Goal: Task Accomplishment & Management: Use online tool/utility

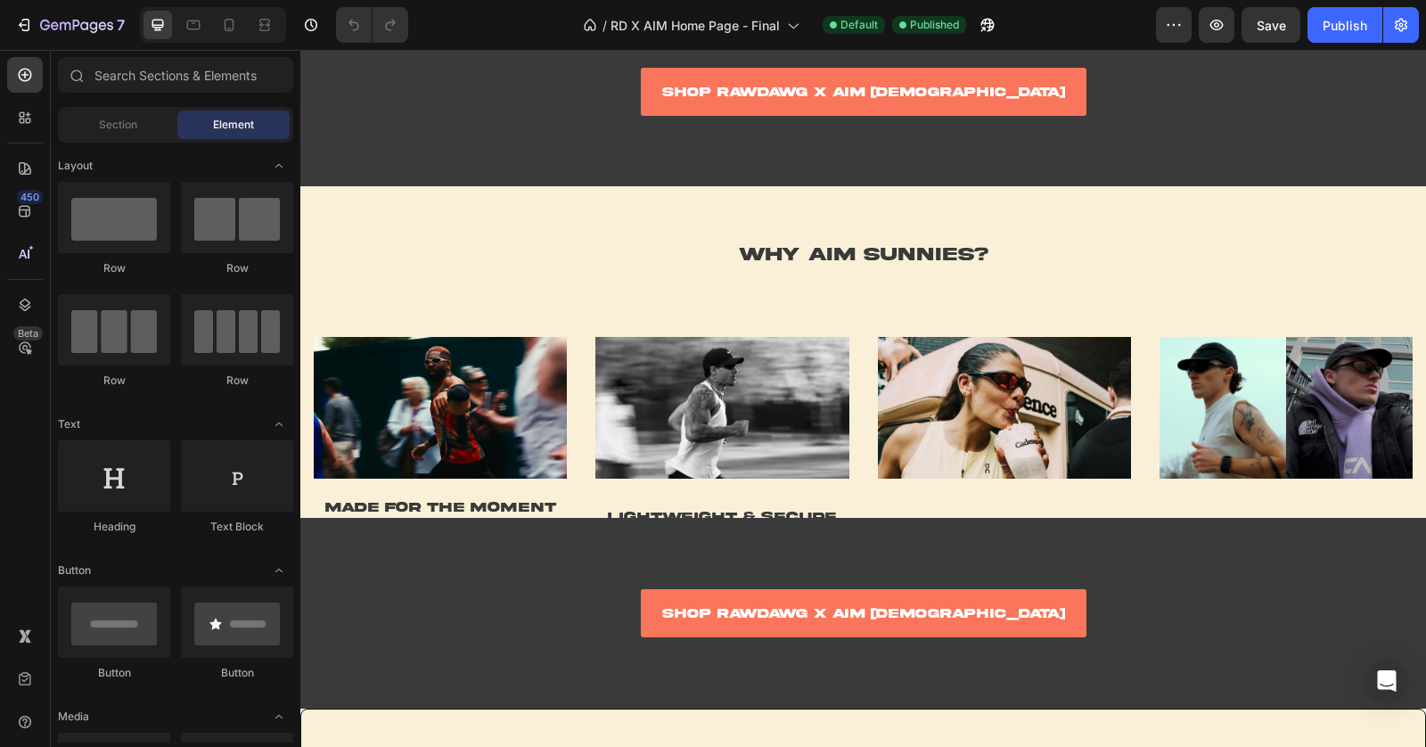
scroll to position [1762, 0]
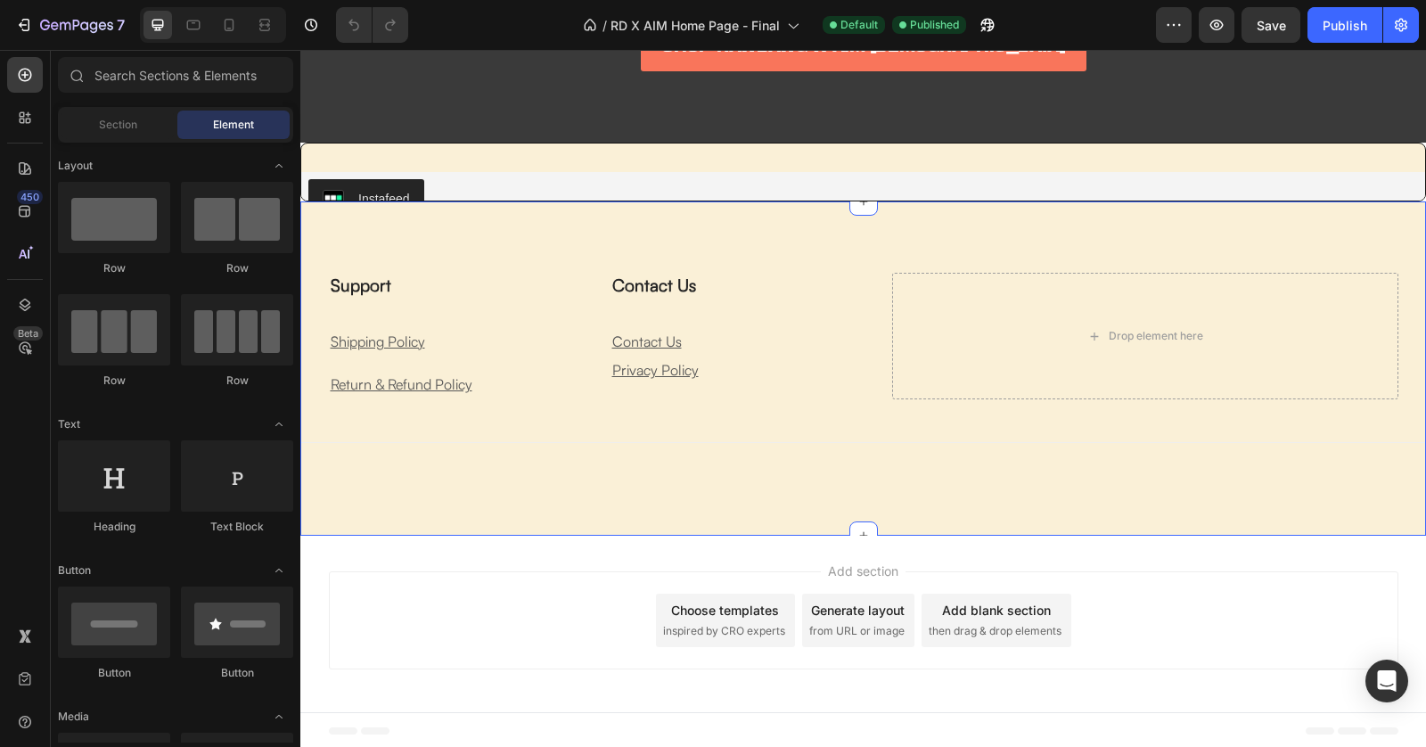
click at [480, 245] on div "Support Heading Shipping Policy Text block Return & Refund Policy Text block Co…" at bounding box center [863, 368] width 1126 height 334
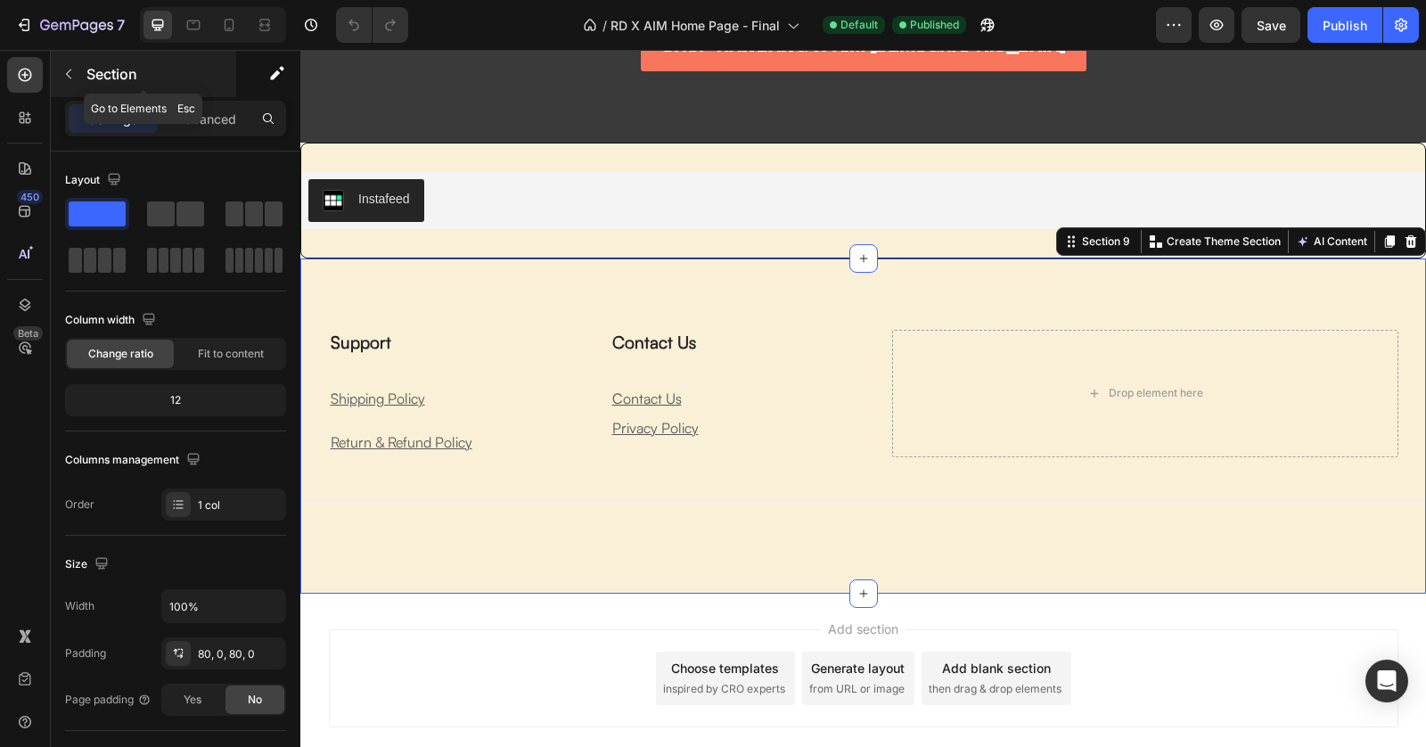
click at [94, 79] on p "Section" at bounding box center [159, 73] width 146 height 21
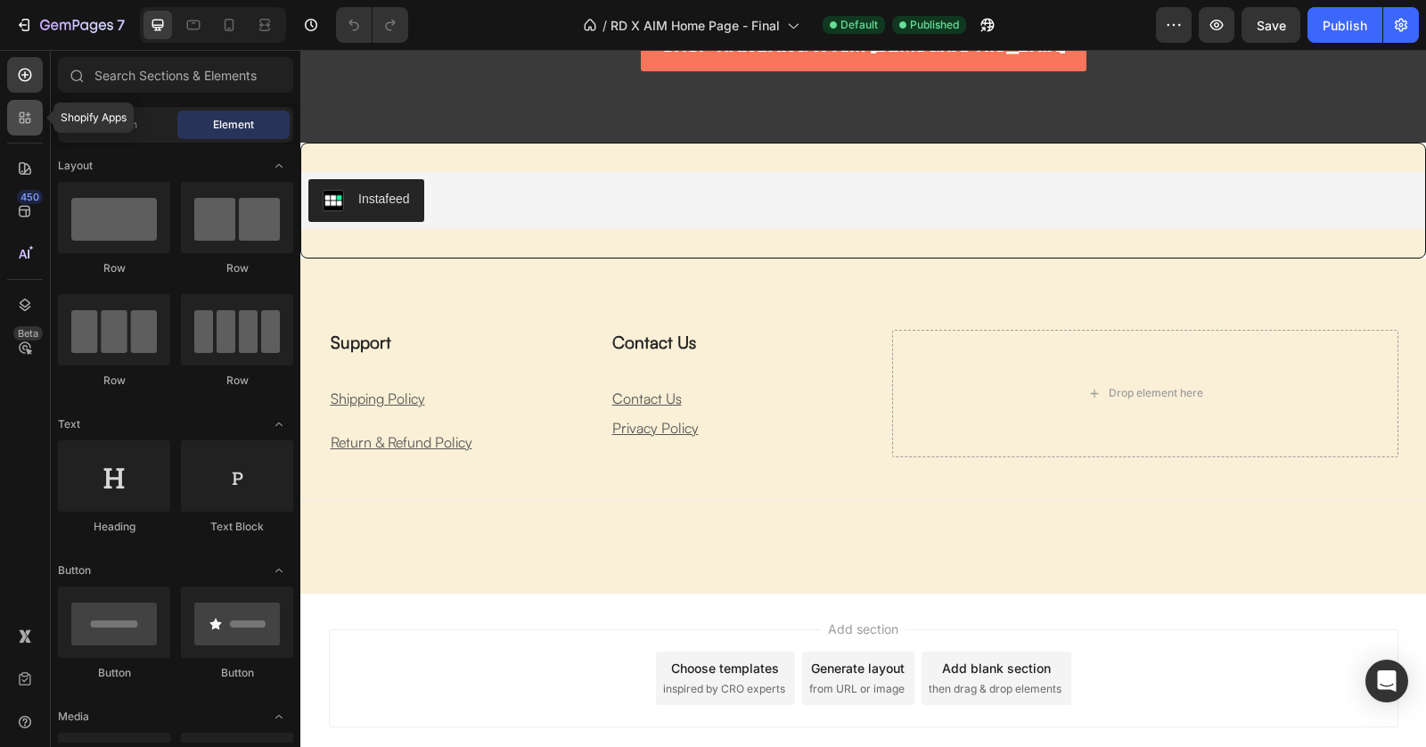
click at [34, 117] on div at bounding box center [25, 118] width 36 height 36
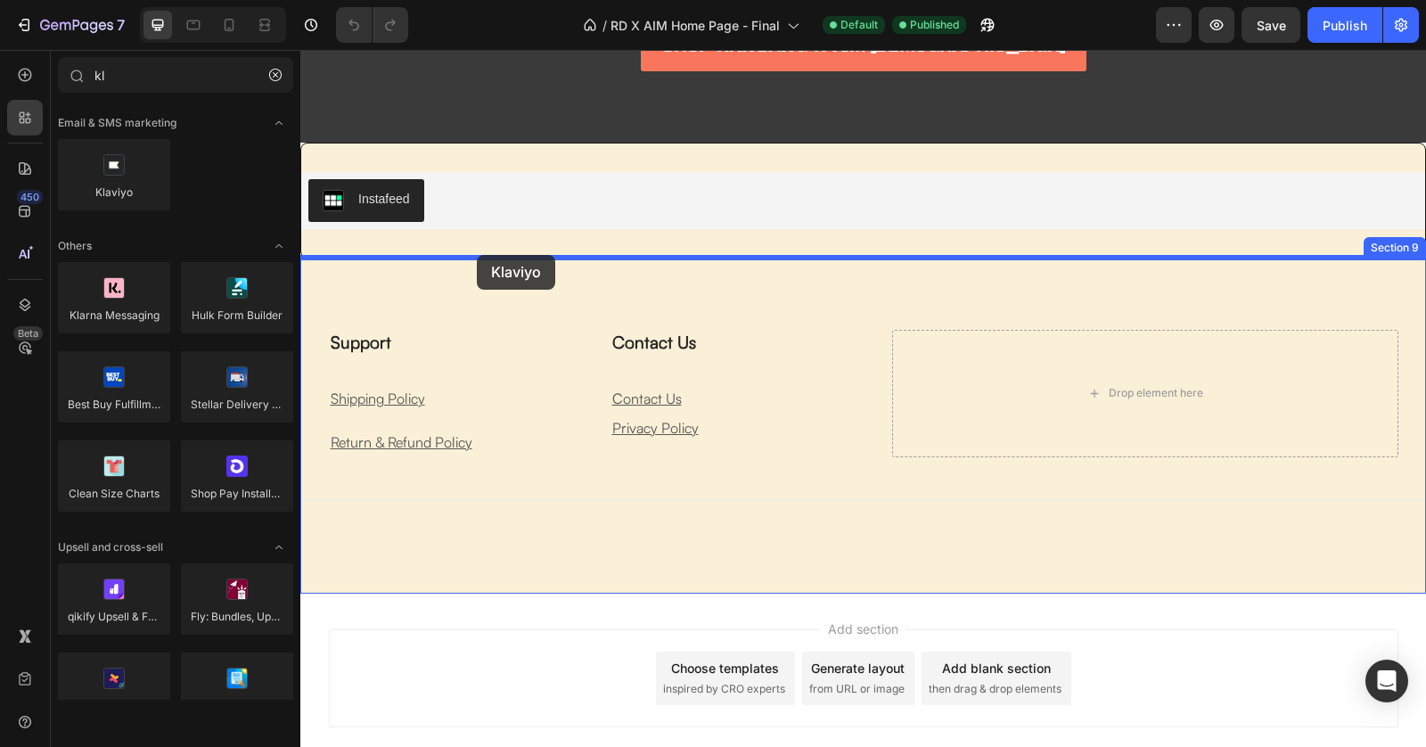
drag, startPoint x: 419, startPoint y: 231, endPoint x: 477, endPoint y: 255, distance: 62.7
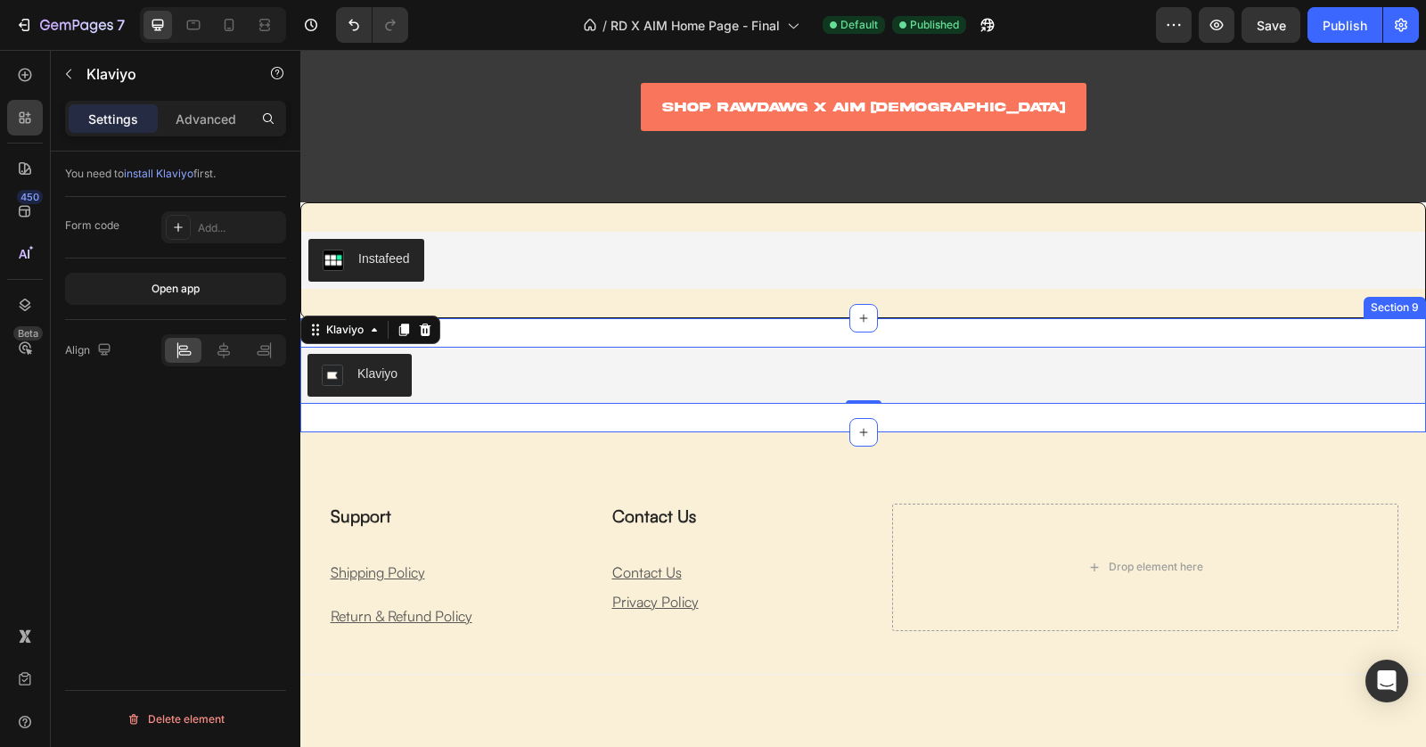
scroll to position [1672, 0]
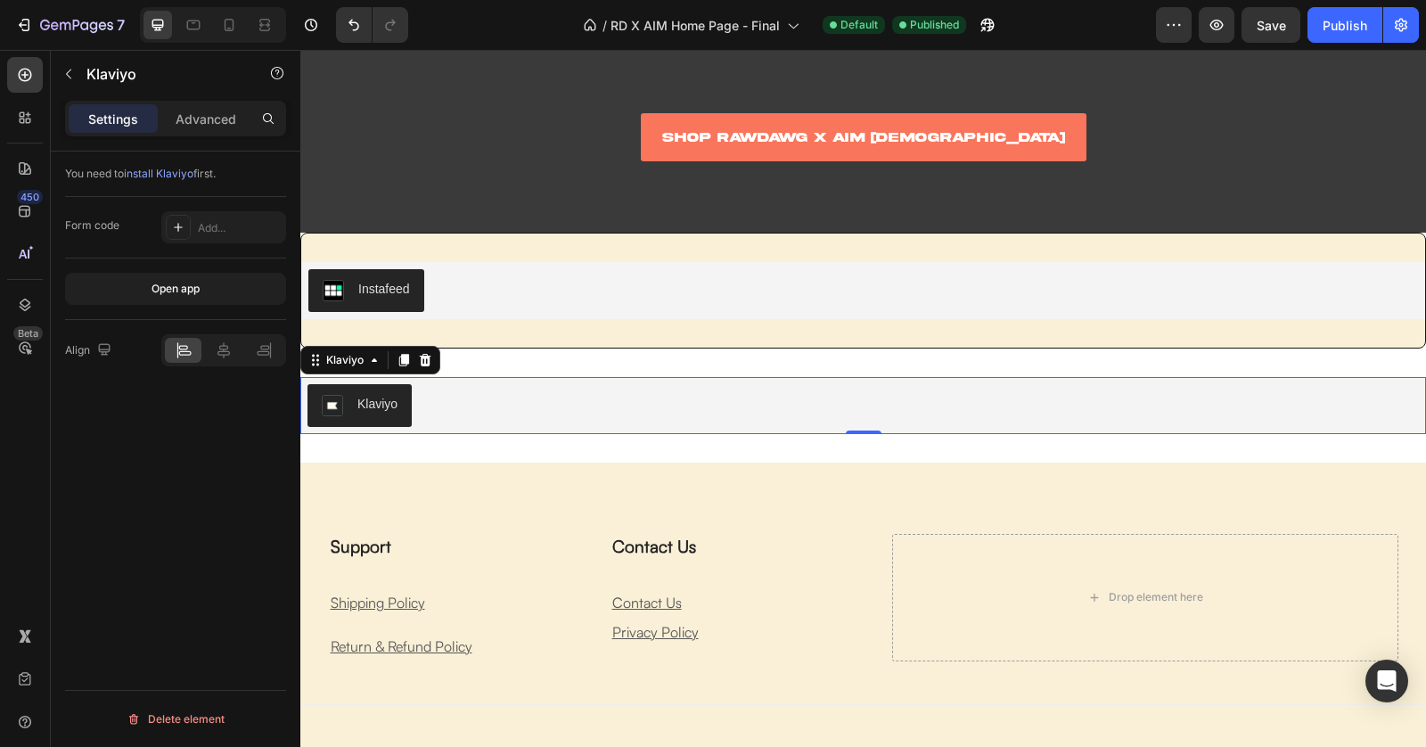
click at [657, 404] on div "Klaviyo" at bounding box center [864, 405] width 1112 height 43
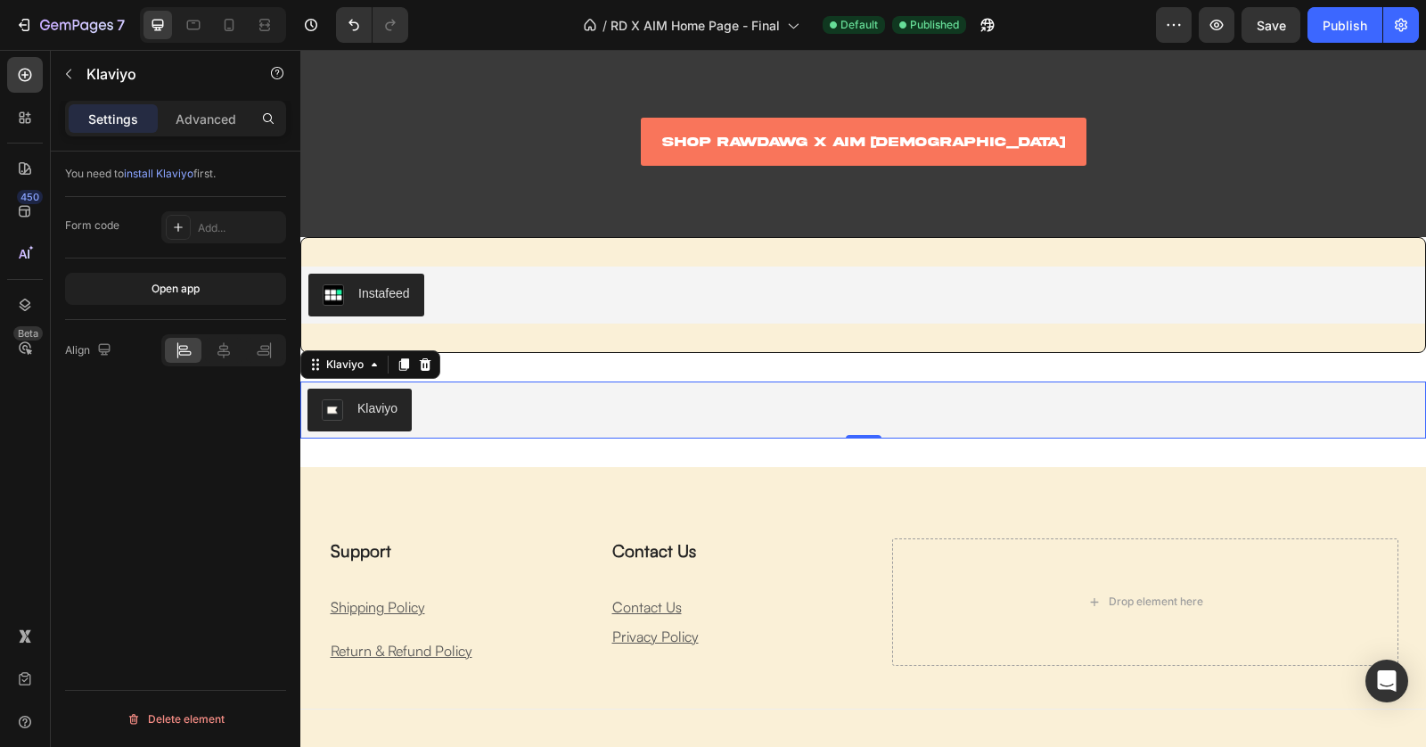
scroll to position [1651, 0]
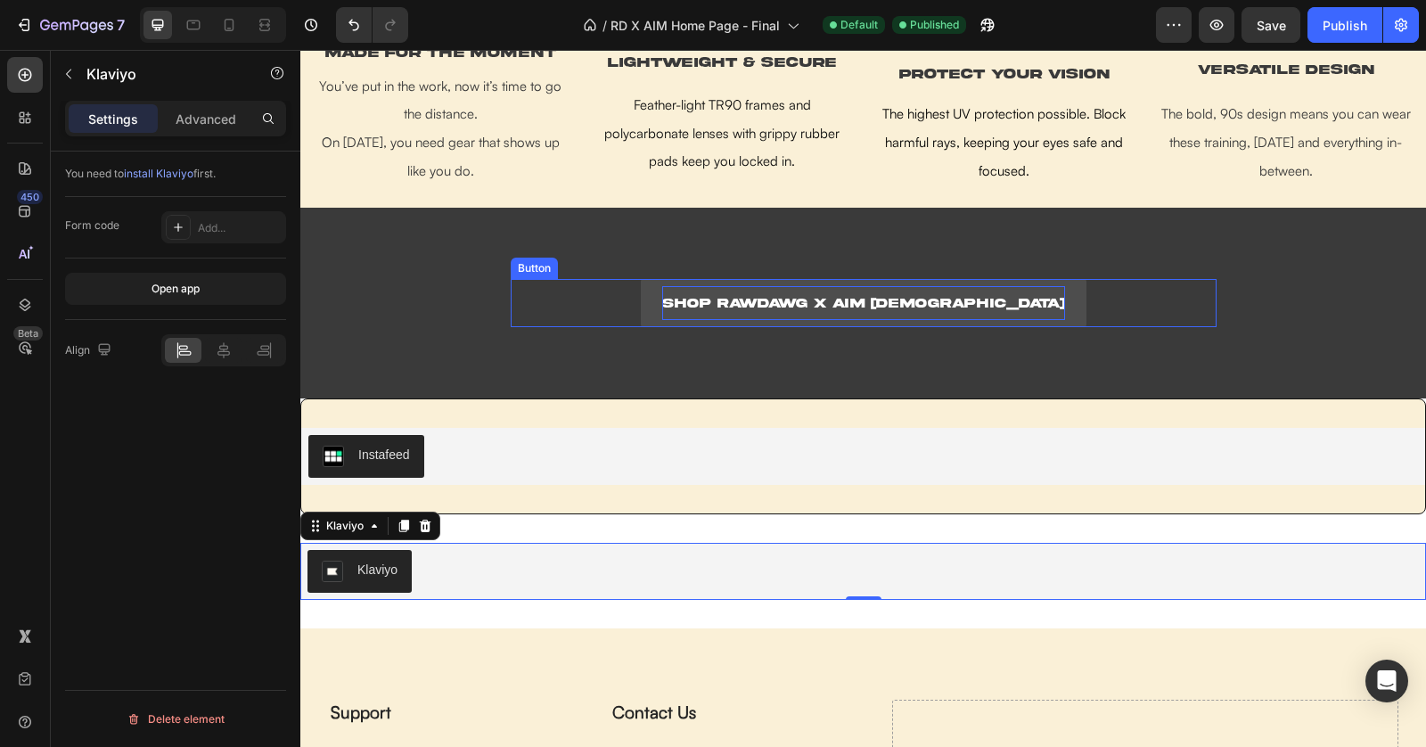
click at [824, 307] on span "shop rawDawg x aim [DEMOGRAPHIC_DATA]" at bounding box center [863, 303] width 403 height 13
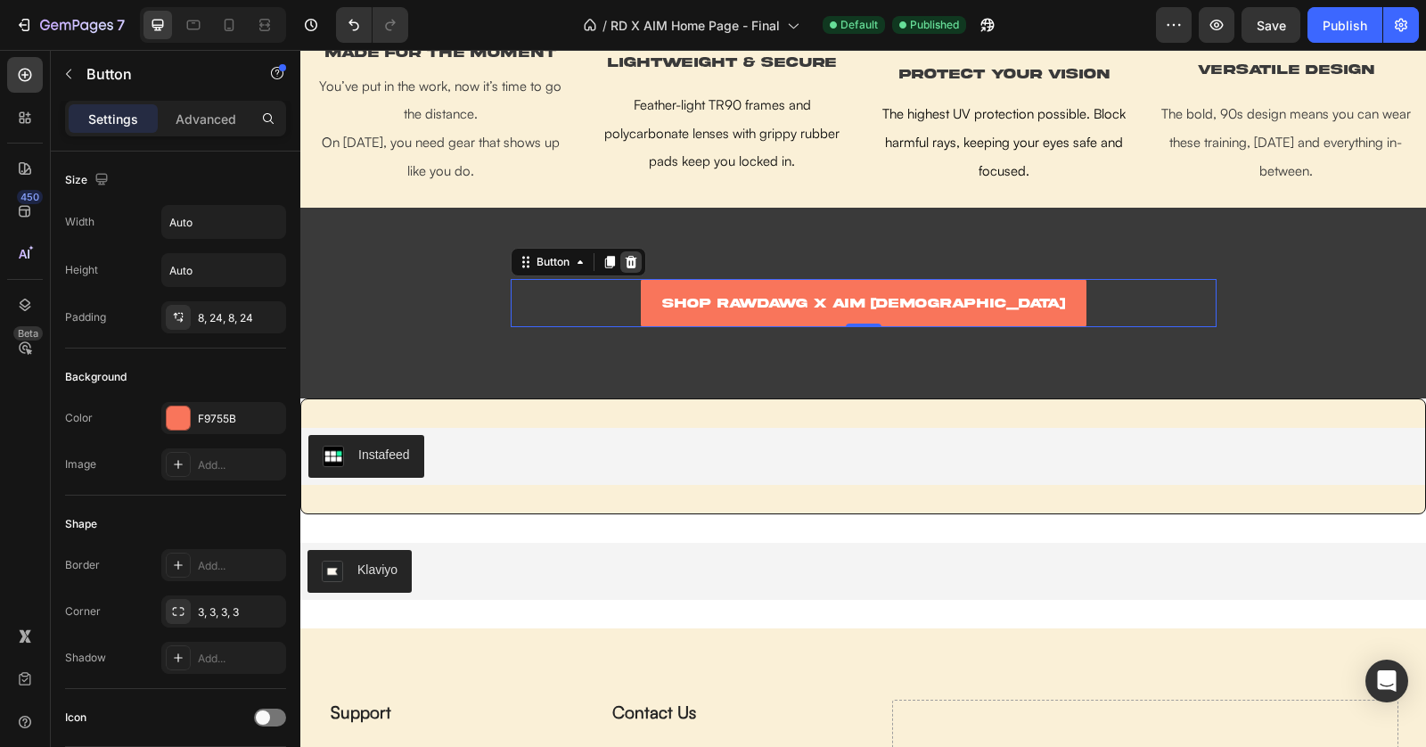
click at [638, 265] on div at bounding box center [630, 261] width 21 height 21
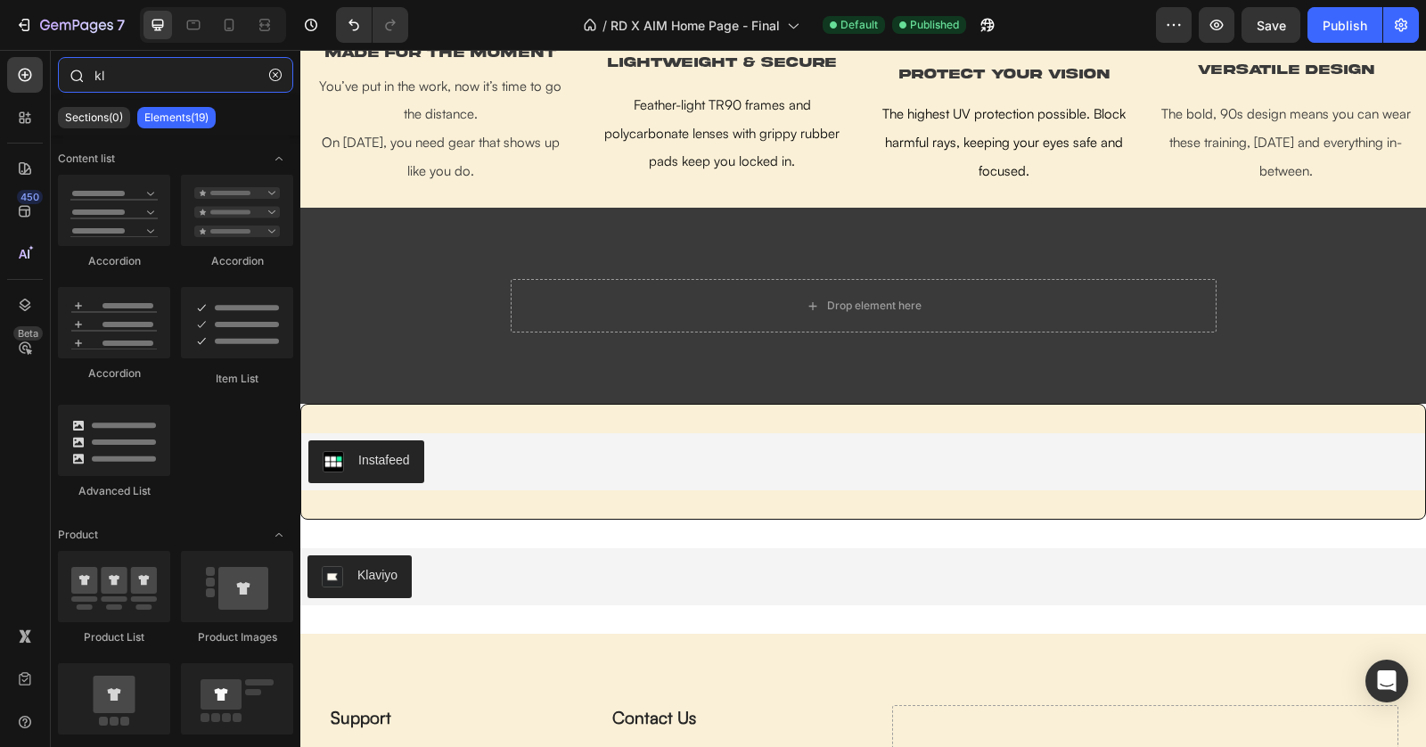
click at [127, 74] on input "kl" at bounding box center [175, 75] width 235 height 36
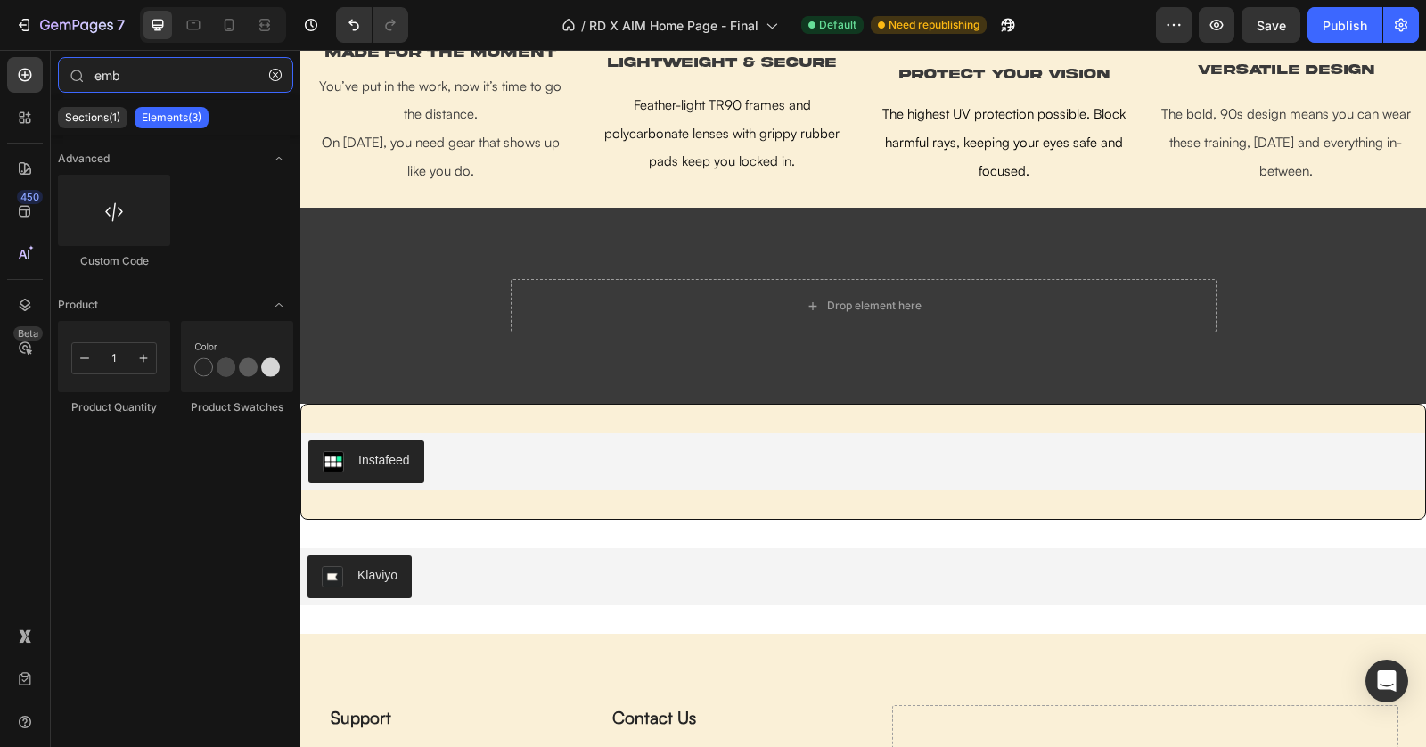
type input "emb"
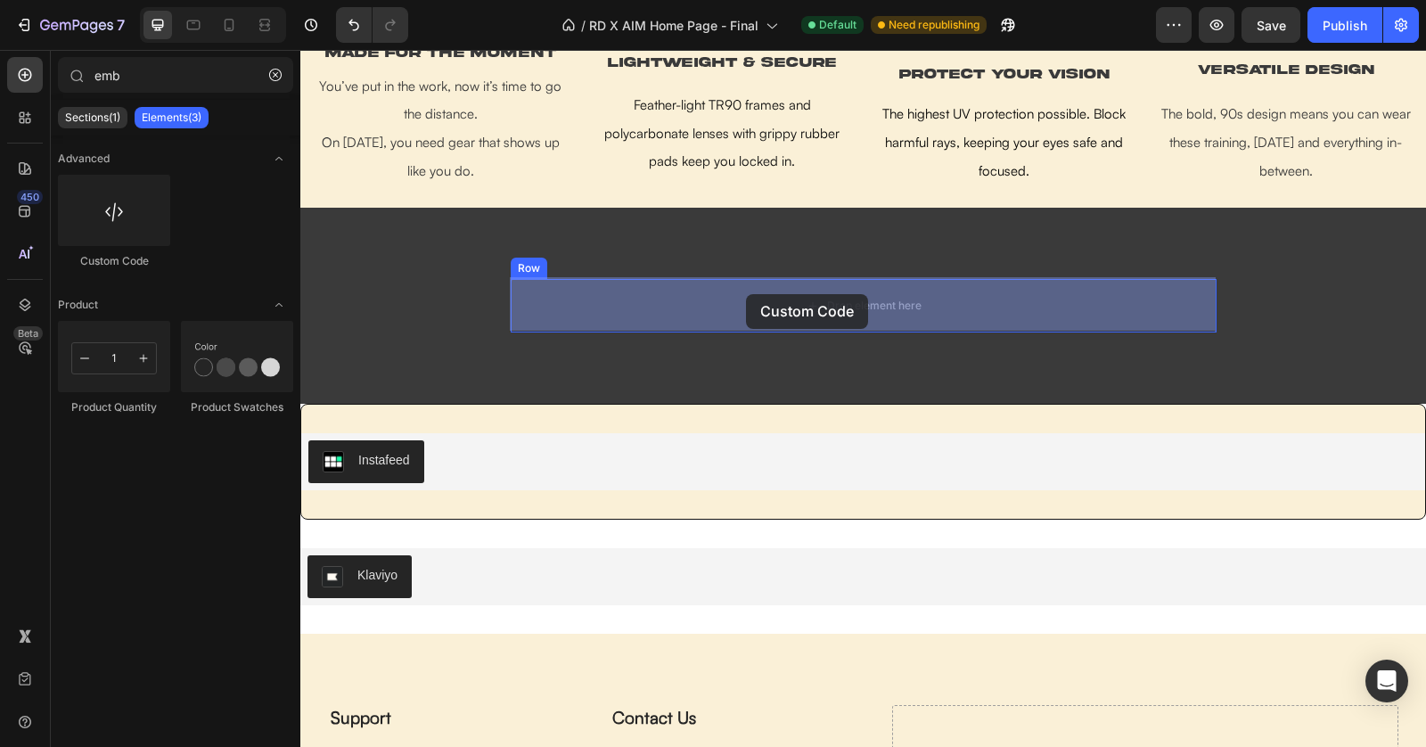
drag, startPoint x: 582, startPoint y: 283, endPoint x: 746, endPoint y: 294, distance: 164.4
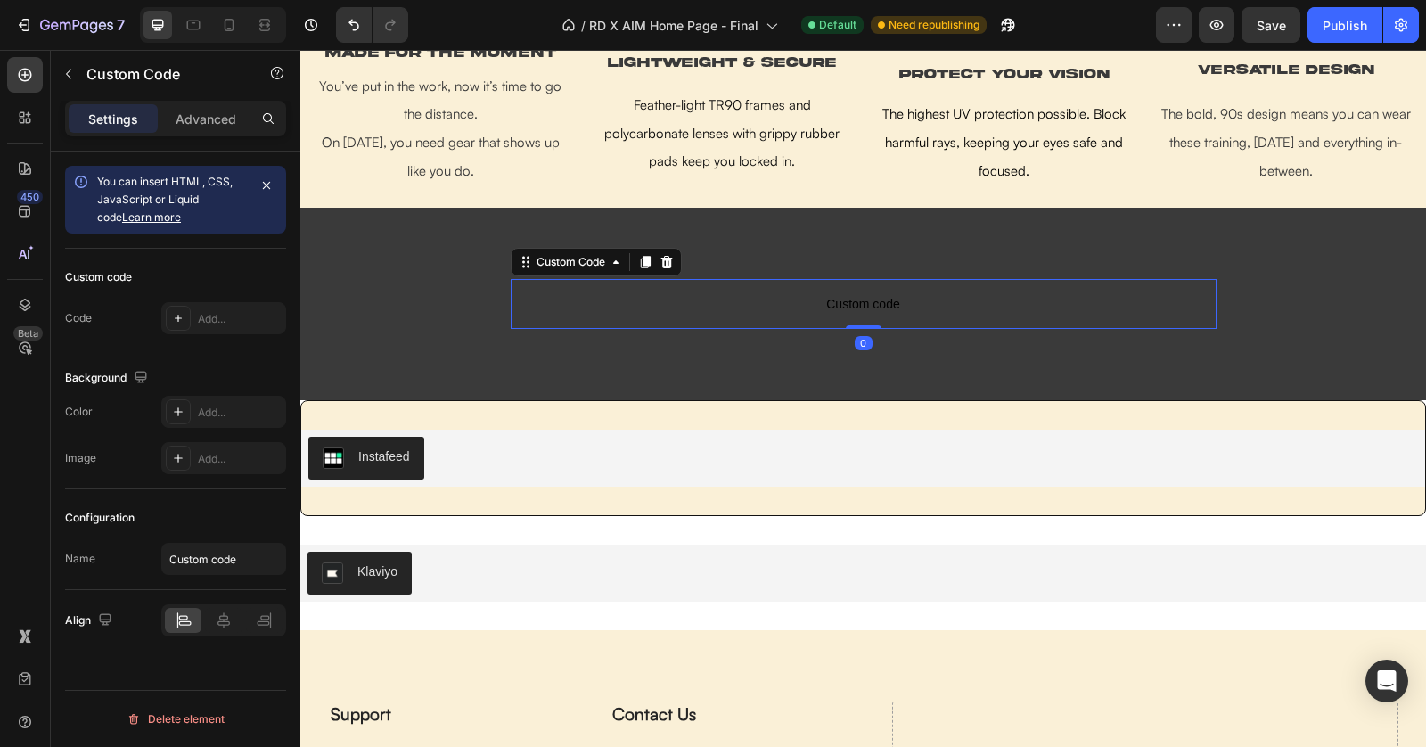
click at [817, 293] on span "Custom code" at bounding box center [864, 303] width 706 height 21
click at [246, 316] on div "Add..." at bounding box center [240, 319] width 84 height 16
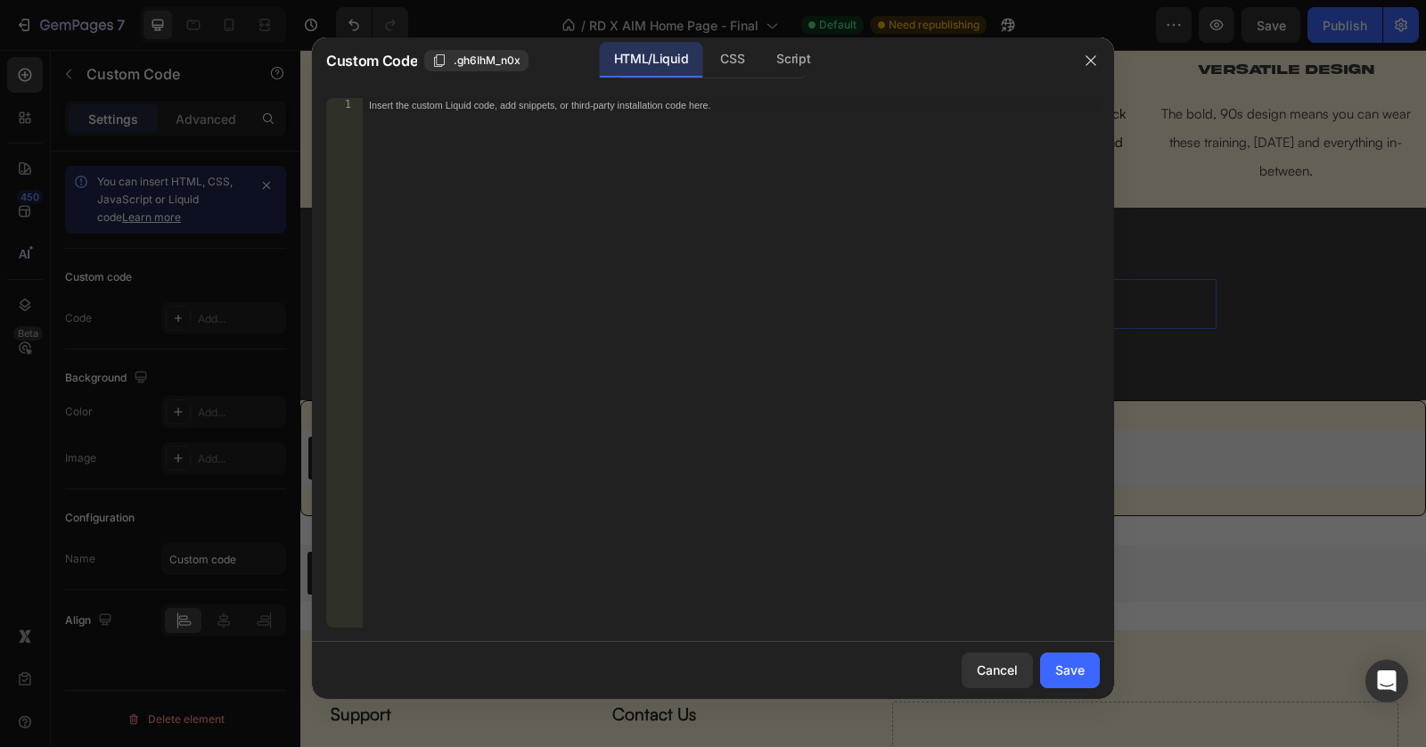
click at [776, 229] on div "Insert the custom Liquid code, add snippets, or third-party installation code h…" at bounding box center [731, 377] width 738 height 558
paste textarea "<div class="klaviyo-form-V6zAPh"></div>"
type textarea "<div class="klaviyo-form-V6zAPh"></div>"
click at [1084, 667] on div "Save" at bounding box center [1069, 670] width 29 height 19
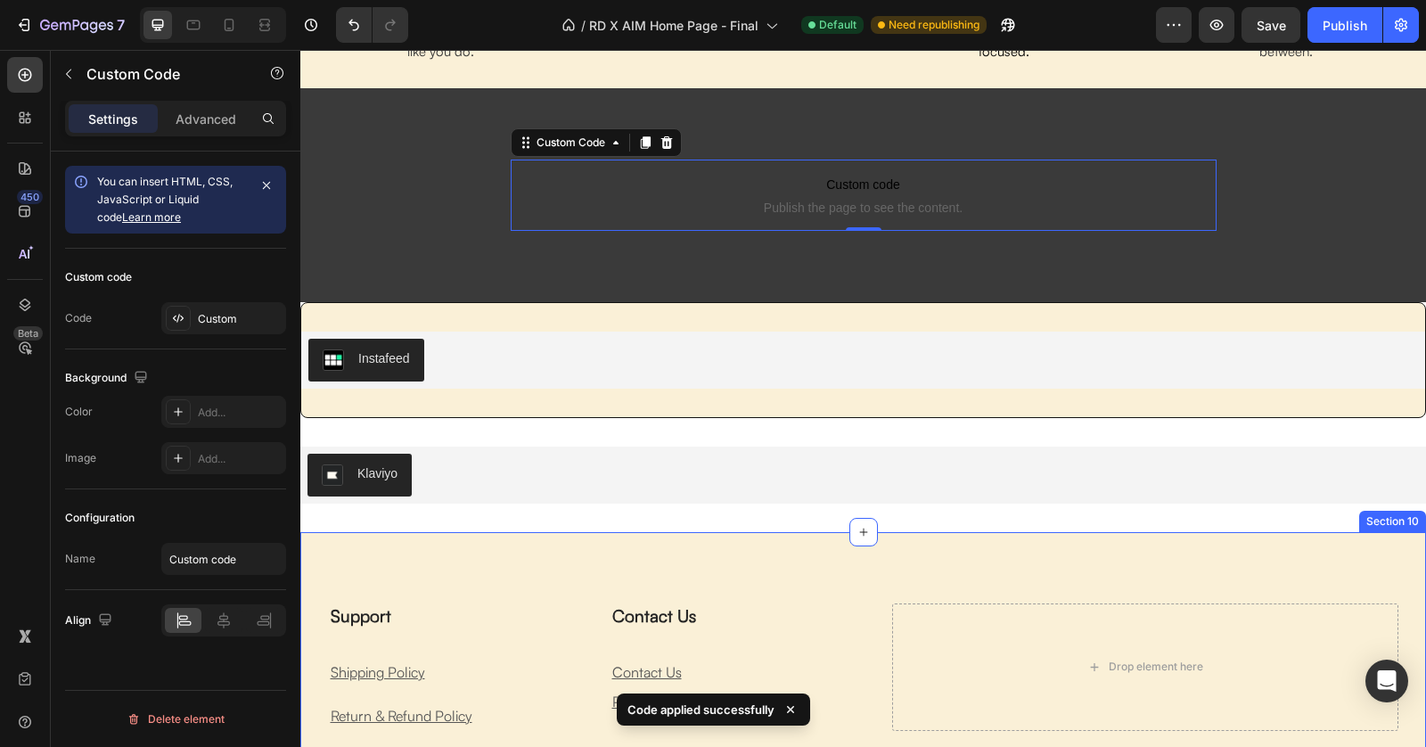
scroll to position [1810, 0]
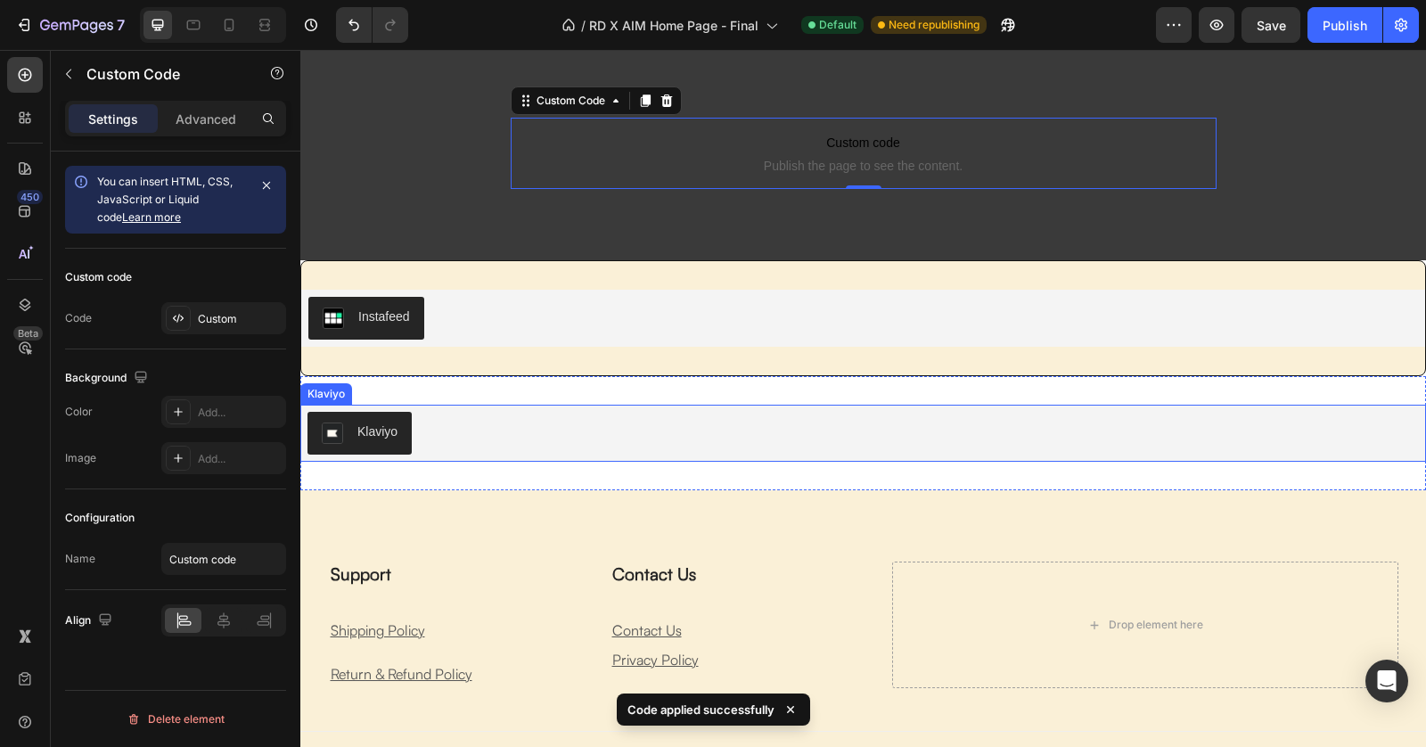
click at [602, 431] on div "Klaviyo" at bounding box center [864, 433] width 1112 height 43
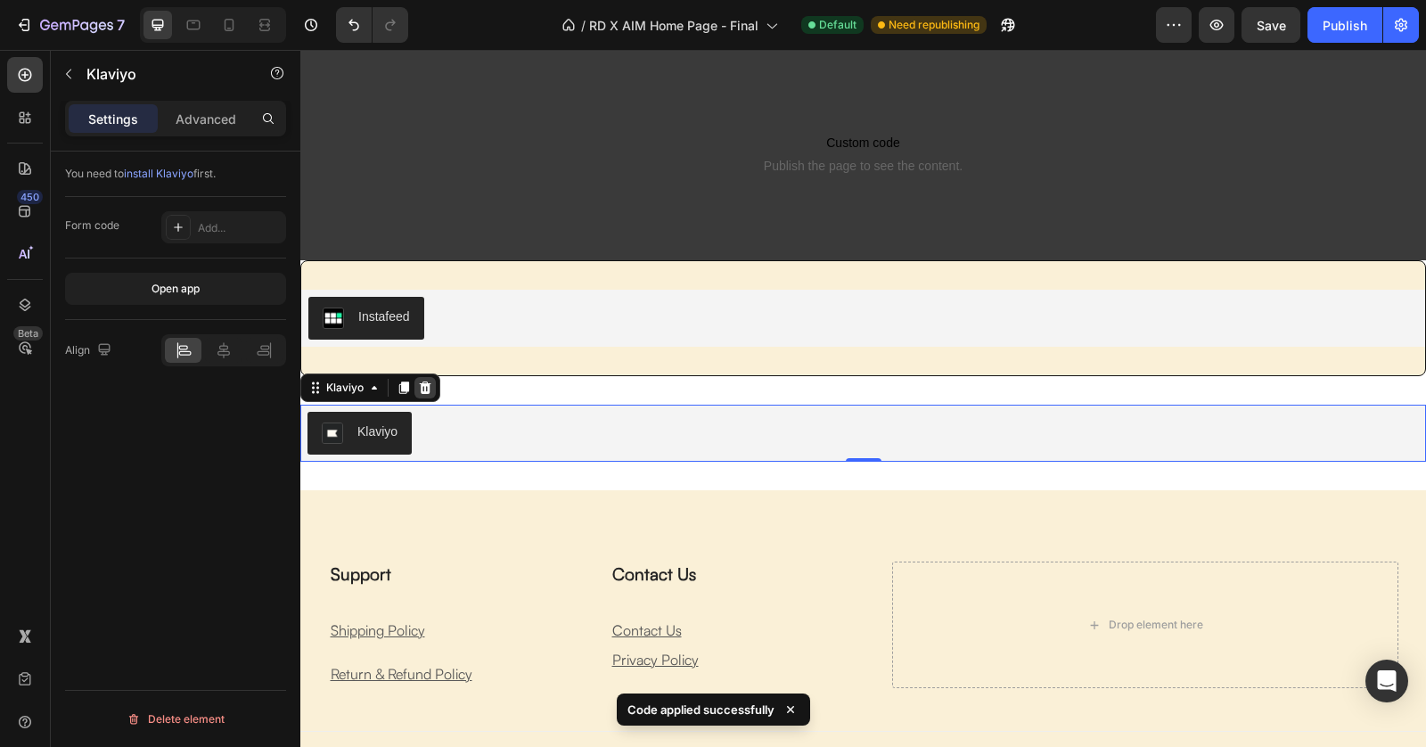
click at [430, 395] on div at bounding box center [424, 387] width 21 height 21
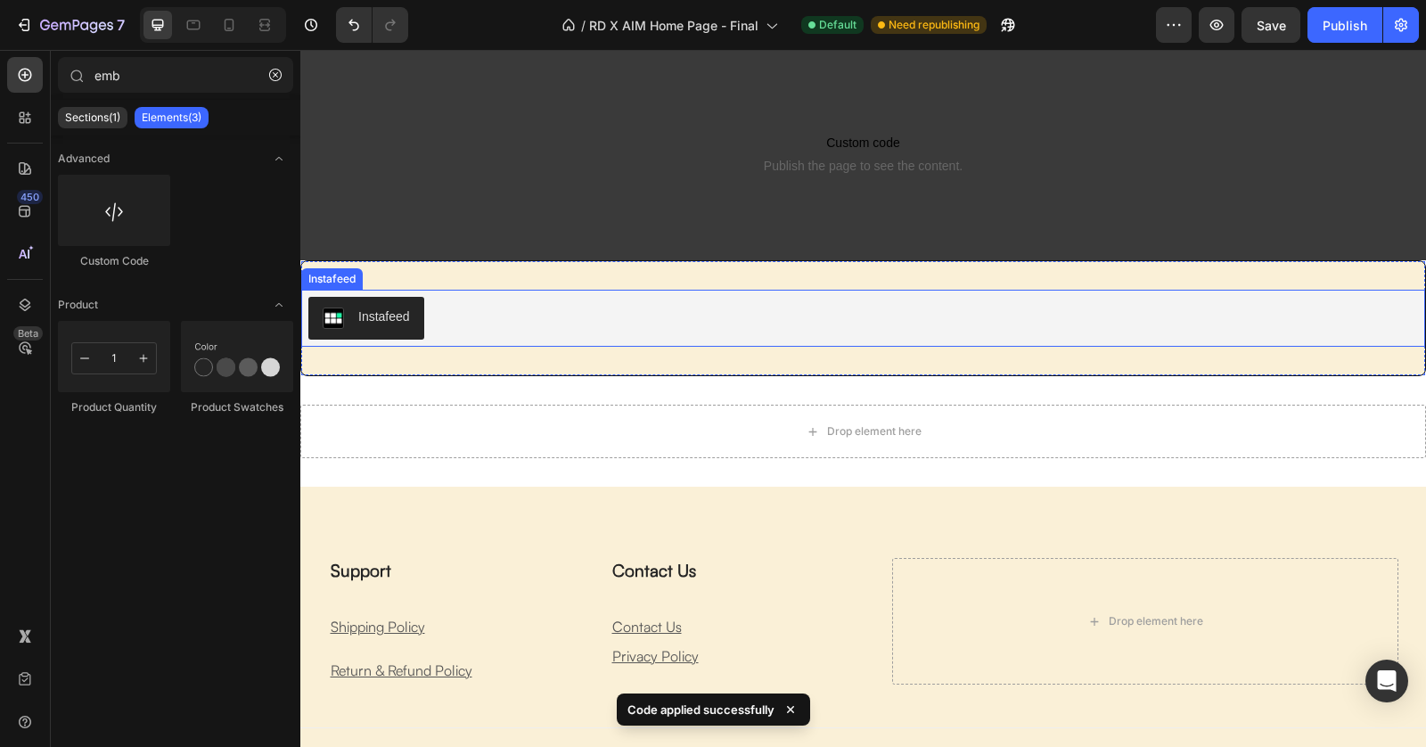
scroll to position [1644, 0]
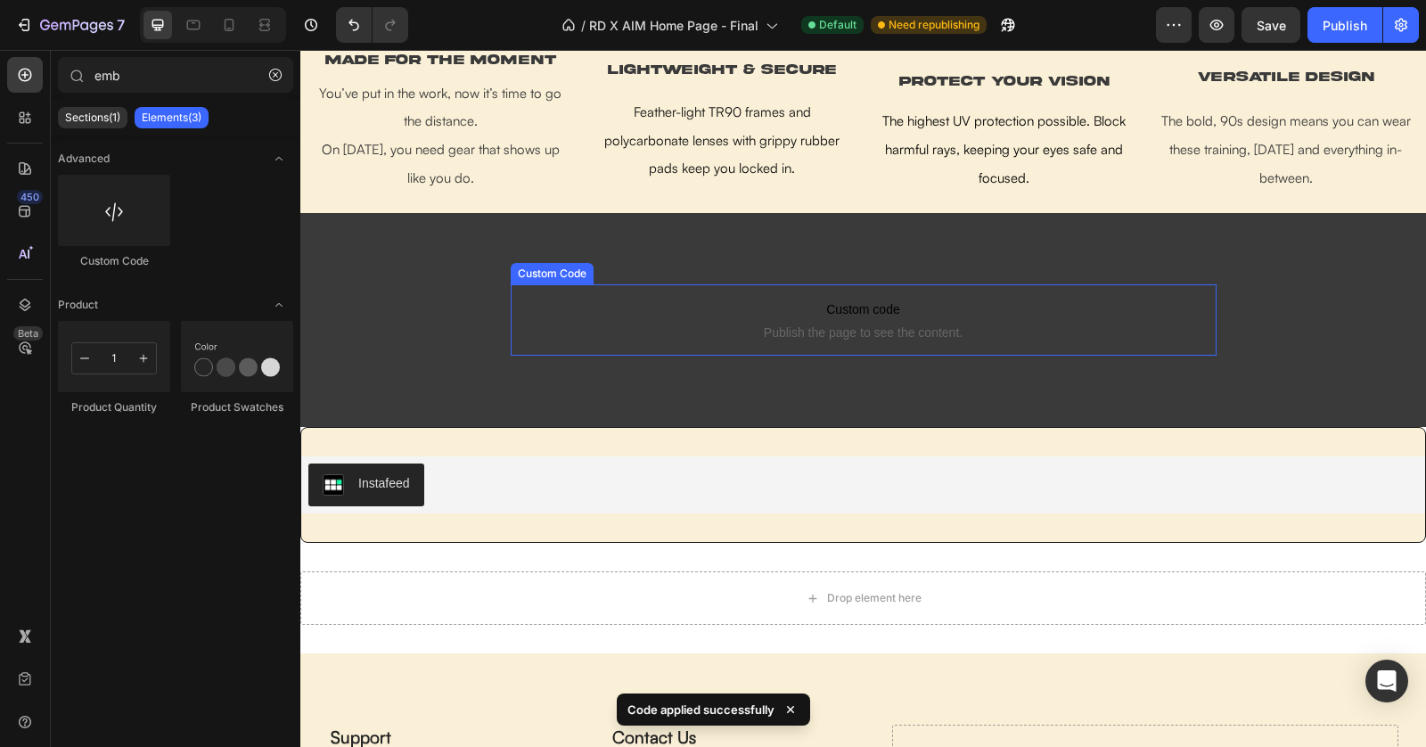
click at [915, 316] on span "Custom code" at bounding box center [864, 309] width 706 height 21
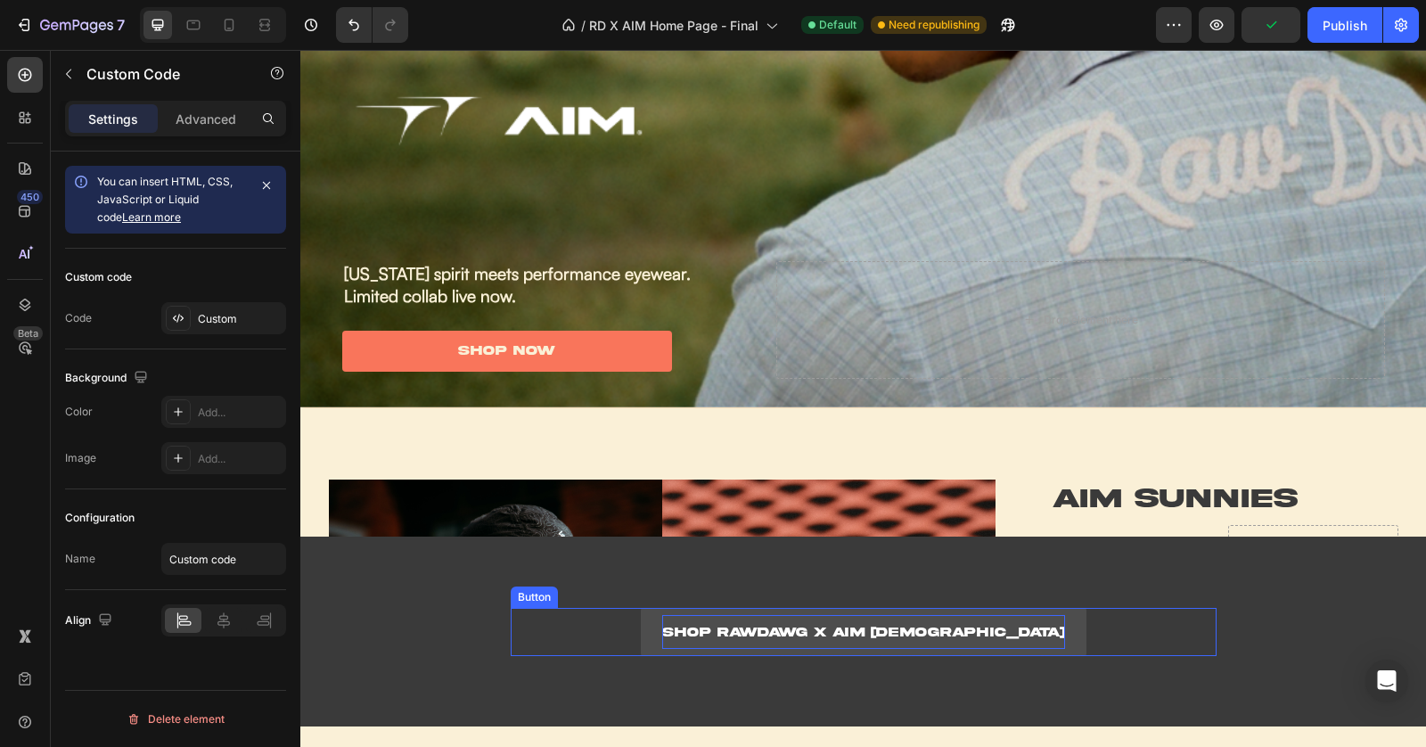
scroll to position [619, 0]
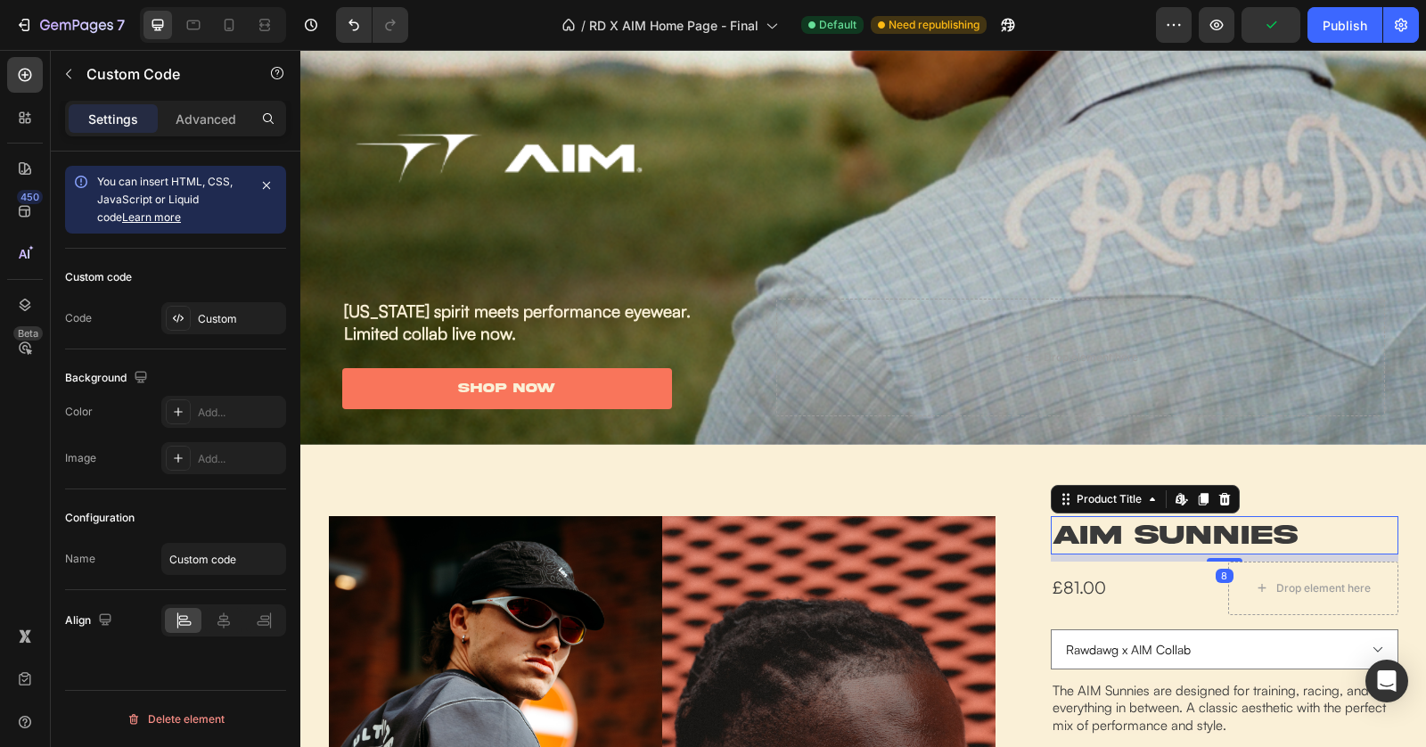
click at [1193, 528] on h1 "AIM Sunnies" at bounding box center [1225, 535] width 348 height 38
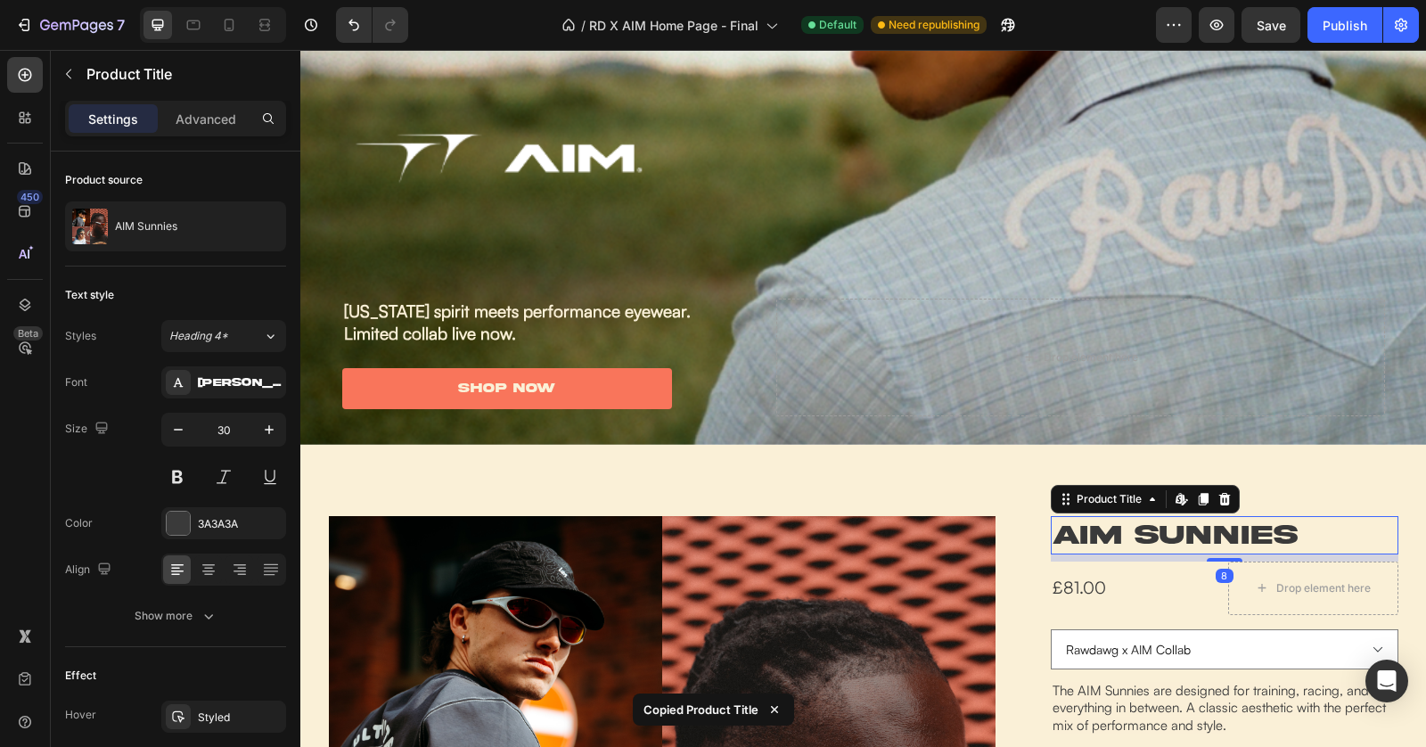
scroll to position [1400, 0]
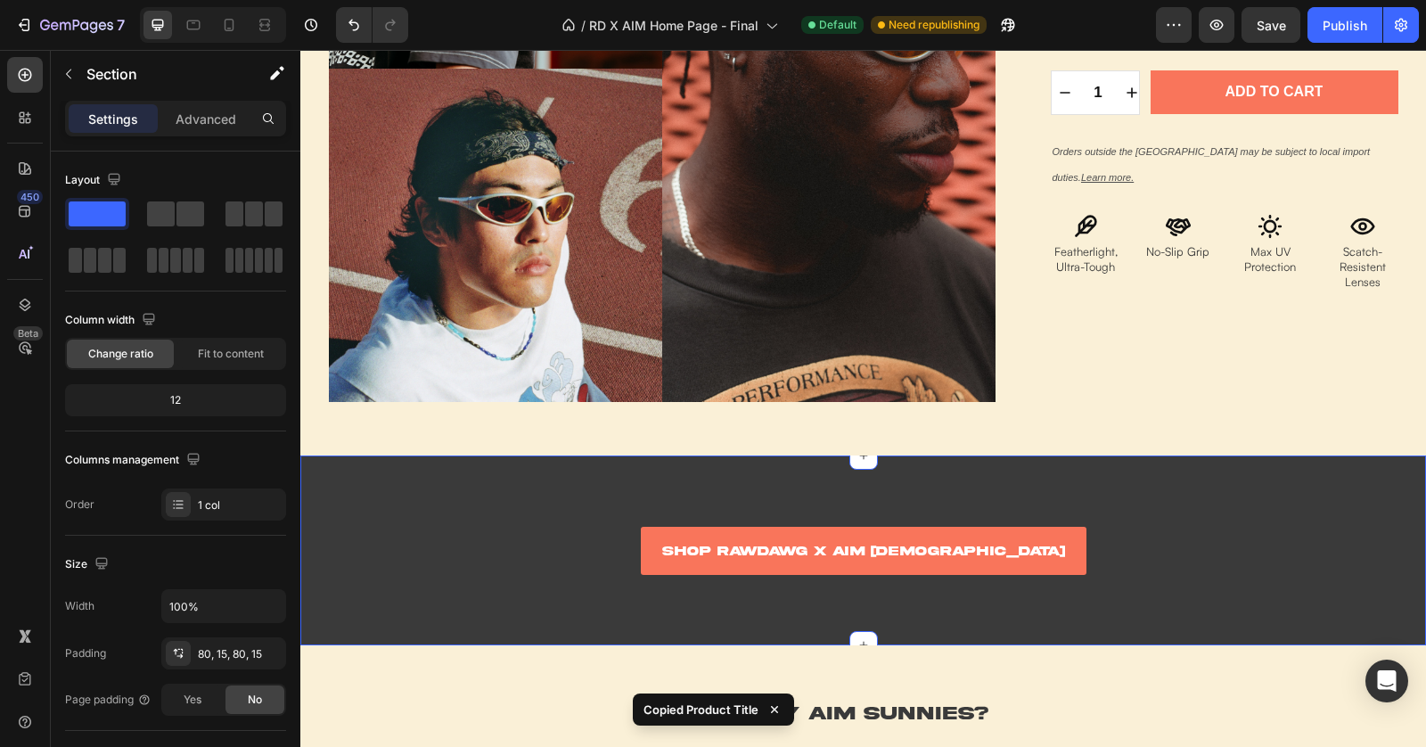
click at [873, 521] on div "shop rawdawg x aim sunnies Button Newsletter Row Row Section 3 You can create r…" at bounding box center [863, 550] width 1126 height 191
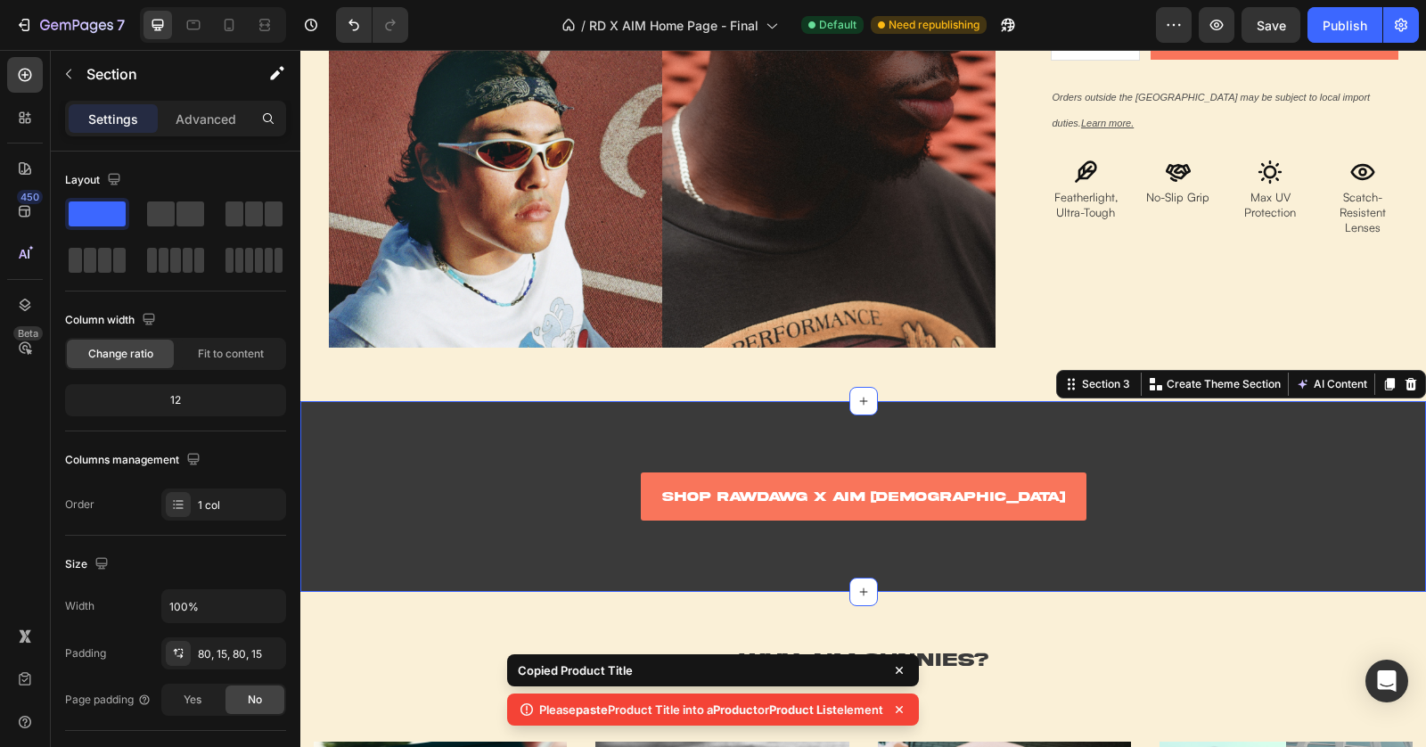
scroll to position [1530, 0]
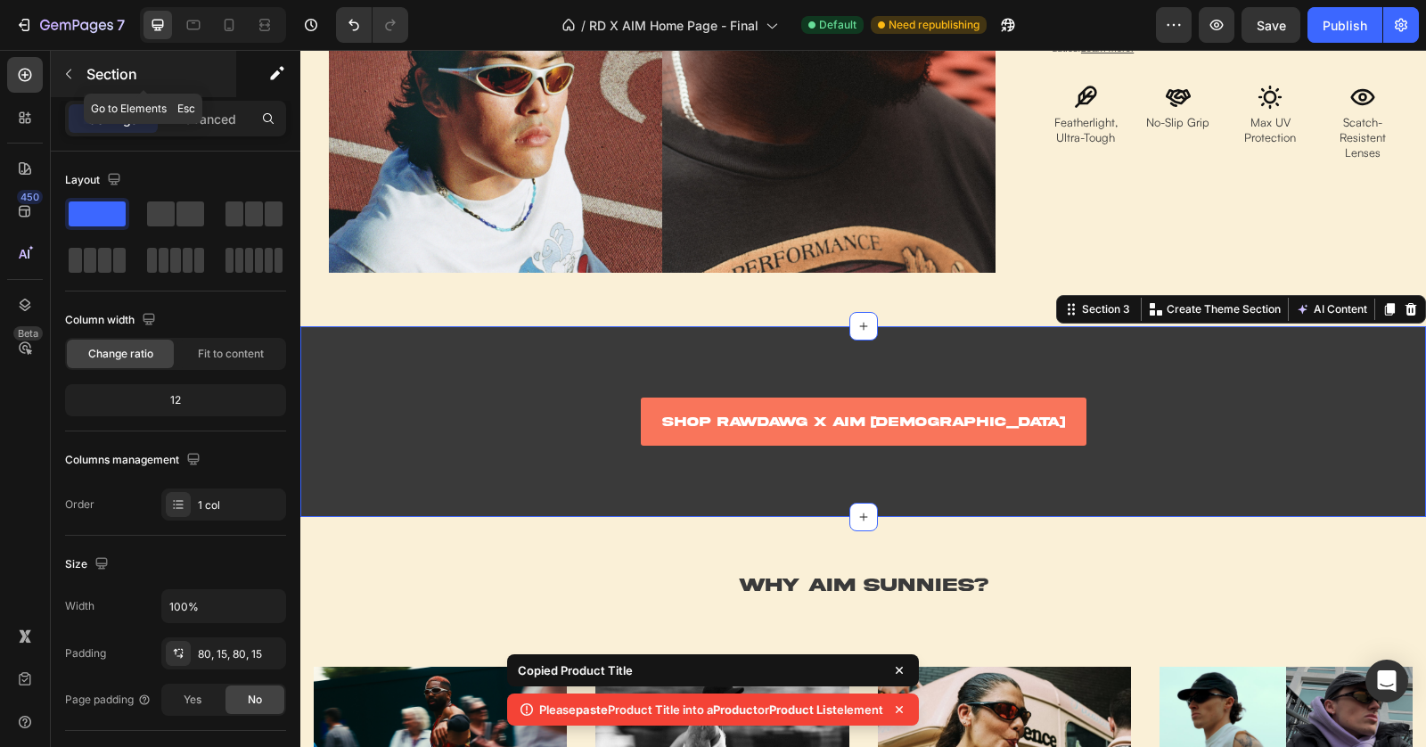
click at [95, 76] on p "Section" at bounding box center [159, 73] width 146 height 21
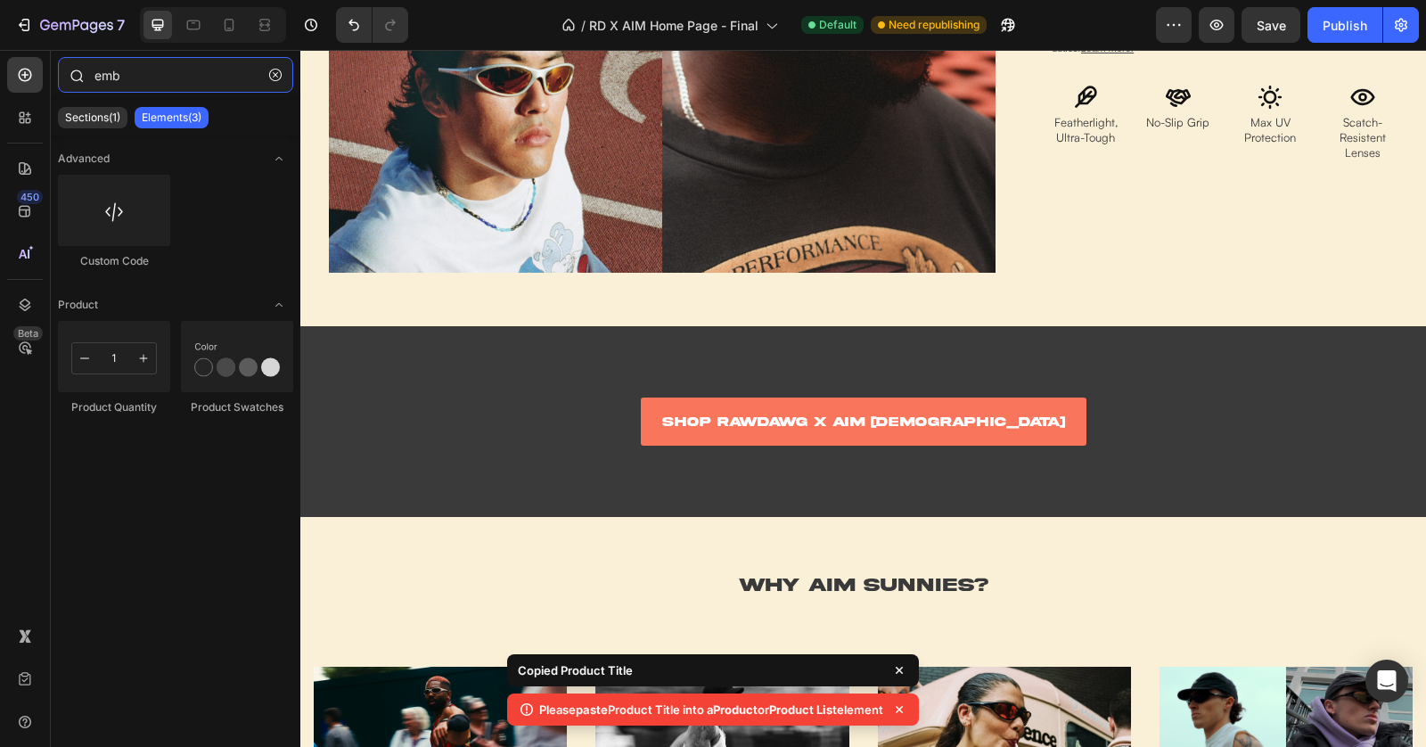
click at [137, 84] on input "emb" at bounding box center [175, 75] width 235 height 36
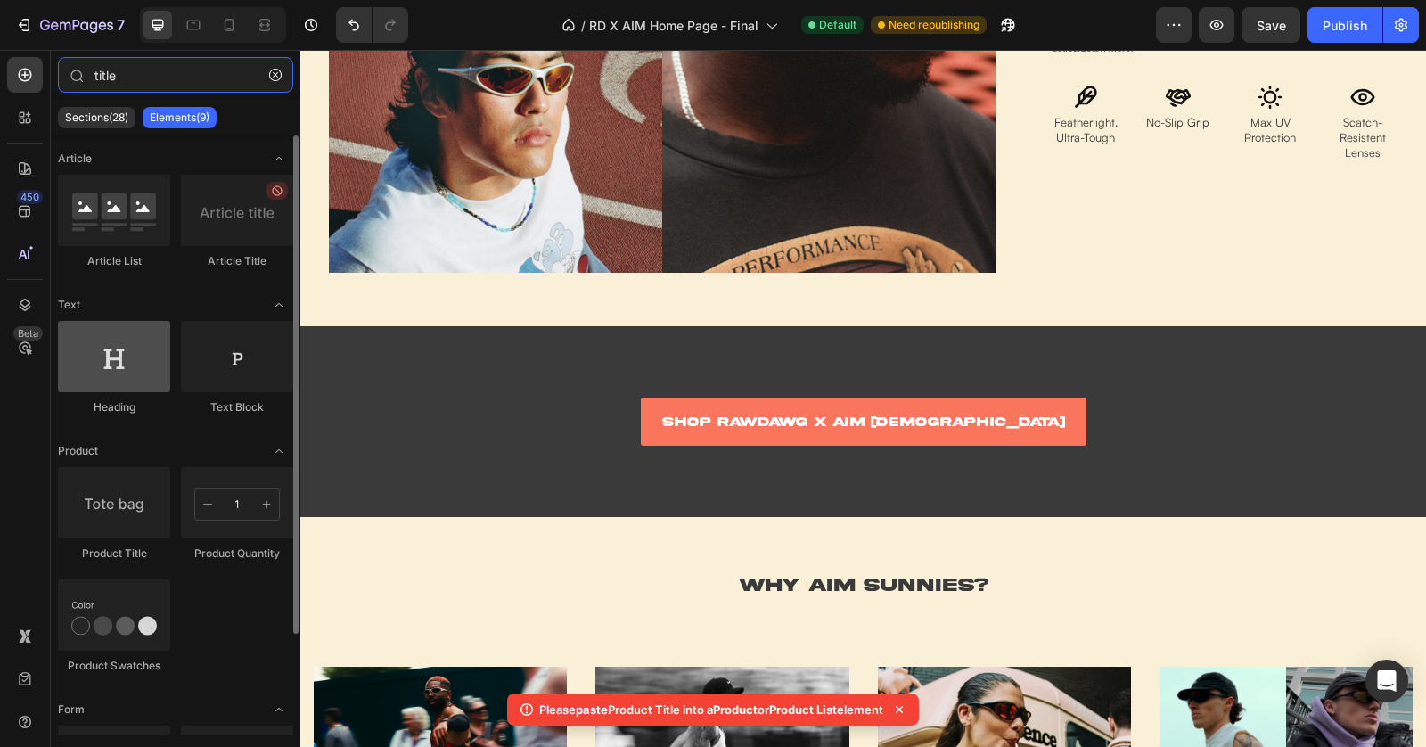
type input "title"
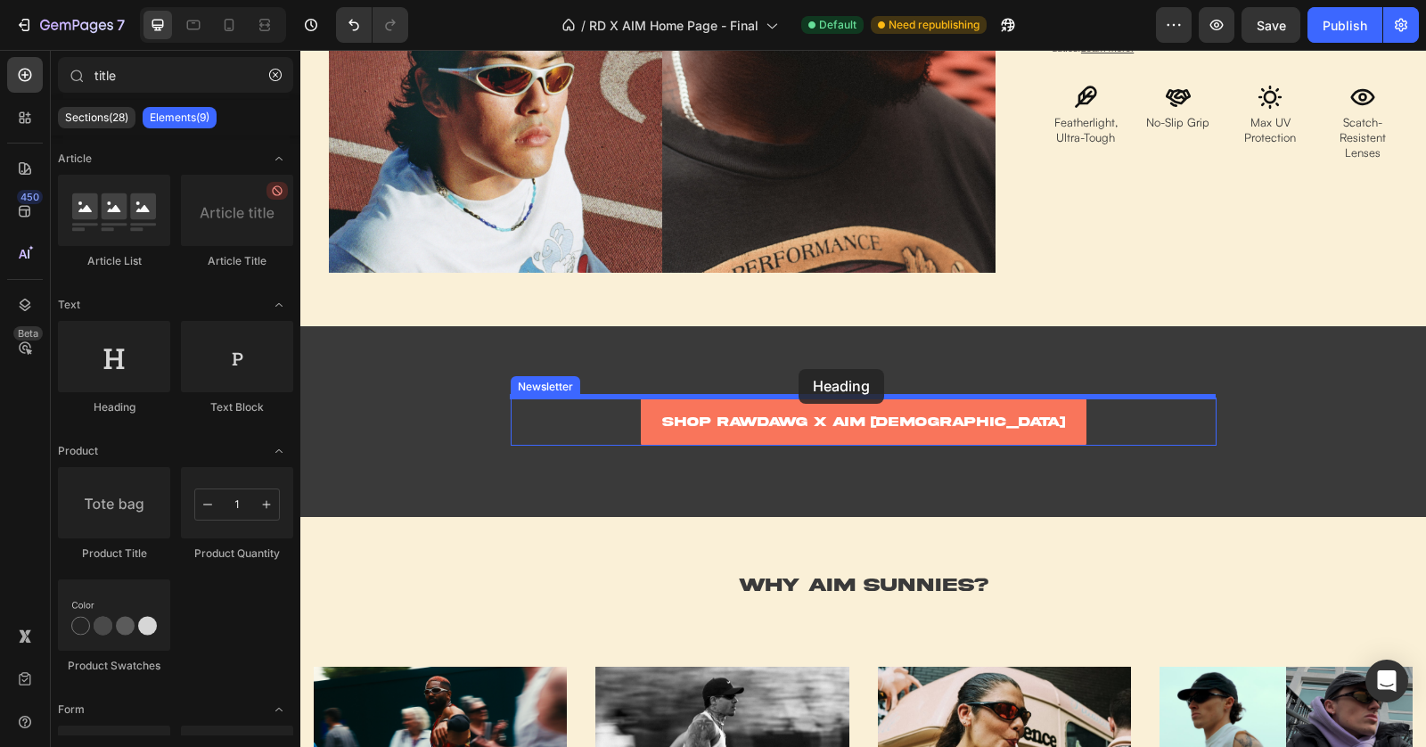
drag, startPoint x: 419, startPoint y: 416, endPoint x: 798, endPoint y: 367, distance: 382.0
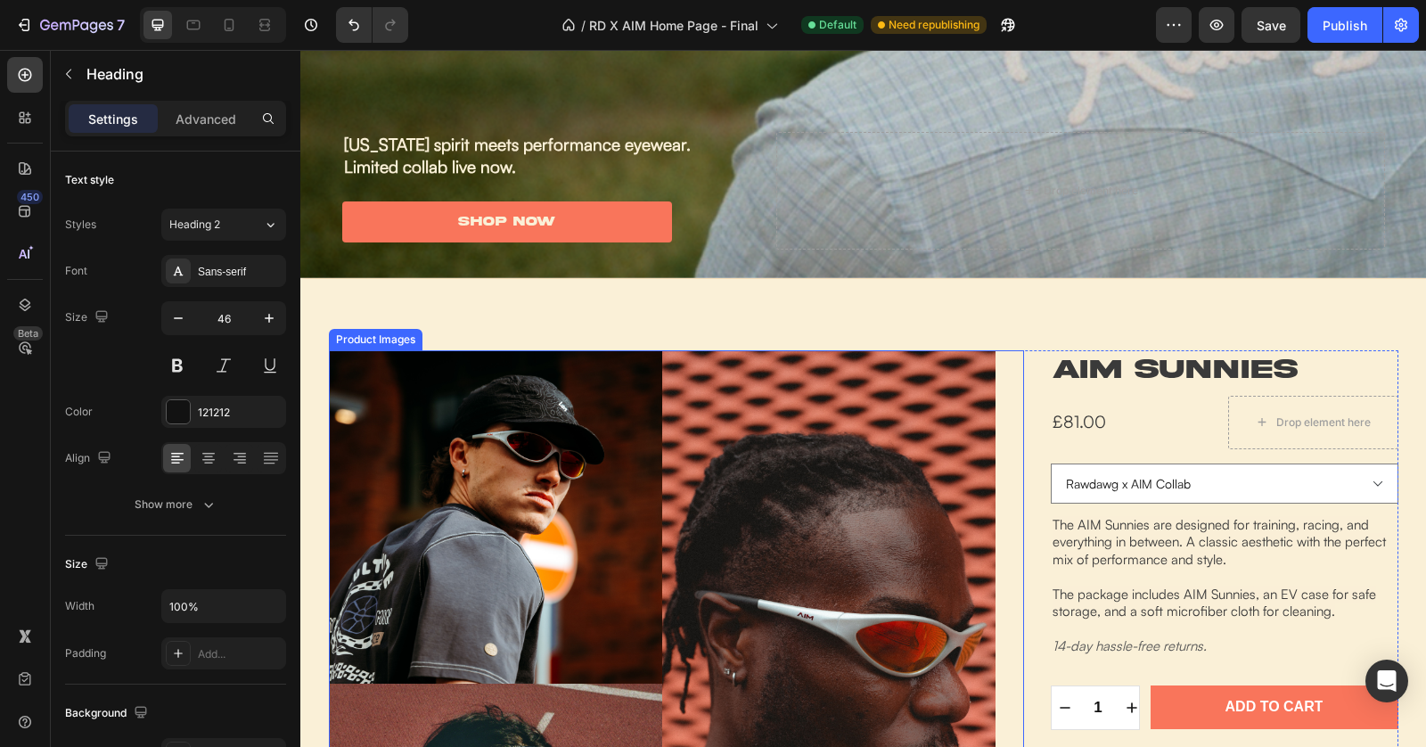
scroll to position [1615, 0]
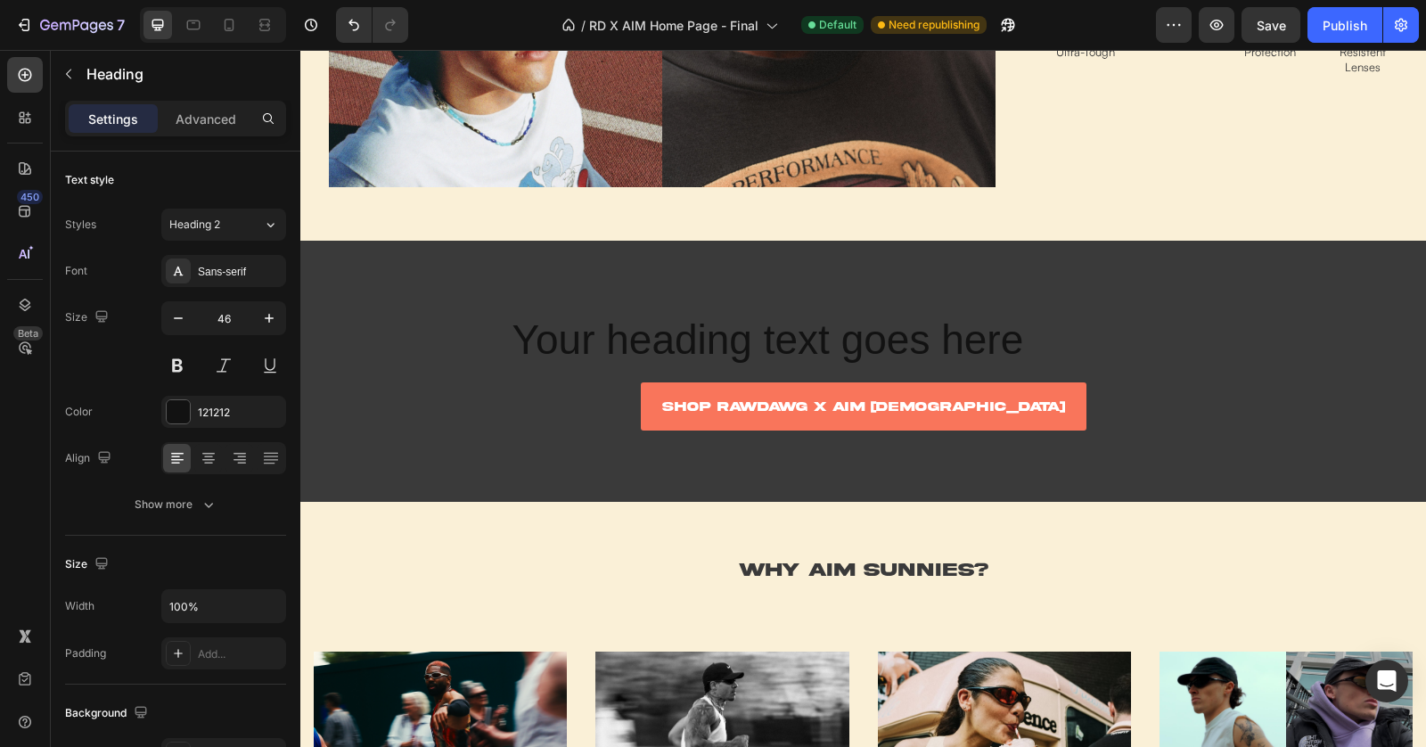
click at [784, 344] on h2 "Your heading text goes here" at bounding box center [864, 340] width 706 height 57
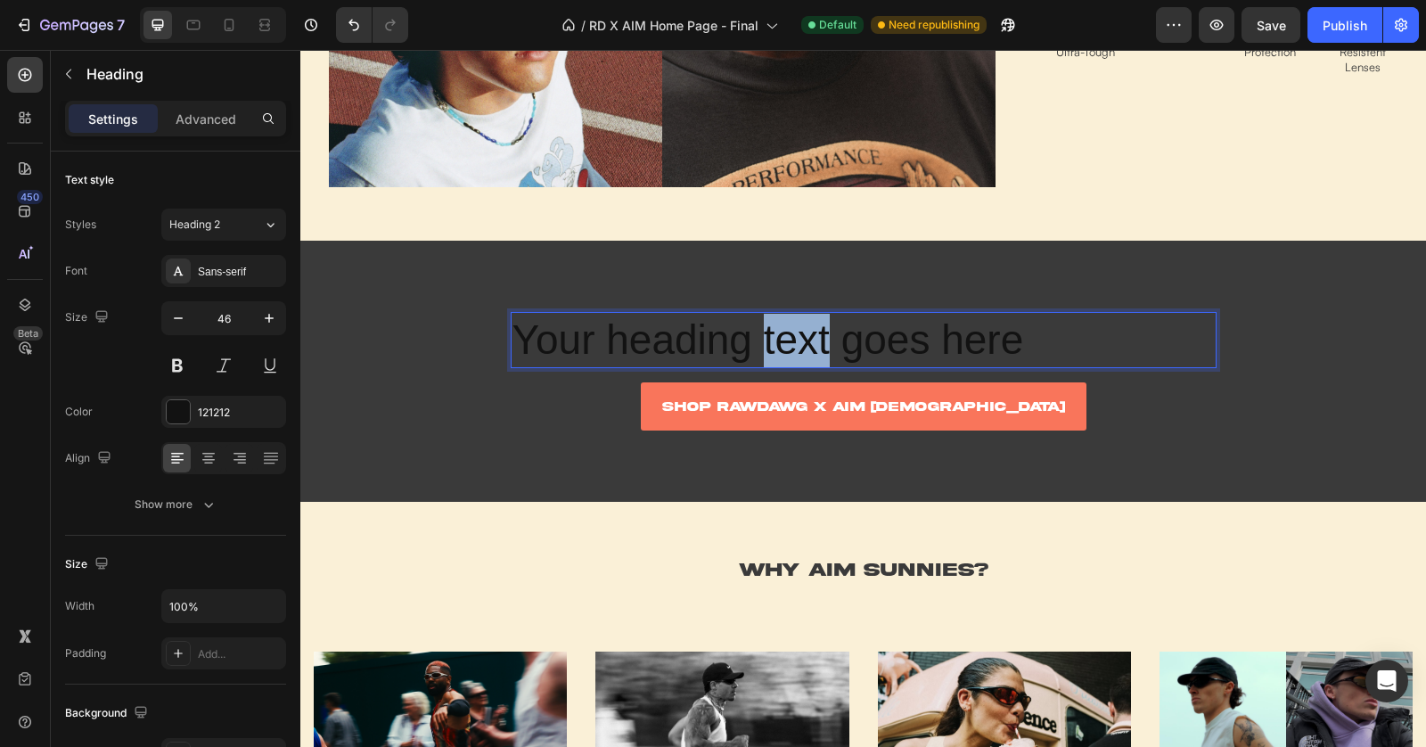
click at [784, 344] on p "Your heading text goes here" at bounding box center [864, 340] width 702 height 53
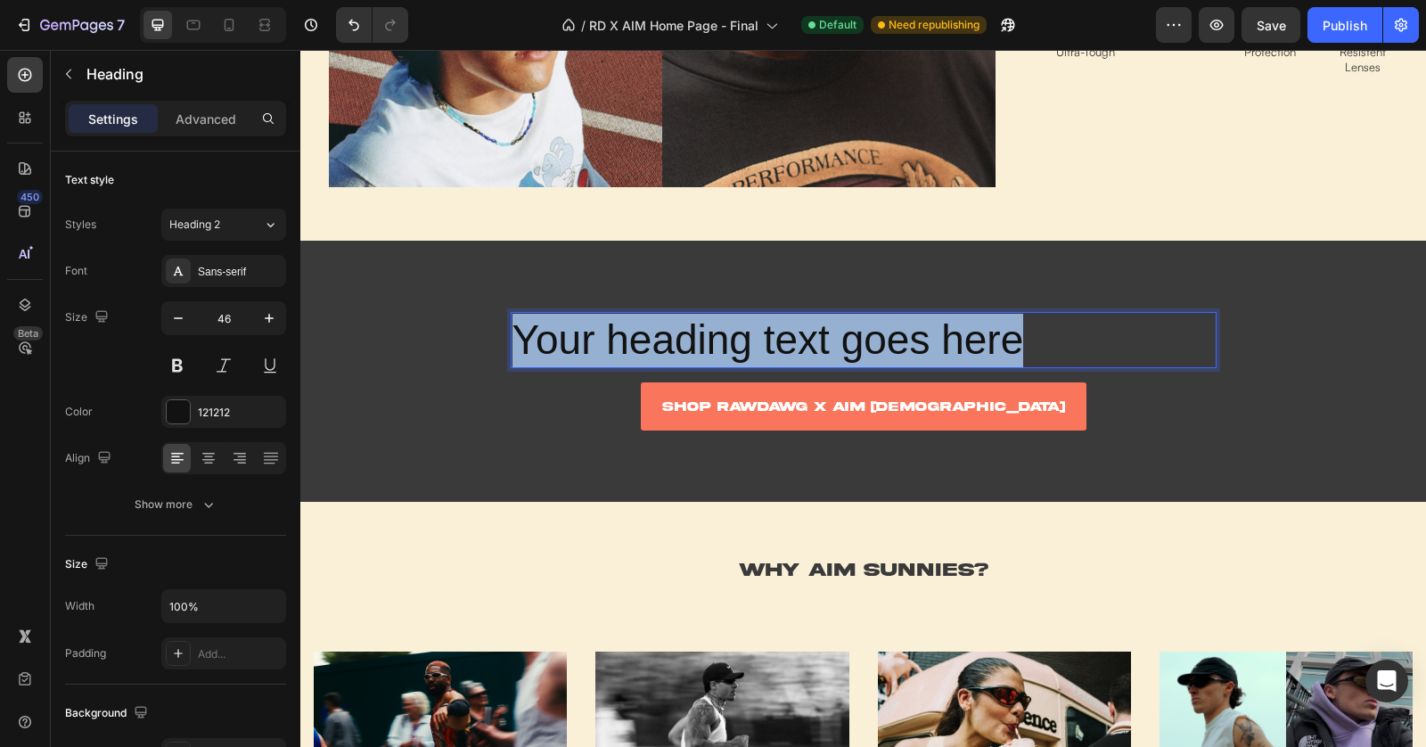
click at [784, 344] on p "Your heading text goes here" at bounding box center [864, 340] width 702 height 53
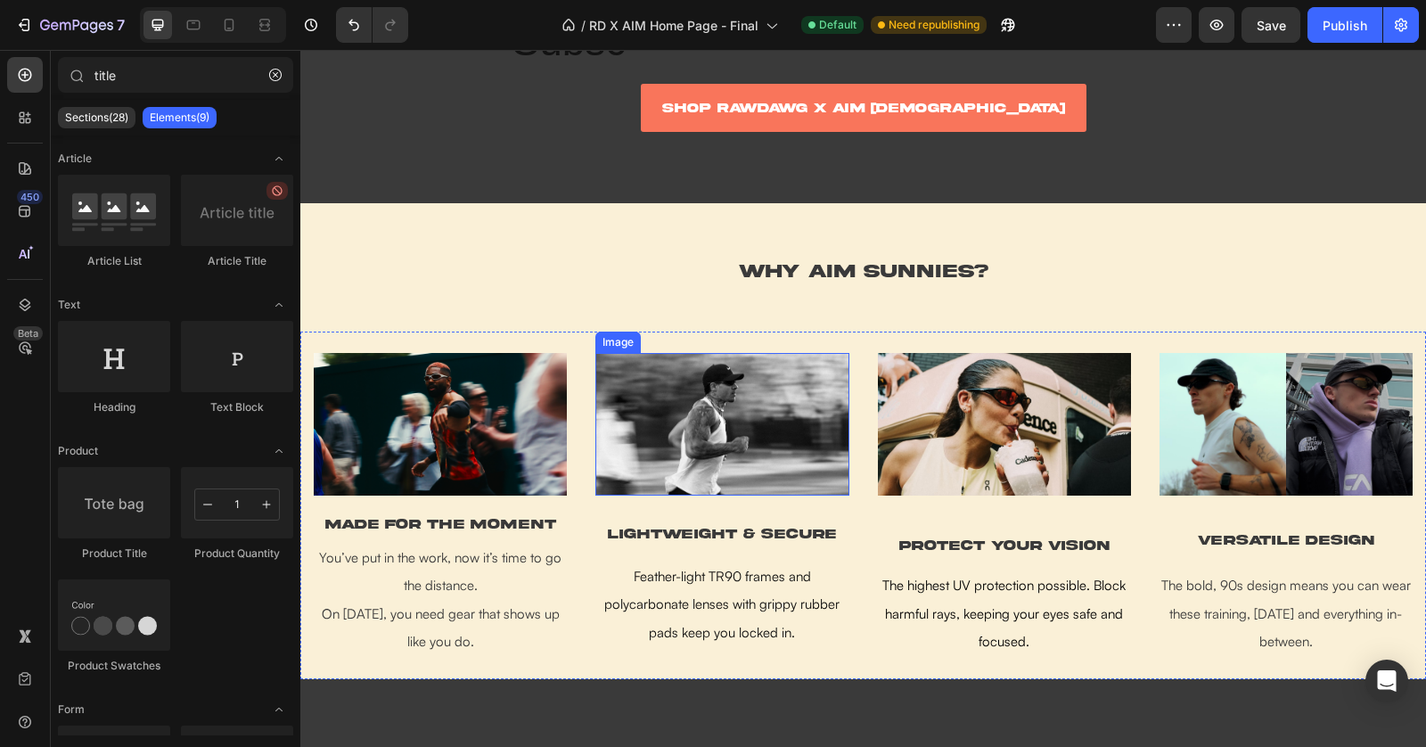
scroll to position [1745, 0]
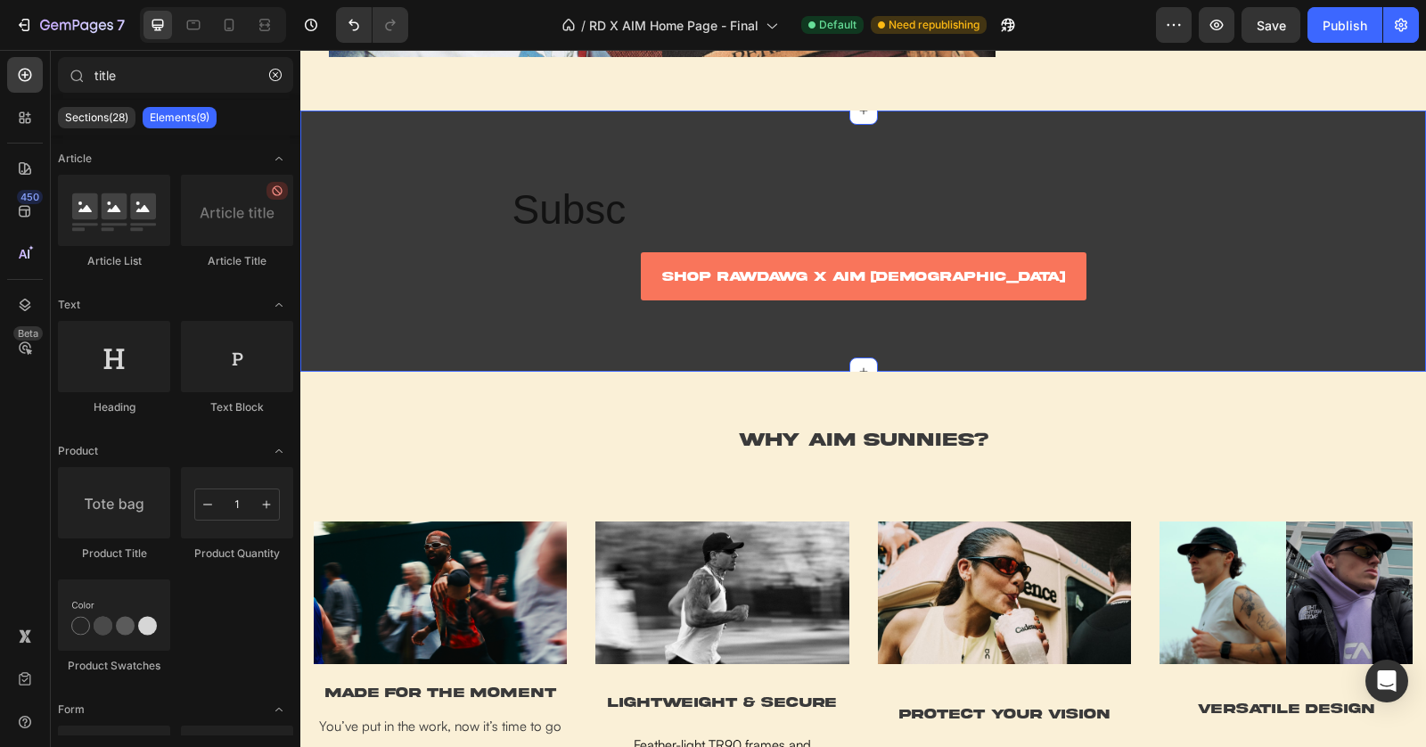
click at [636, 196] on h2 "Subsc" at bounding box center [864, 210] width 706 height 57
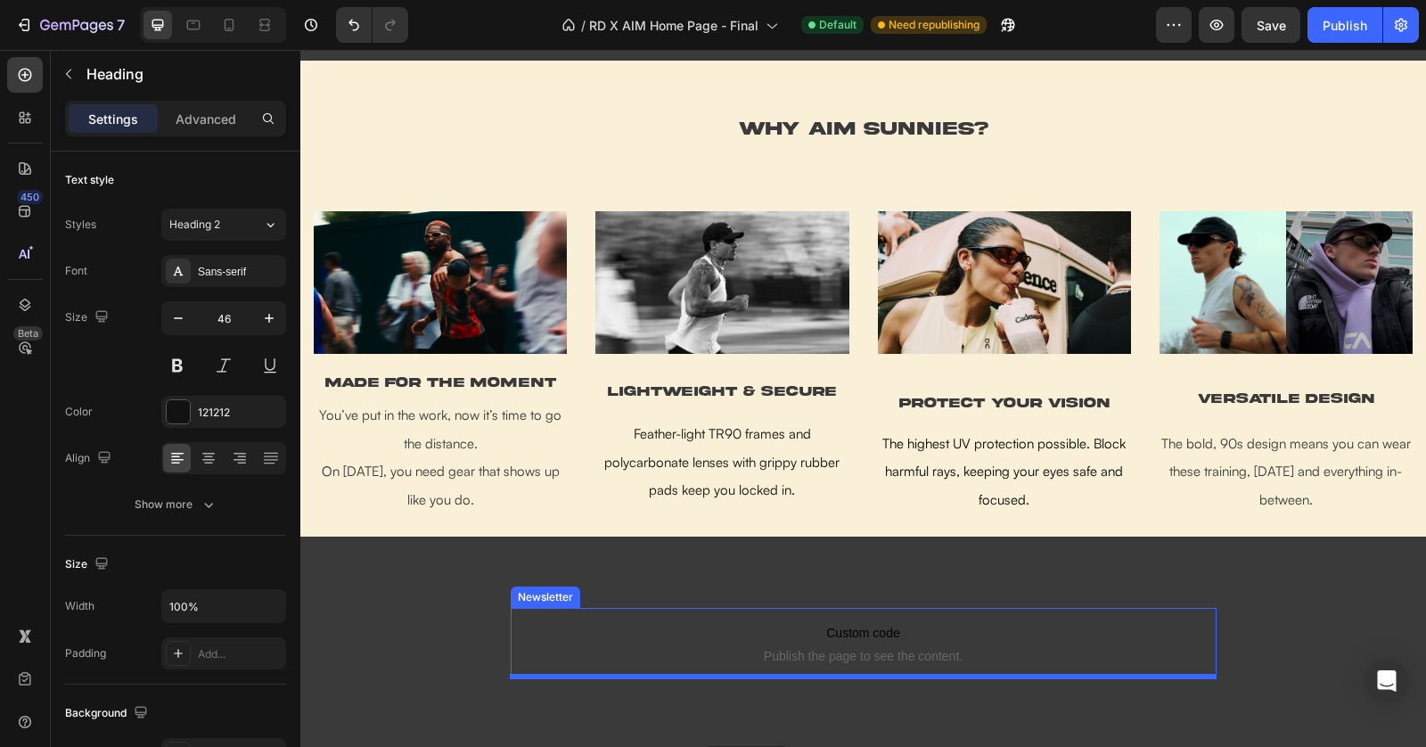
scroll to position [2270, 0]
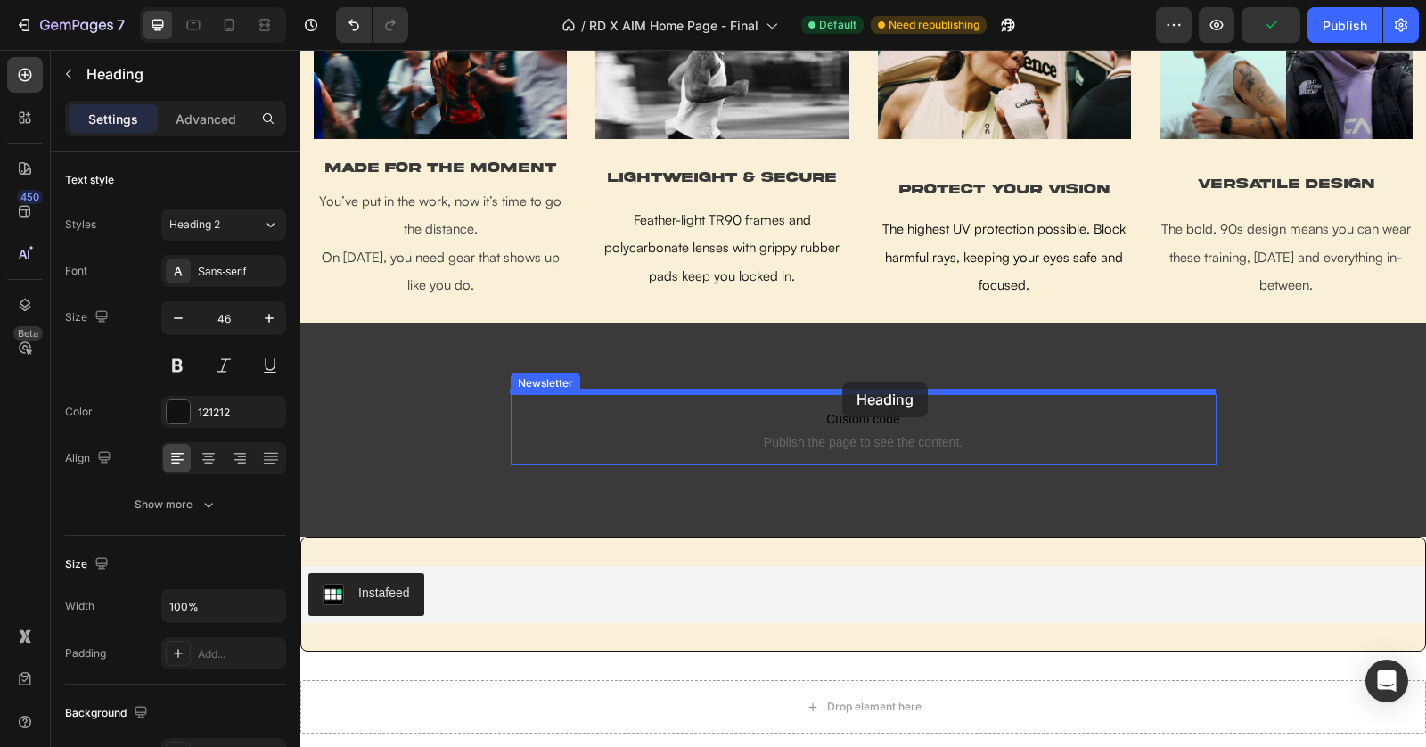
drag, startPoint x: 677, startPoint y: 185, endPoint x: 842, endPoint y: 386, distance: 259.7
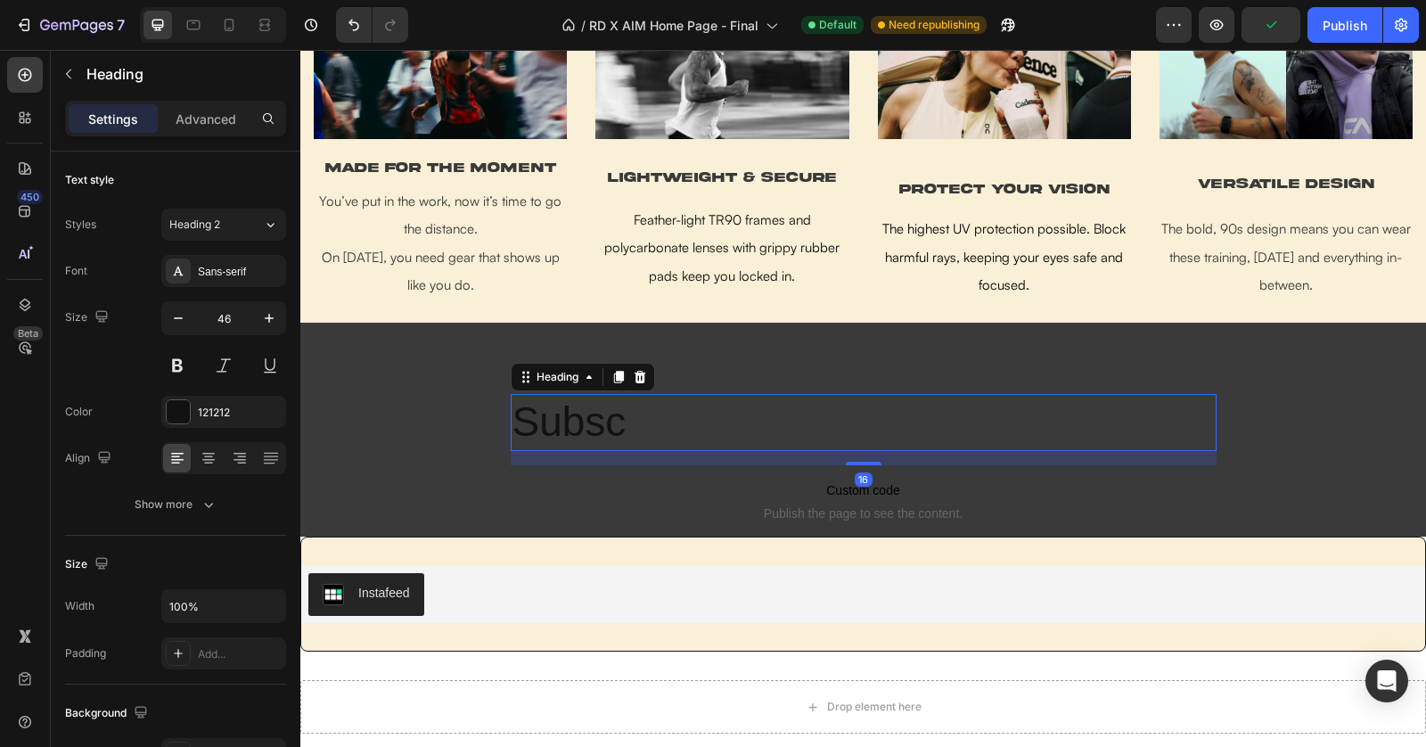
click at [711, 417] on h2 "Subsc" at bounding box center [864, 422] width 706 height 57
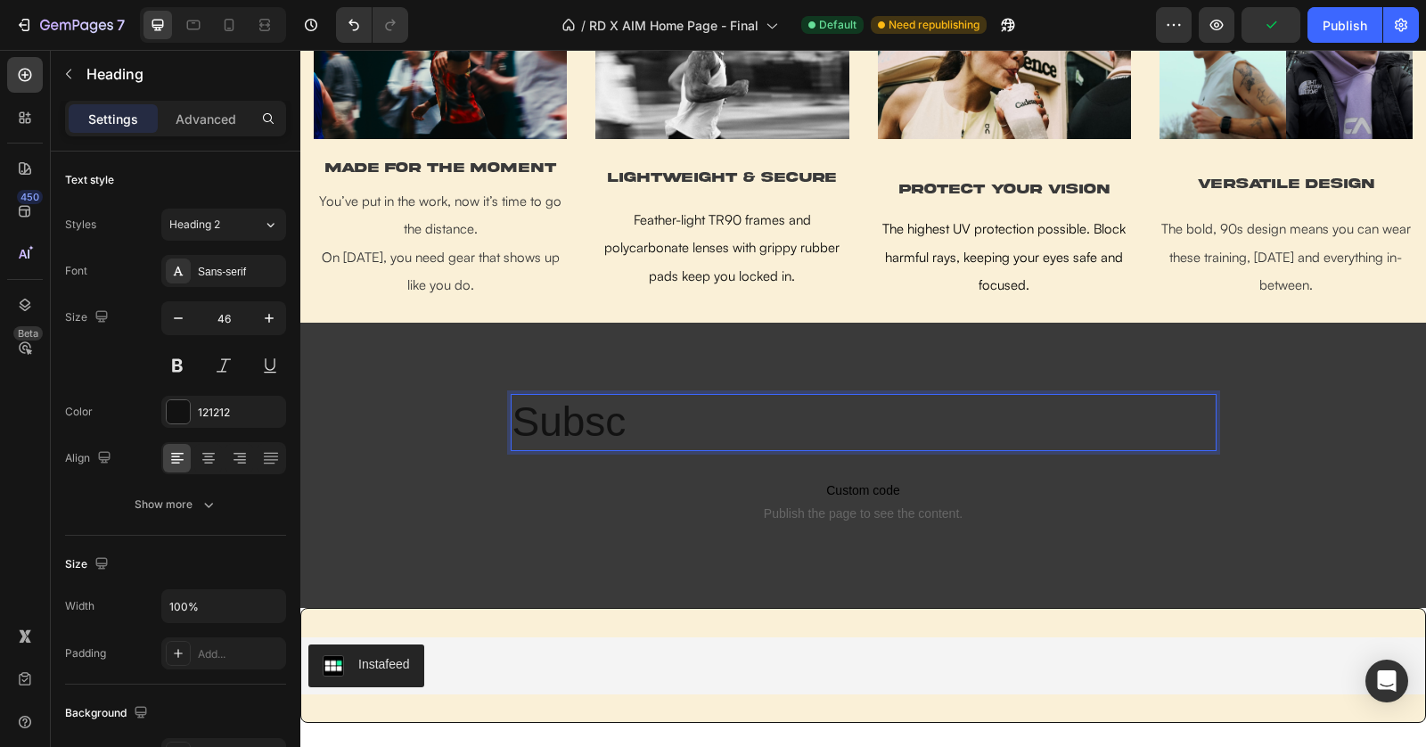
click at [711, 417] on p "Subsc" at bounding box center [864, 422] width 702 height 53
click at [791, 418] on p "Subscribe to AIM" at bounding box center [864, 422] width 702 height 53
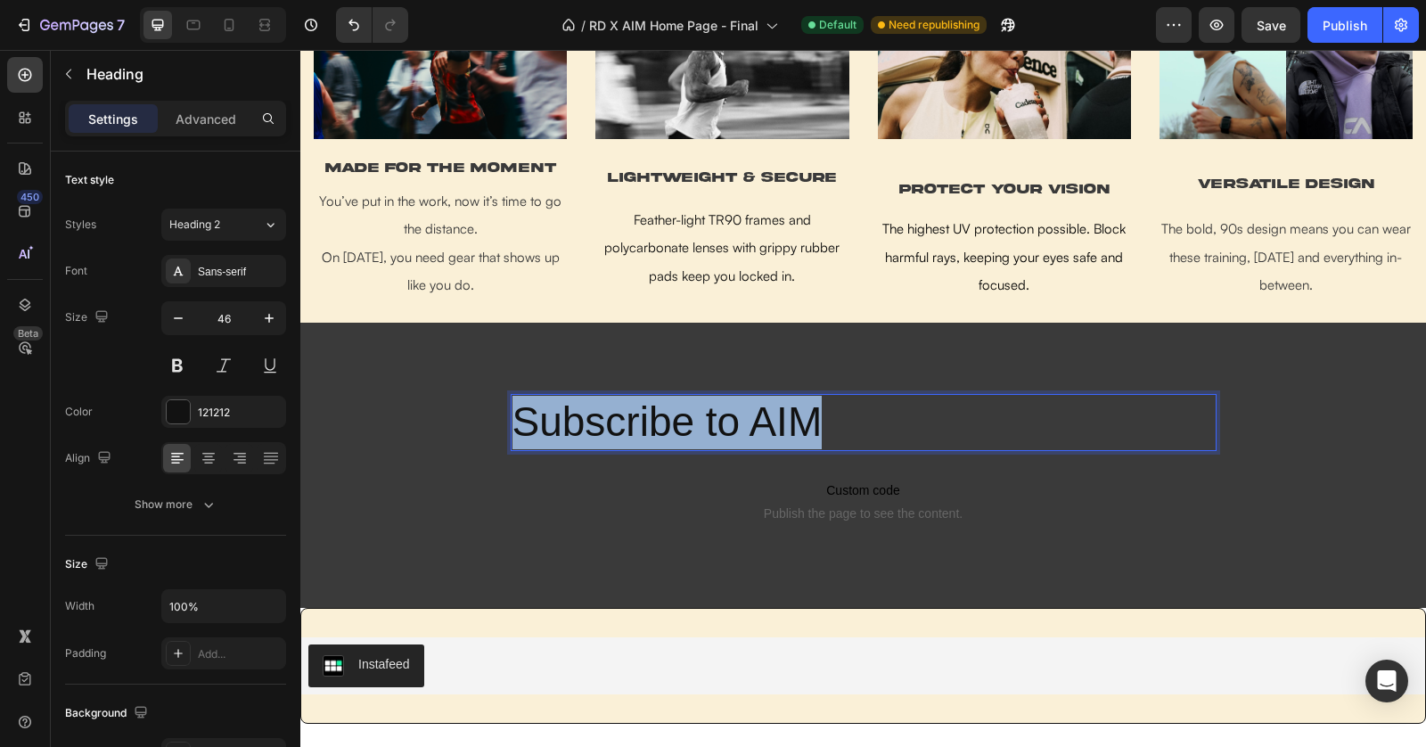
click at [791, 418] on p "Subscribe to AIM" at bounding box center [864, 422] width 702 height 53
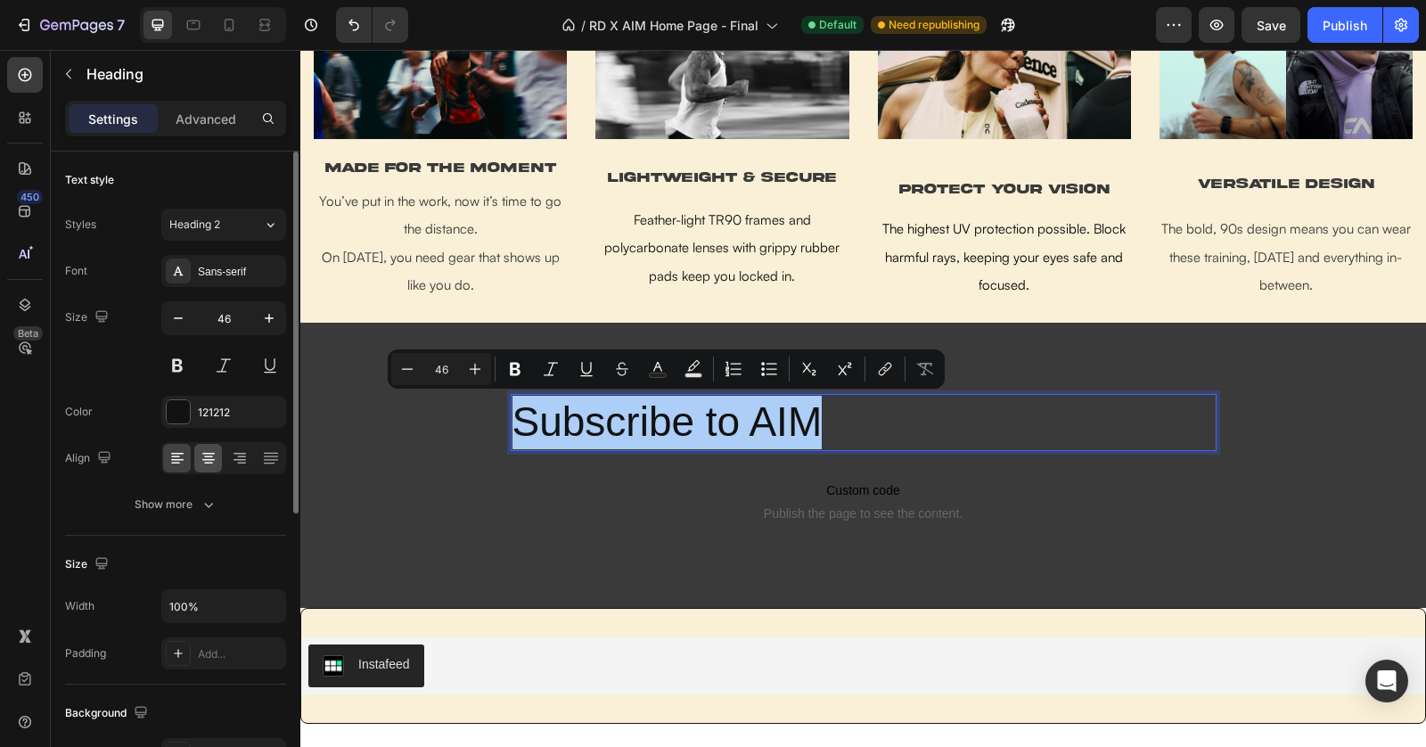
click at [213, 457] on icon at bounding box center [209, 458] width 18 height 18
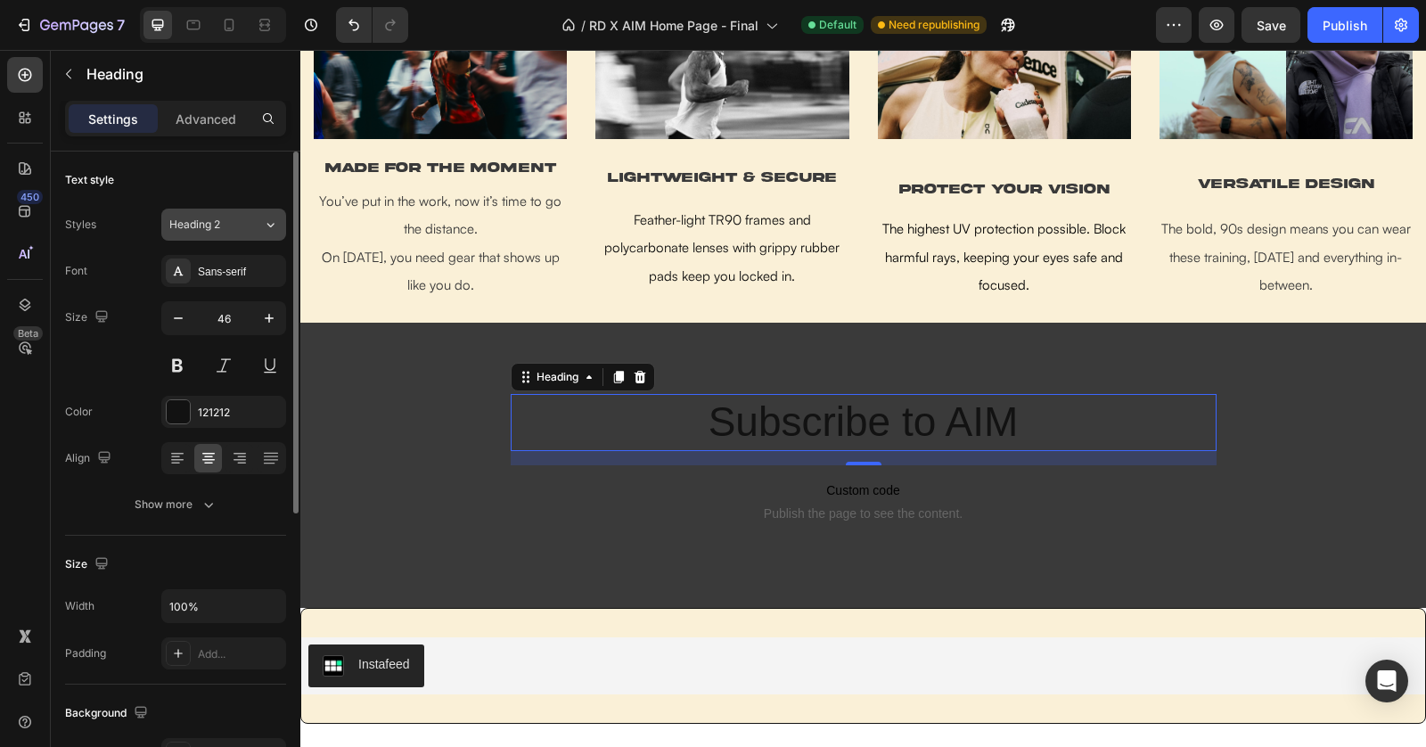
click at [211, 217] on span "Heading 2" at bounding box center [194, 225] width 51 height 16
click at [197, 195] on div "Text style Styles Heading 2 Font Sans-serif Size 46 Color 121212 Align Show more" at bounding box center [175, 344] width 221 height 384
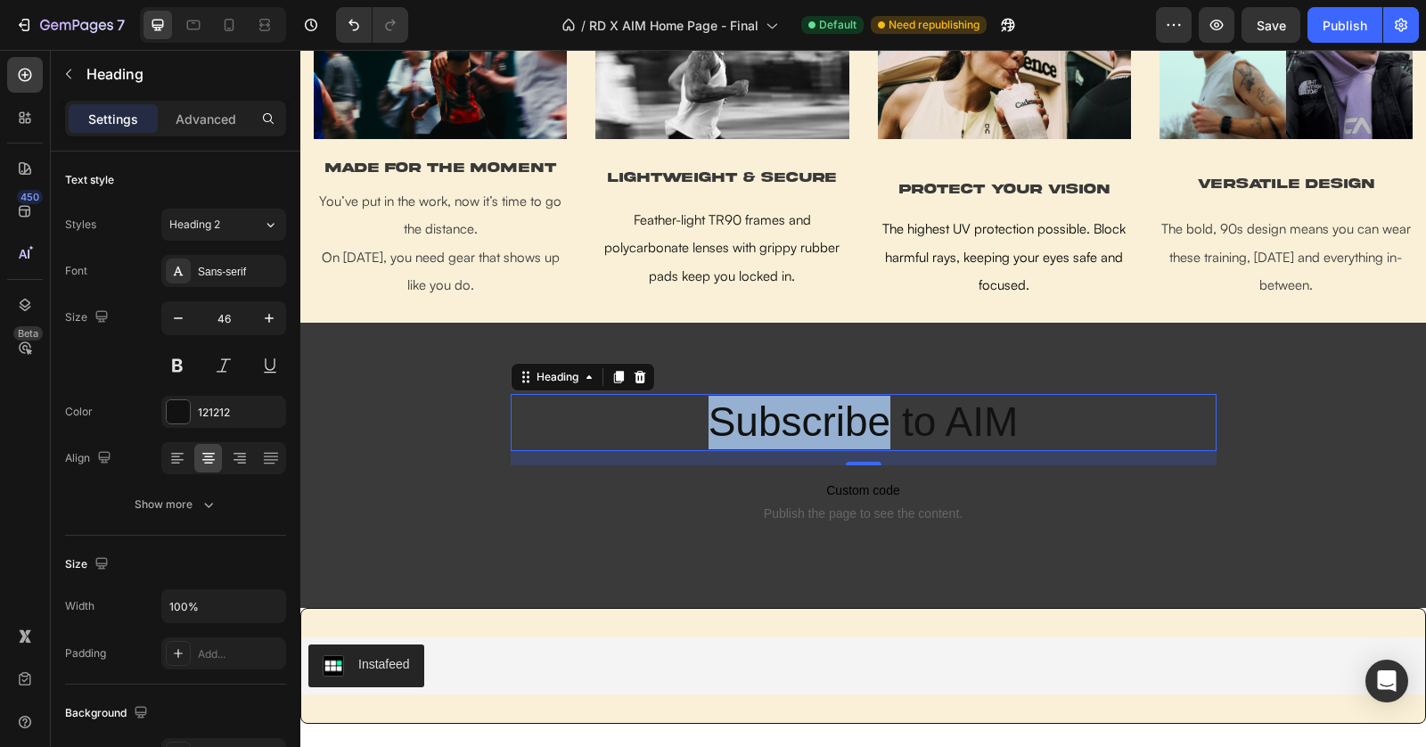
click at [709, 406] on p "Subscribe to AIM" at bounding box center [864, 422] width 702 height 53
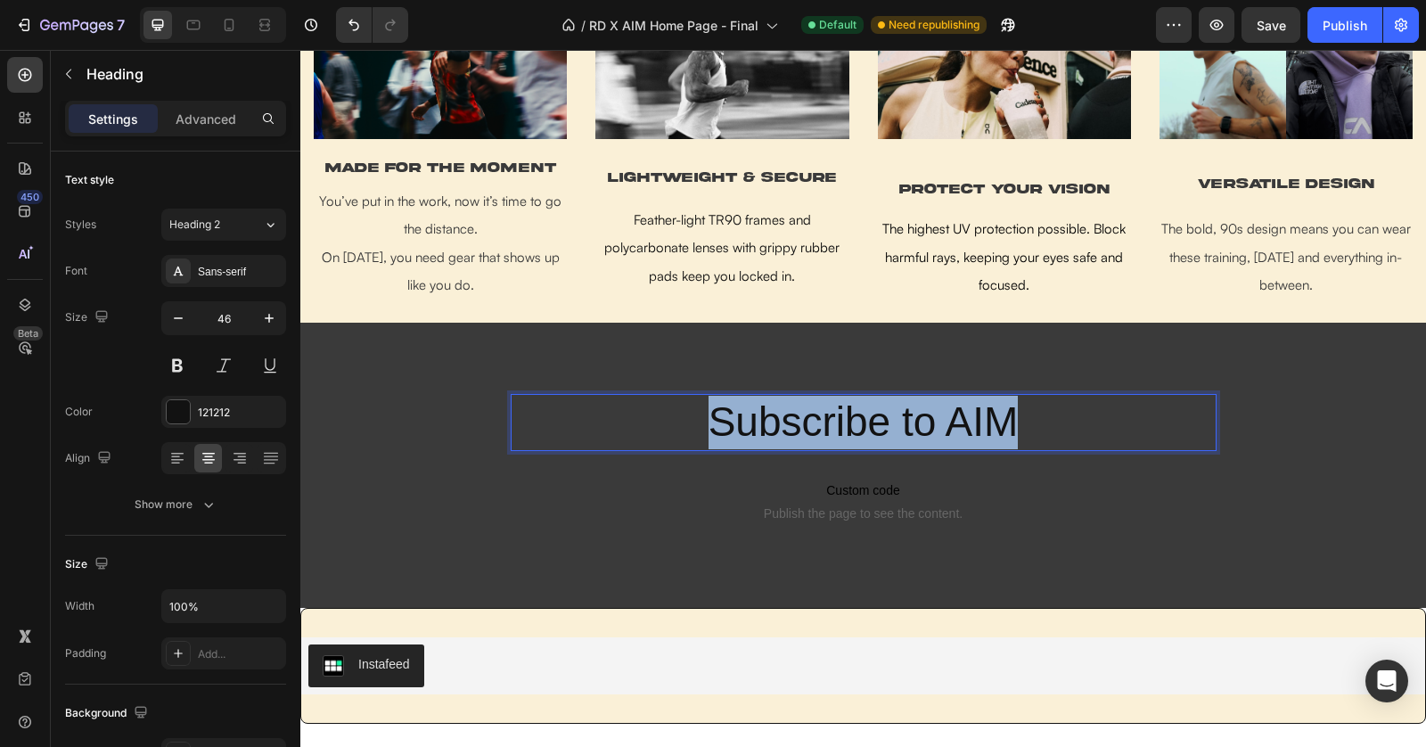
click at [709, 406] on p "Subscribe to AIM" at bounding box center [864, 422] width 702 height 53
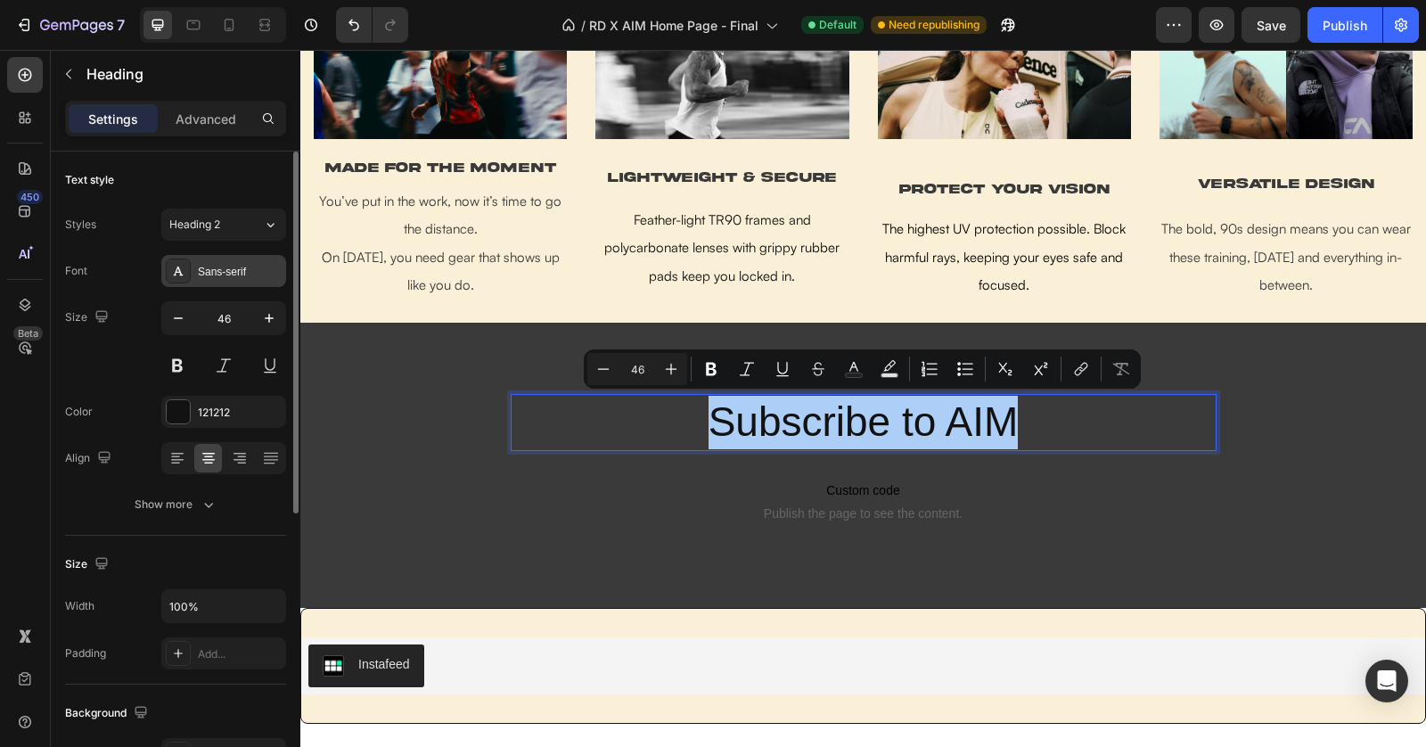
click at [256, 272] on div "Sans-serif" at bounding box center [240, 272] width 84 height 16
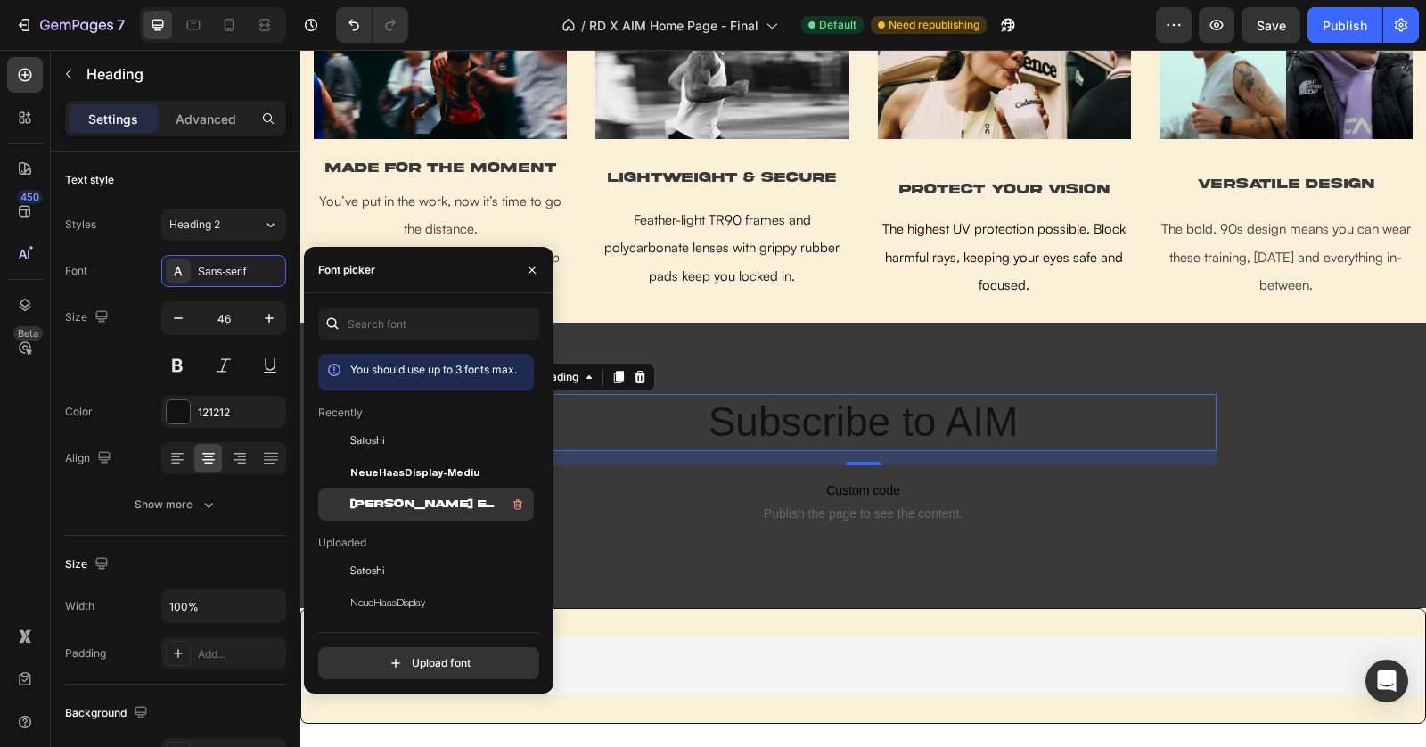
click at [447, 513] on div "[PERSON_NAME] Expanded Demo" at bounding box center [440, 504] width 180 height 21
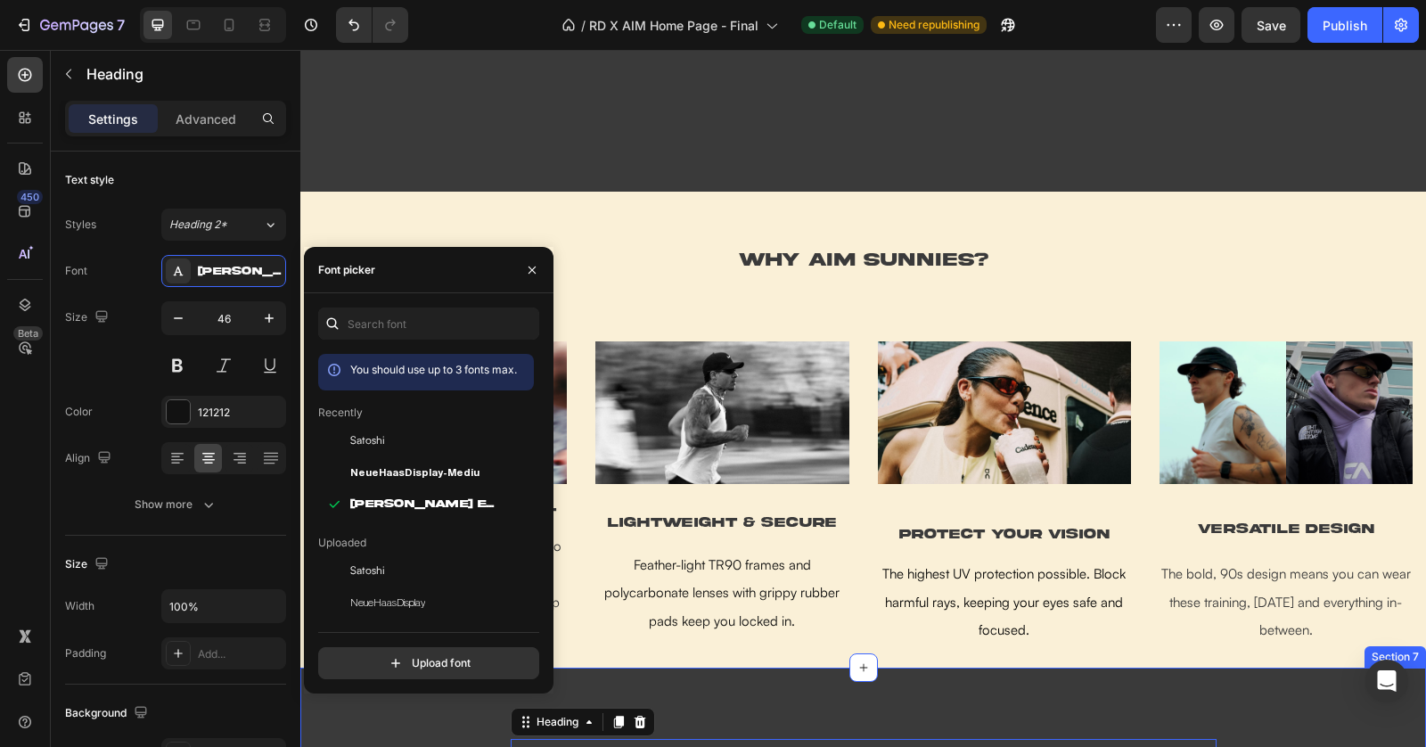
scroll to position [1657, 0]
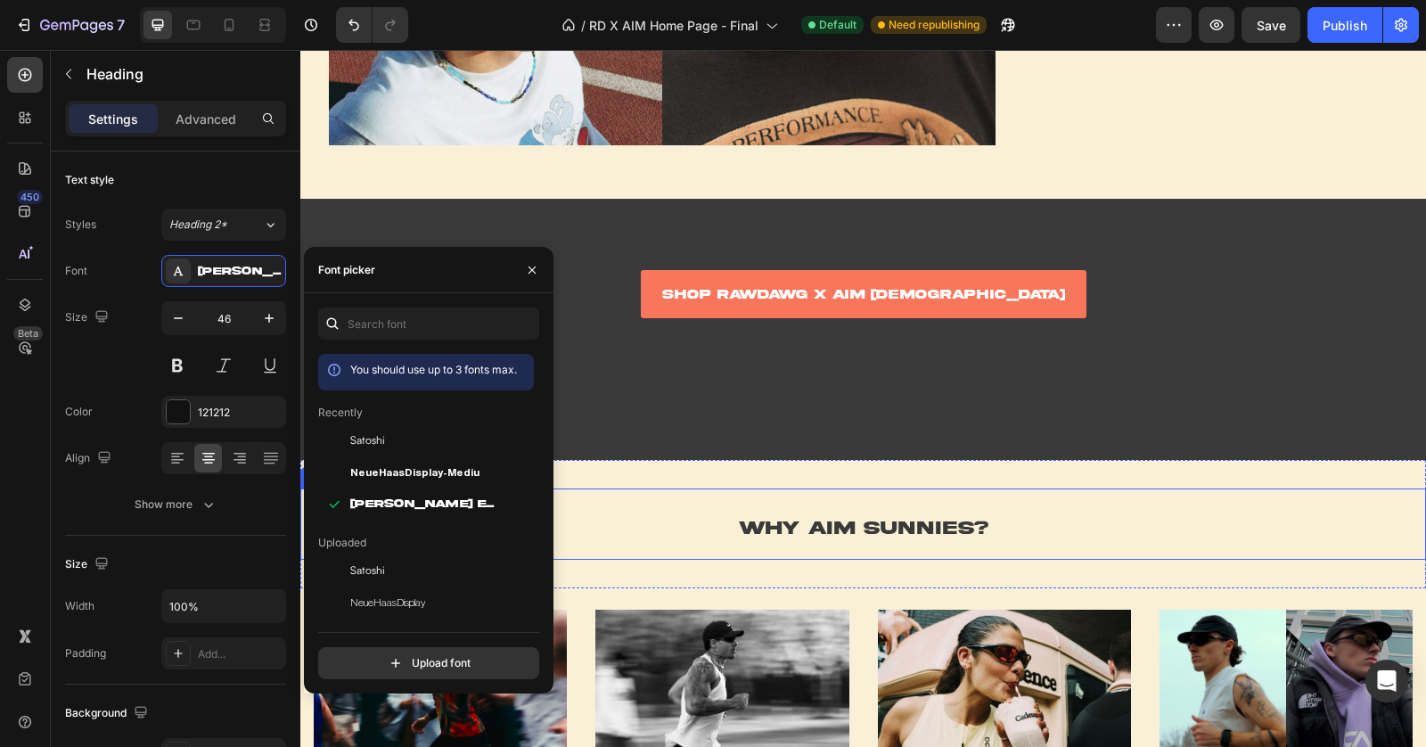
click at [888, 524] on span "WHY AIM SUNNIES?" at bounding box center [864, 528] width 250 height 19
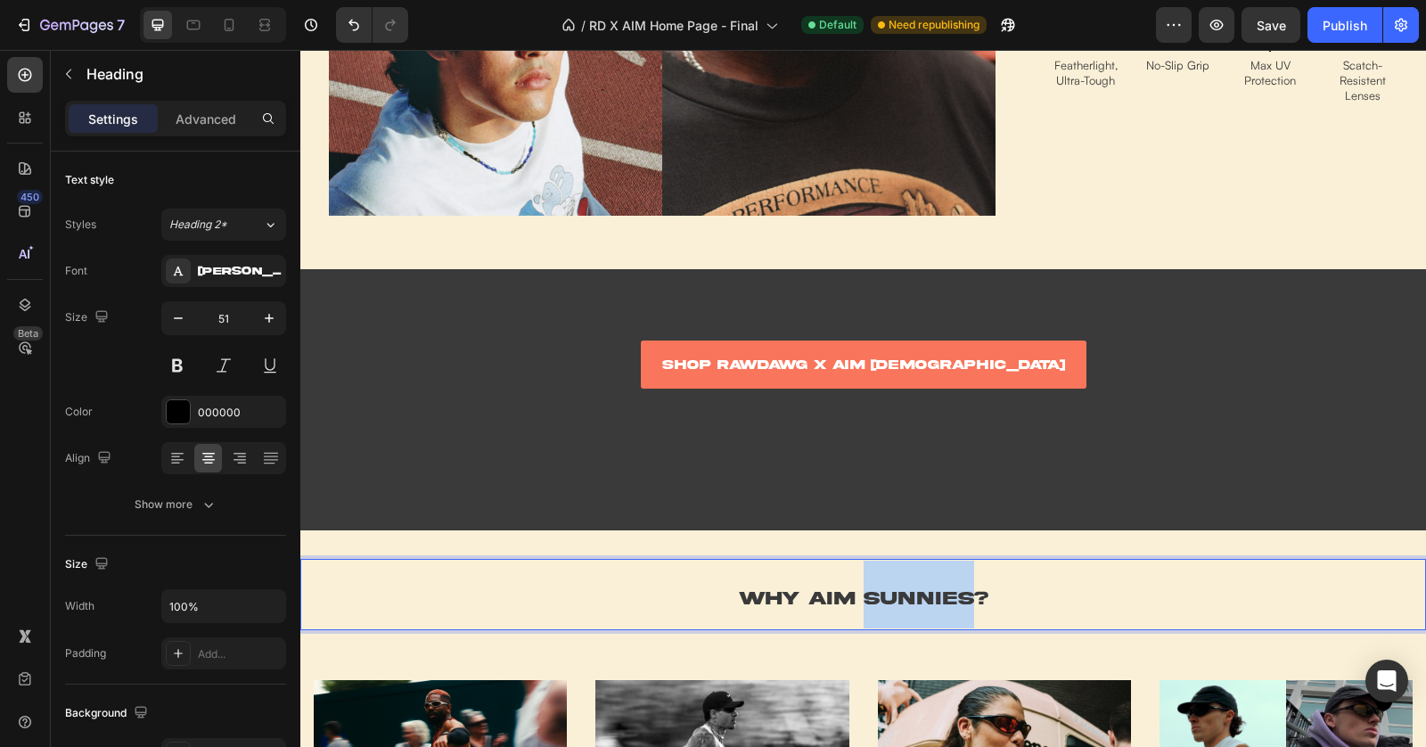
click at [888, 589] on span "WHY AIM SUNNIES?" at bounding box center [864, 598] width 250 height 19
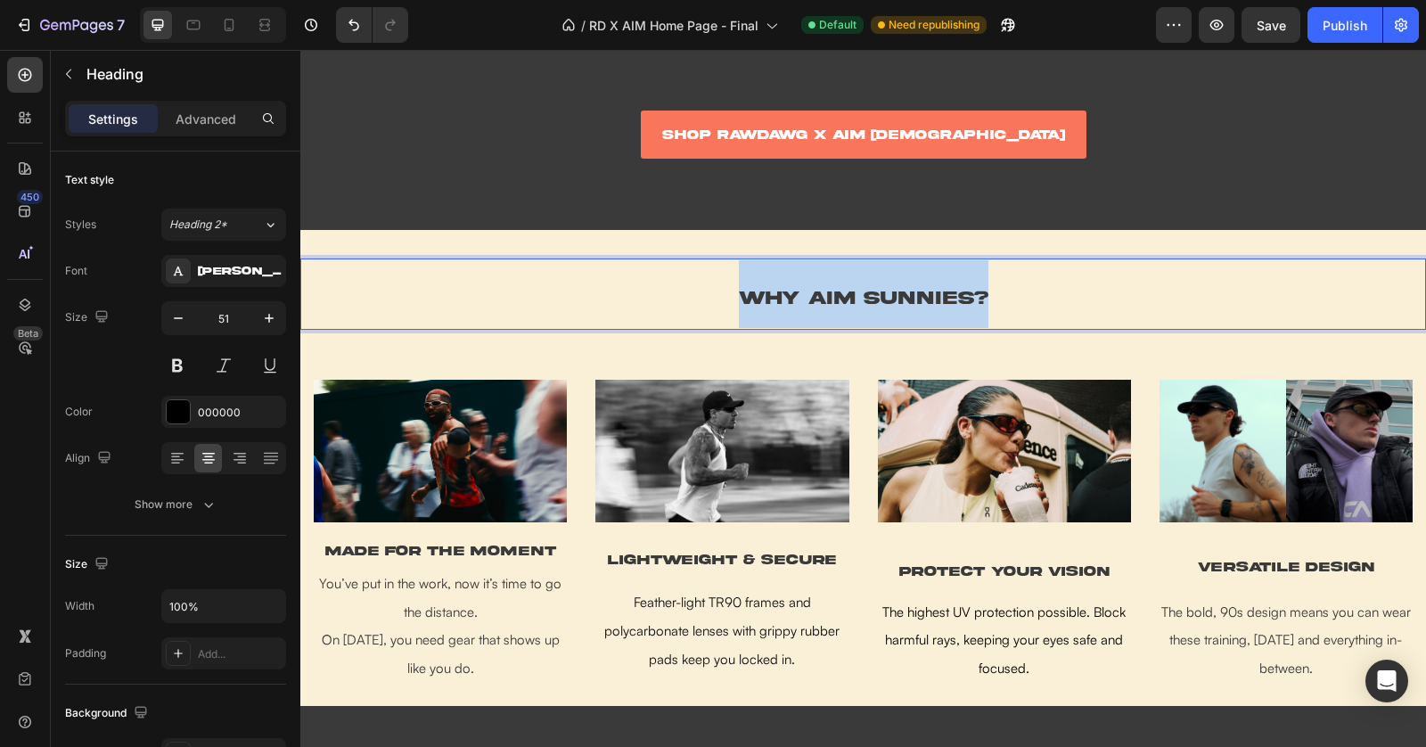
scroll to position [2232, 0]
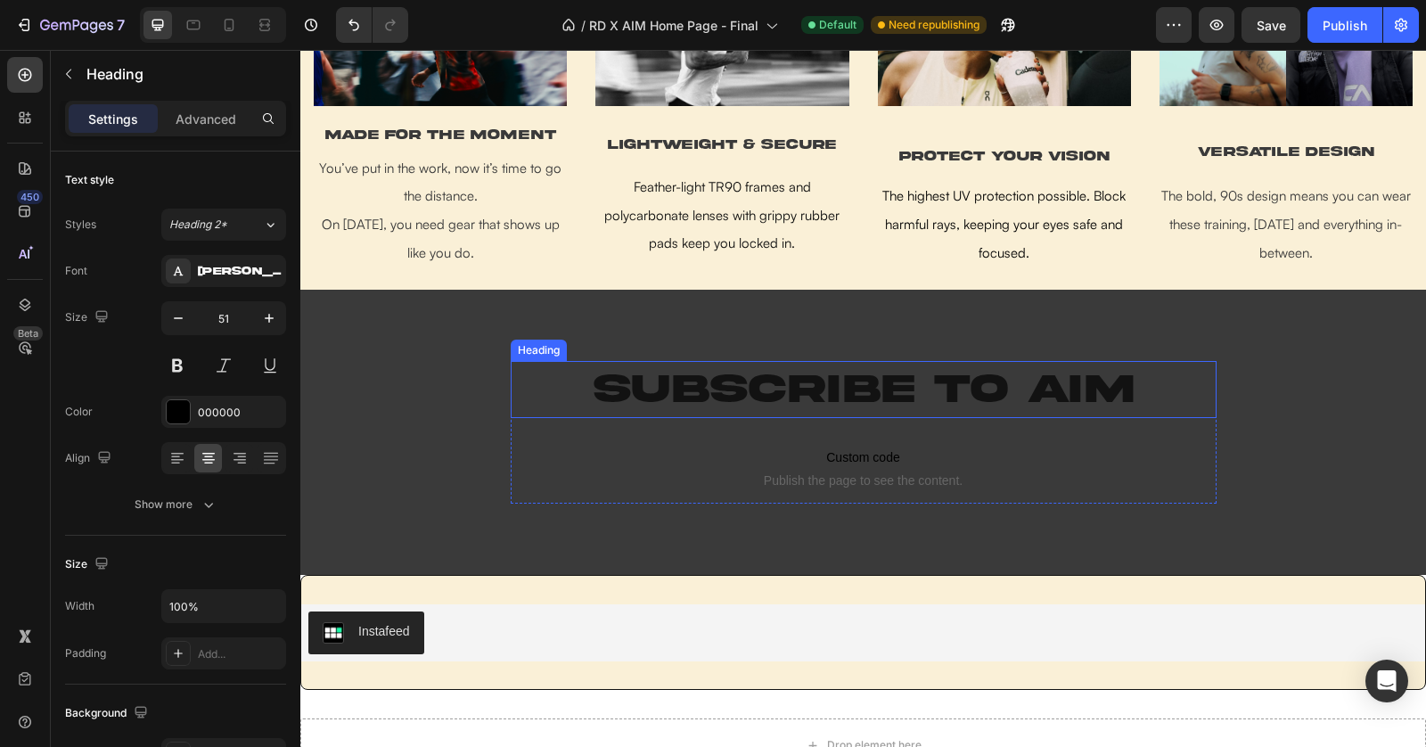
click at [898, 389] on h2 "Subscribe to AIM" at bounding box center [864, 389] width 706 height 57
click at [898, 389] on p "Subscribe to AIM" at bounding box center [864, 389] width 702 height 53
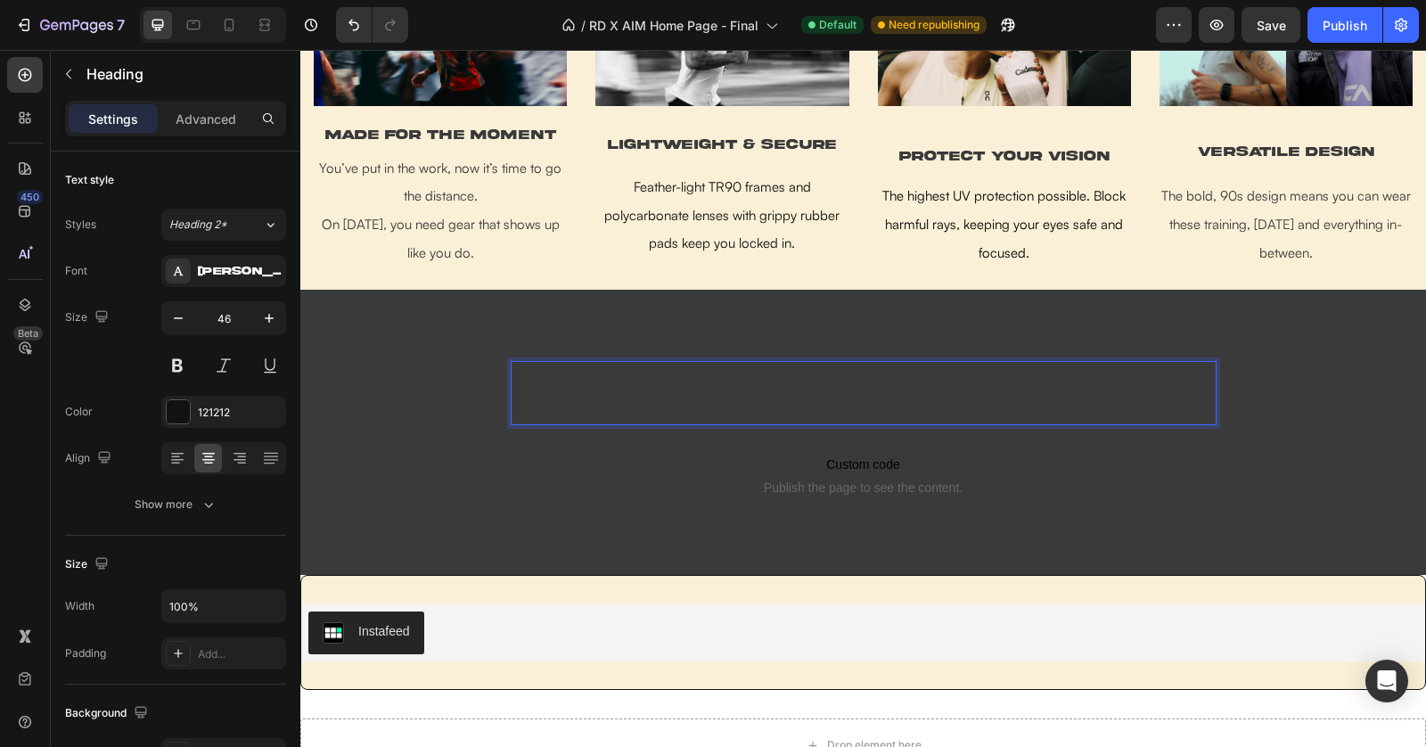
click at [864, 388] on span "WHY AIM SUNNIES?" at bounding box center [864, 396] width 250 height 19
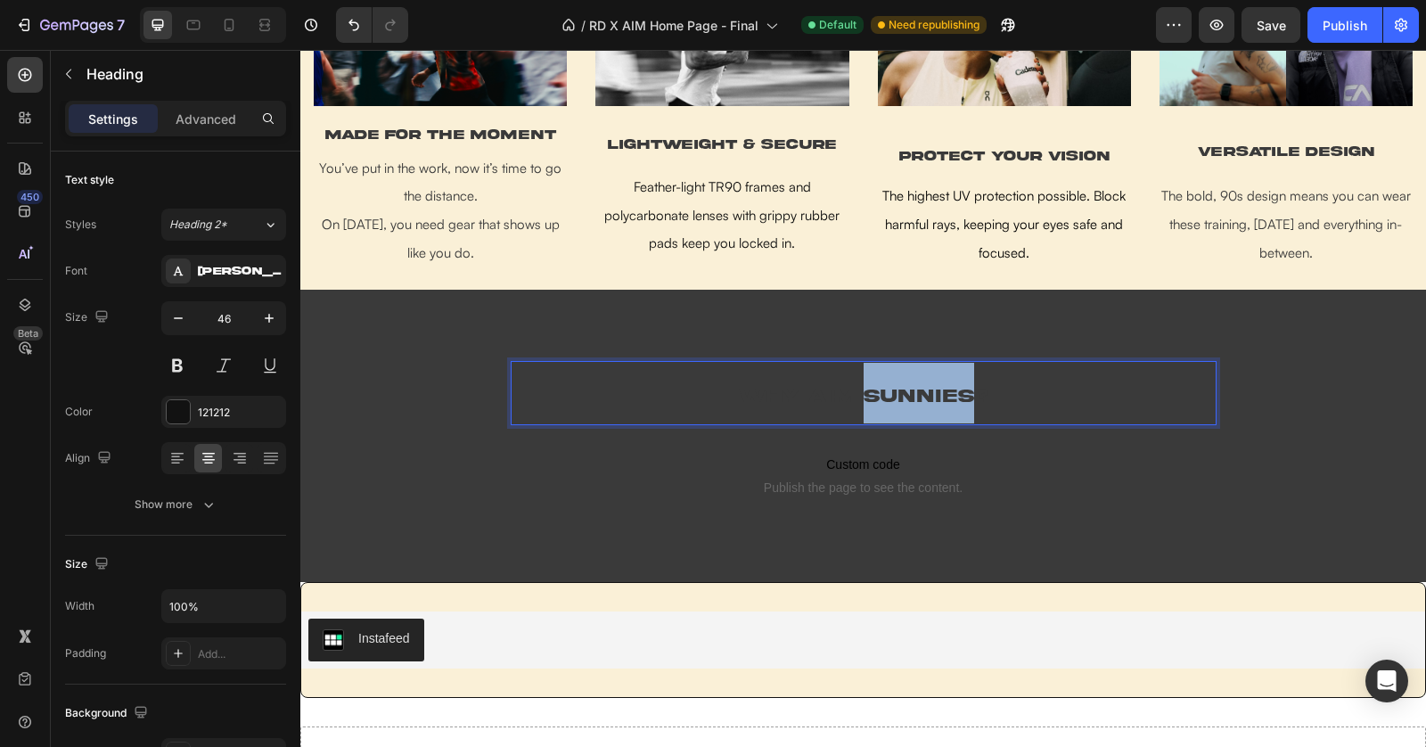
click at [864, 388] on span "WHY AIM SUNNIES?" at bounding box center [864, 396] width 250 height 19
click at [759, 409] on p "sub" at bounding box center [864, 393] width 702 height 61
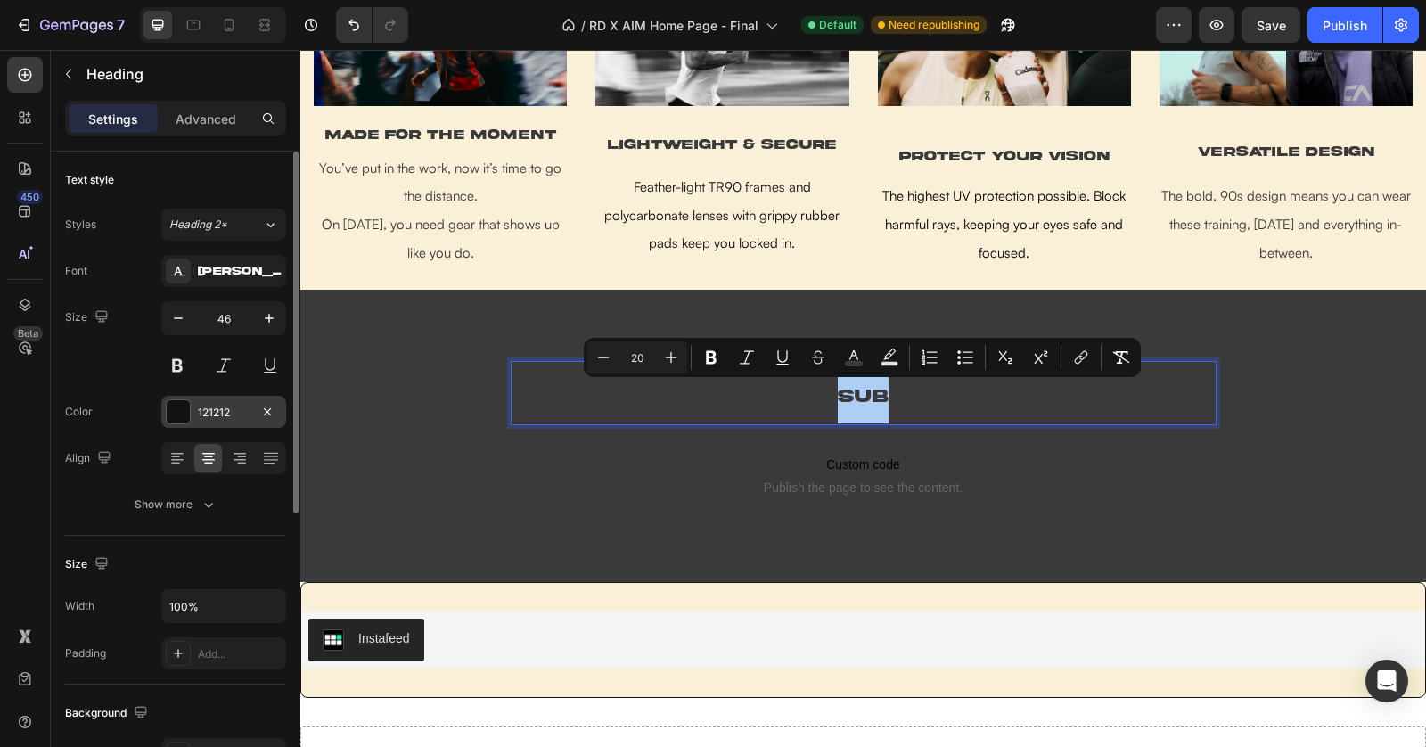
click at [168, 417] on div at bounding box center [178, 411] width 23 height 23
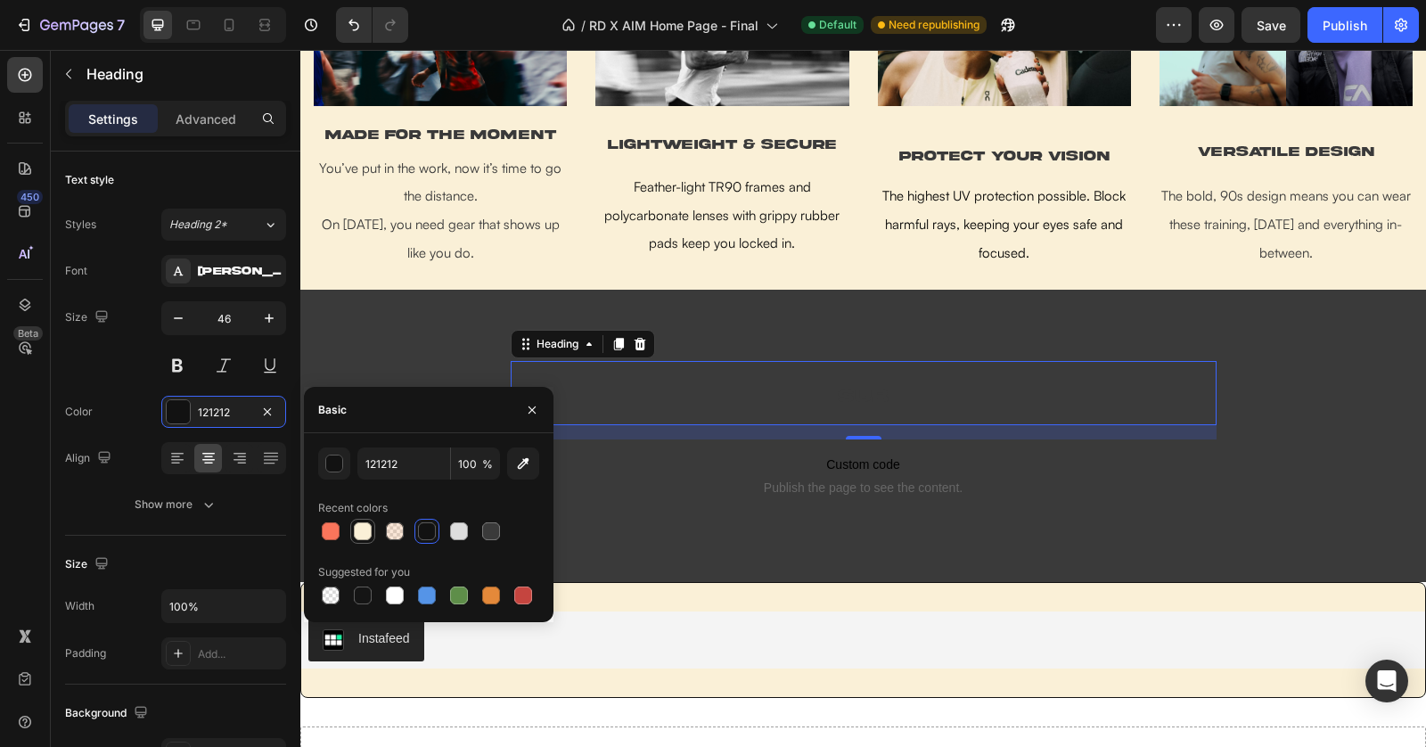
click at [360, 535] on div at bounding box center [363, 531] width 18 height 18
type input "FAF0D7"
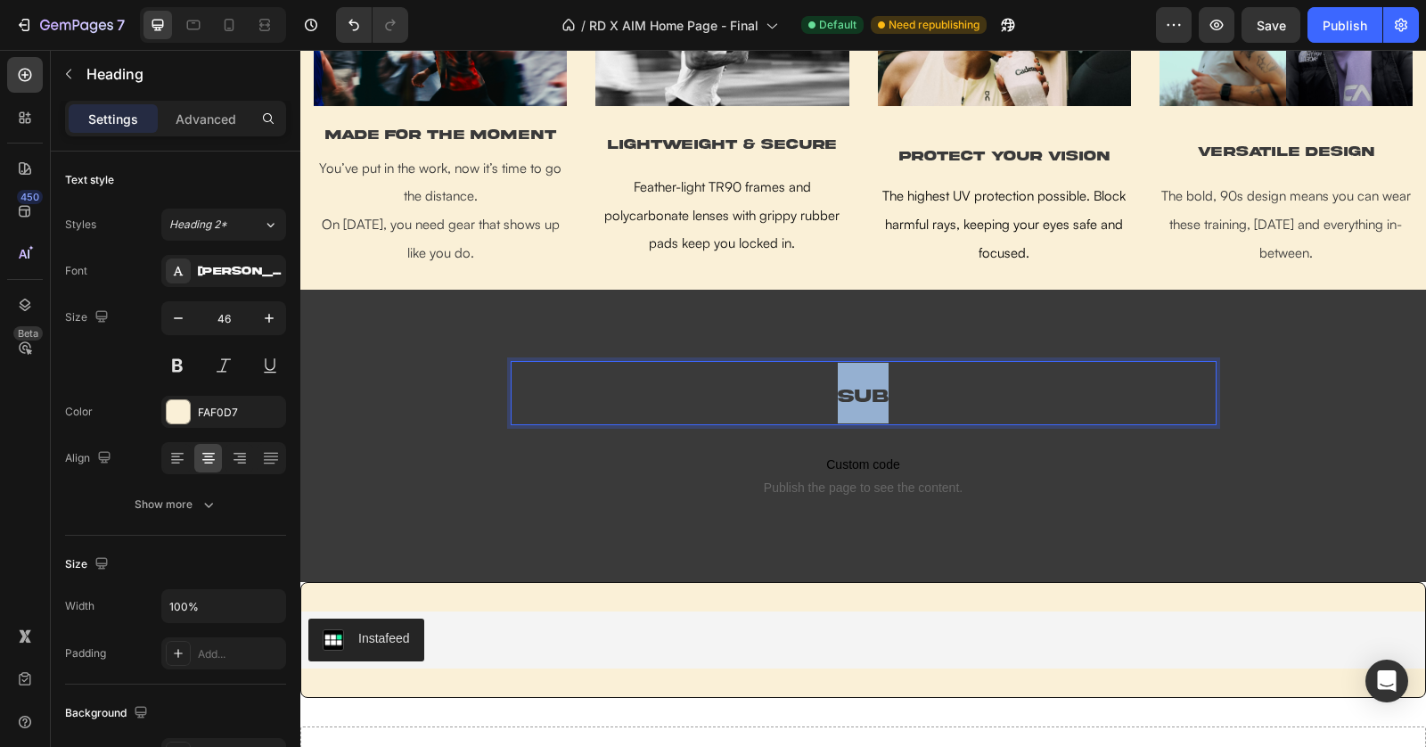
click at [821, 400] on p "sub" at bounding box center [864, 393] width 702 height 61
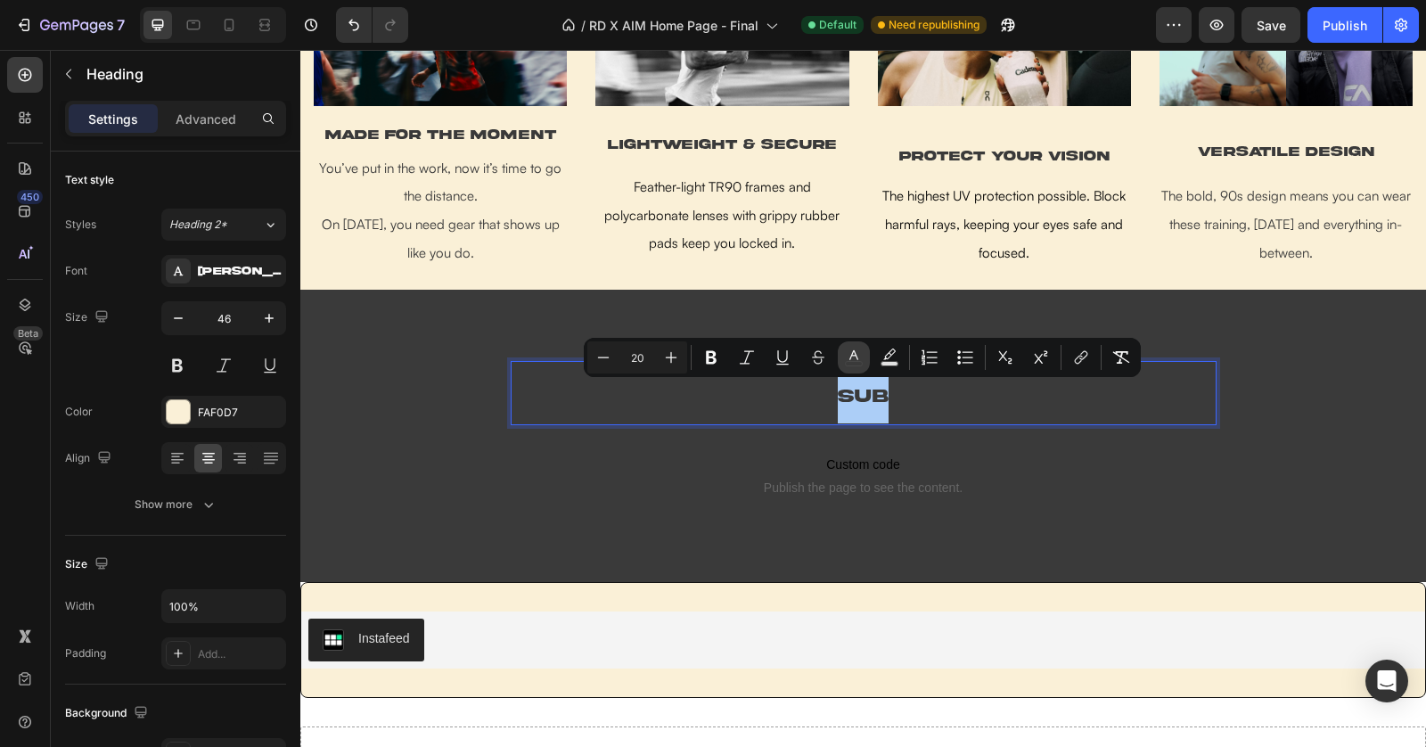
click at [853, 357] on icon "Editor contextual toolbar" at bounding box center [854, 358] width 18 height 18
type input "3A3A3A"
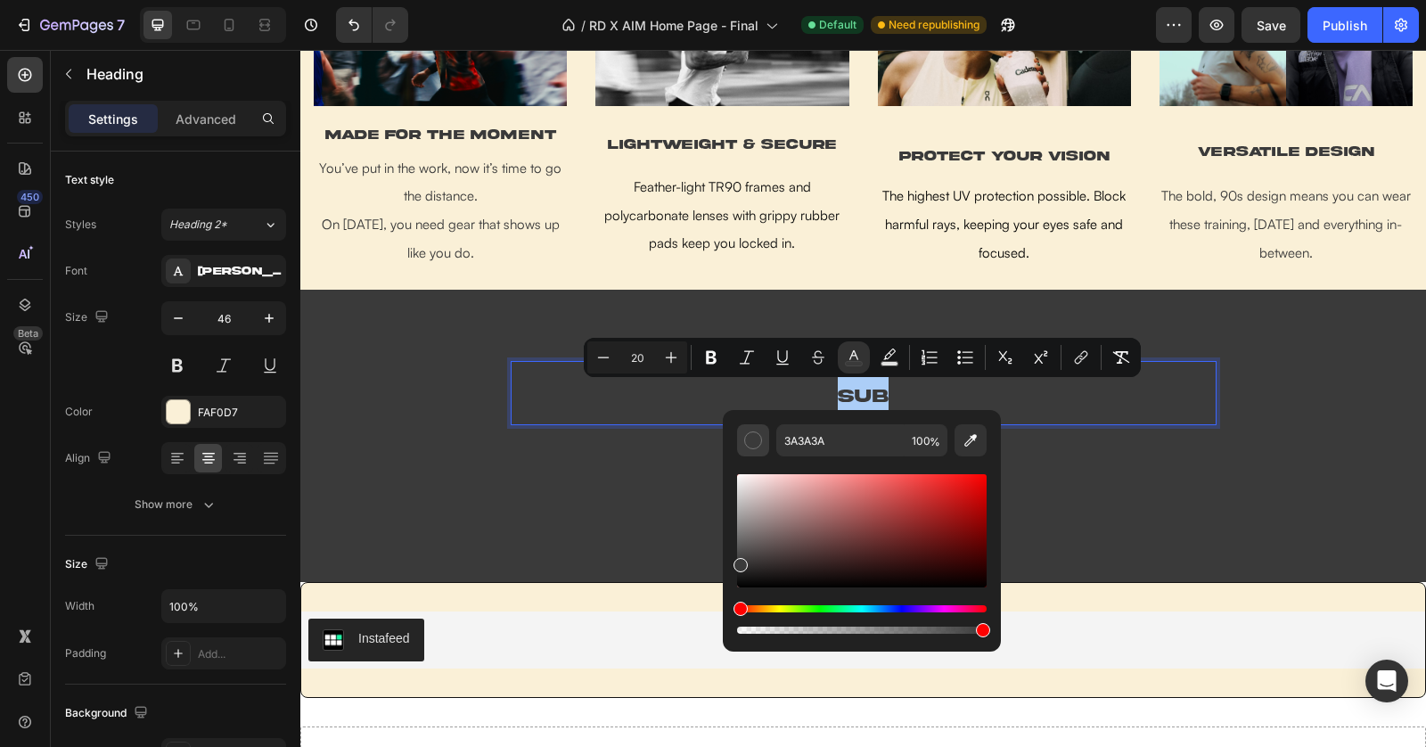
click at [750, 439] on div "Editor contextual toolbar" at bounding box center [753, 440] width 18 height 18
click at [766, 443] on button "Editor contextual toolbar" at bounding box center [753, 440] width 32 height 32
click at [764, 443] on button "Editor contextual toolbar" at bounding box center [753, 440] width 32 height 32
click at [209, 415] on div "FAF0D7" at bounding box center [224, 413] width 52 height 16
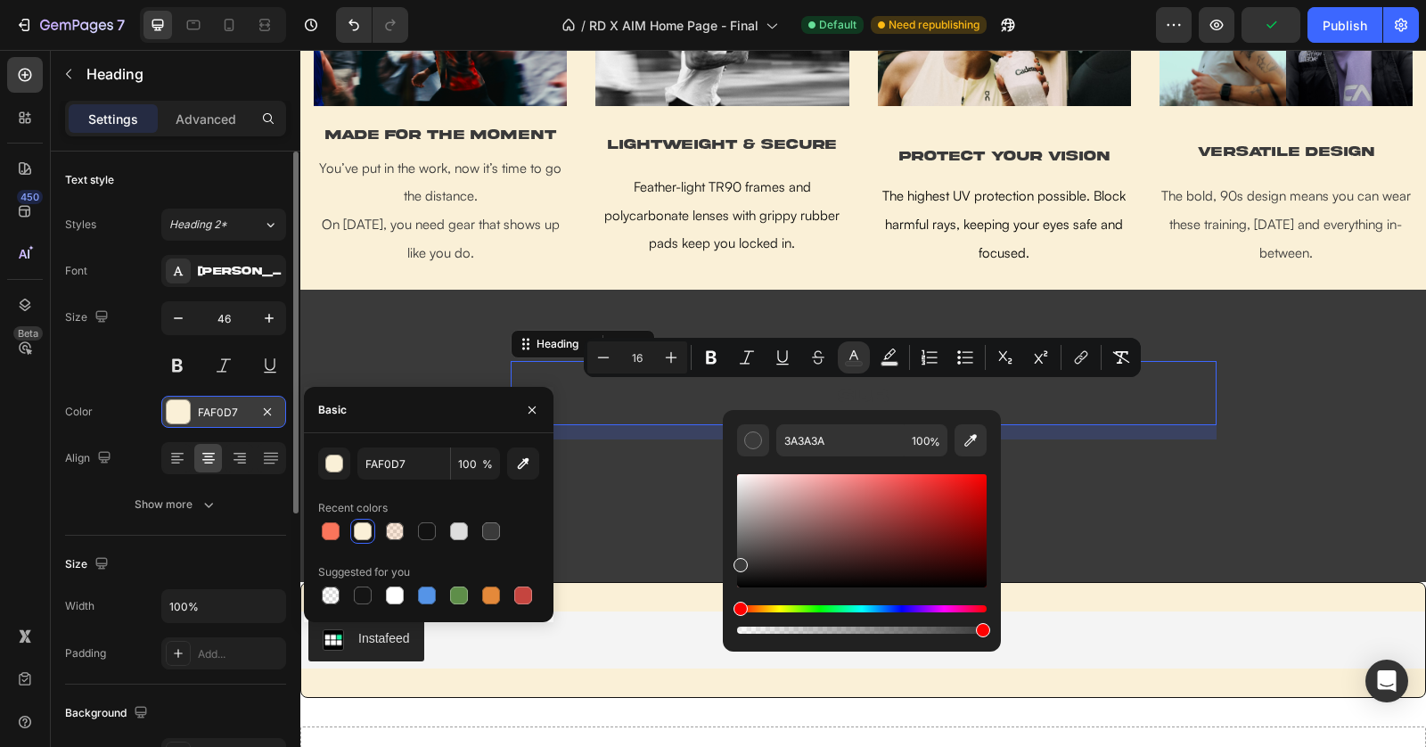
click at [209, 415] on div "FAF0D7" at bounding box center [224, 413] width 52 height 16
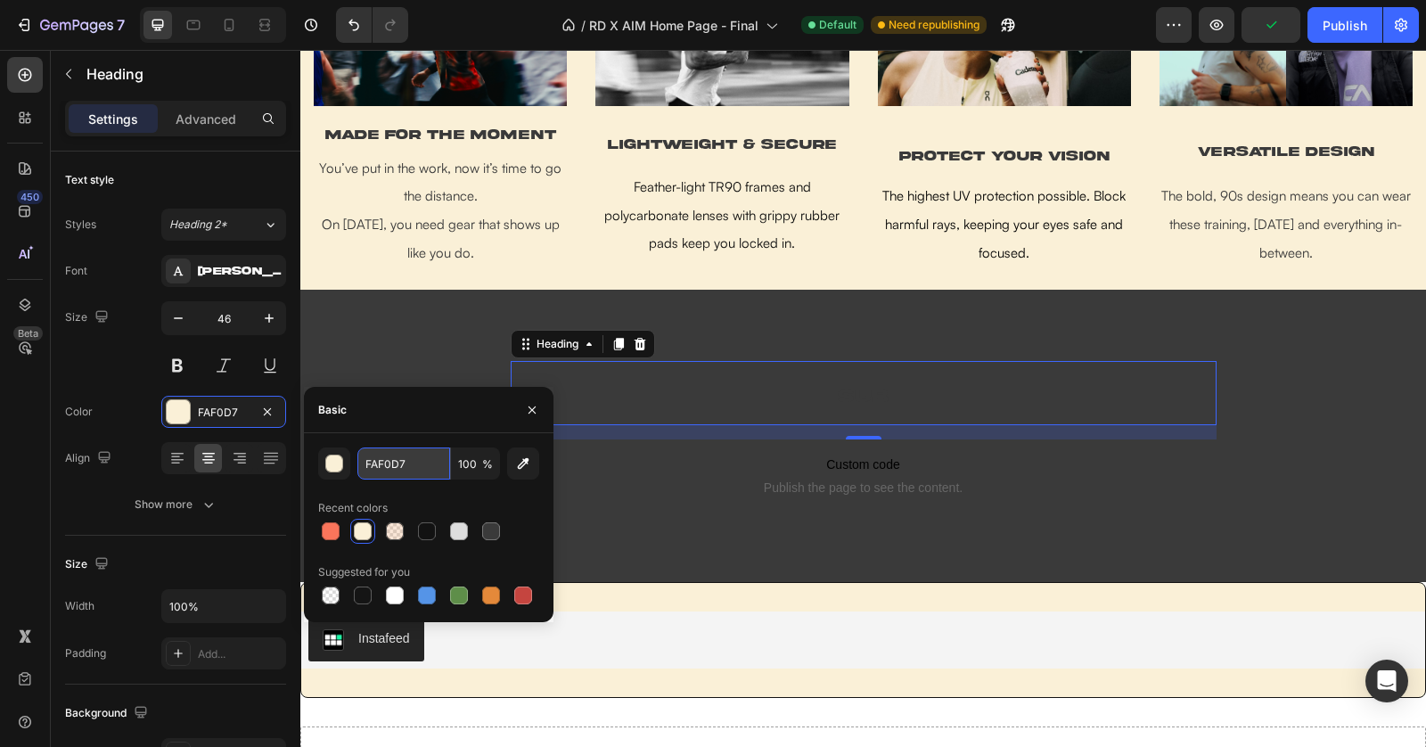
click at [395, 466] on input "FAF0D7" at bounding box center [403, 463] width 93 height 32
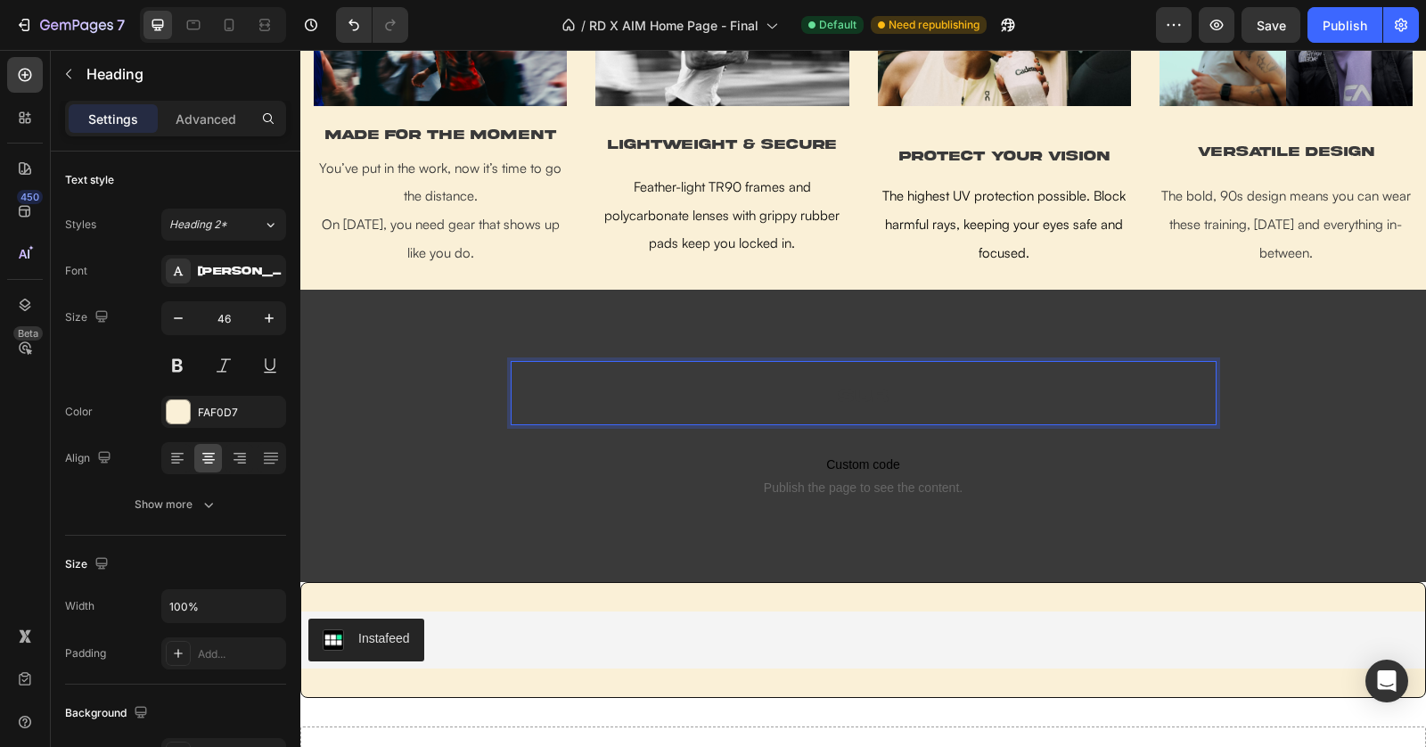
click at [761, 383] on p "sub" at bounding box center [864, 393] width 702 height 61
click at [886, 400] on span "sub" at bounding box center [863, 396] width 51 height 19
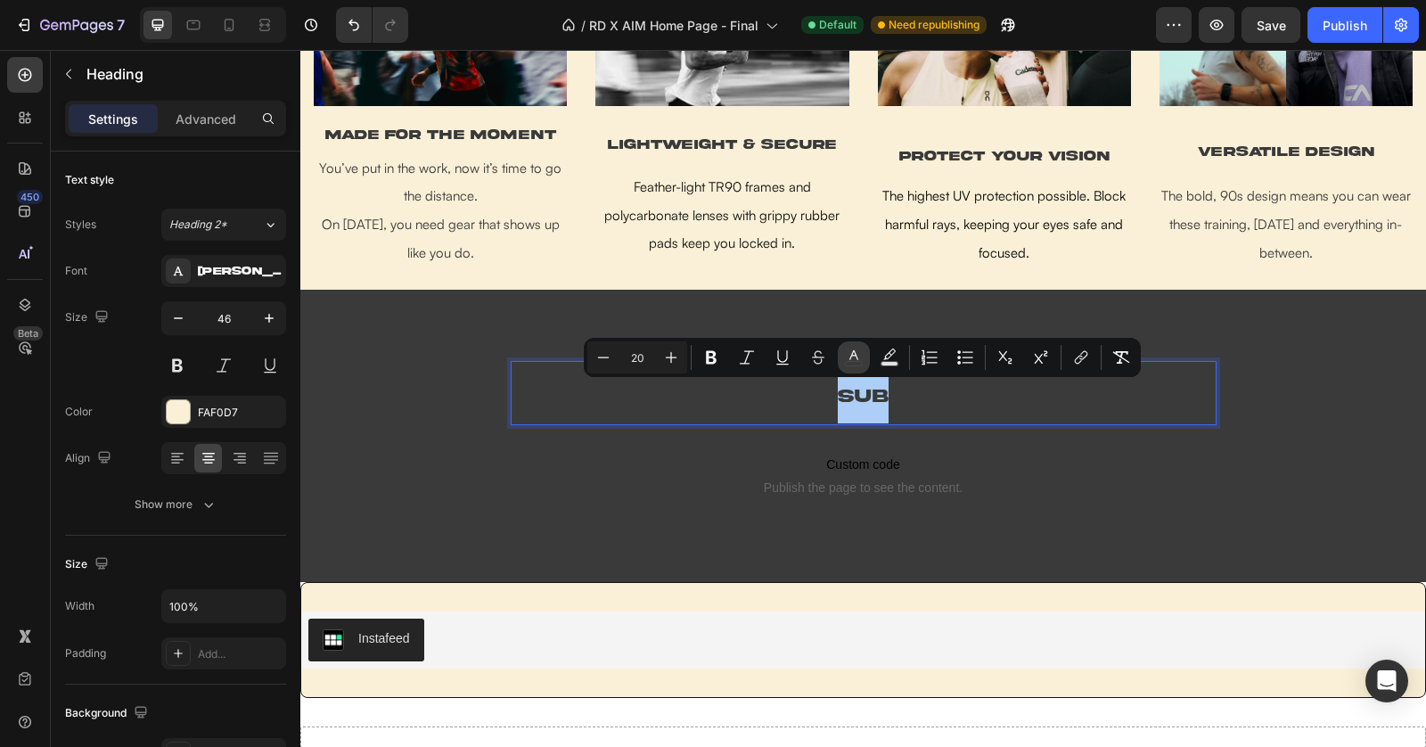
click at [843, 357] on button "color" at bounding box center [854, 357] width 32 height 32
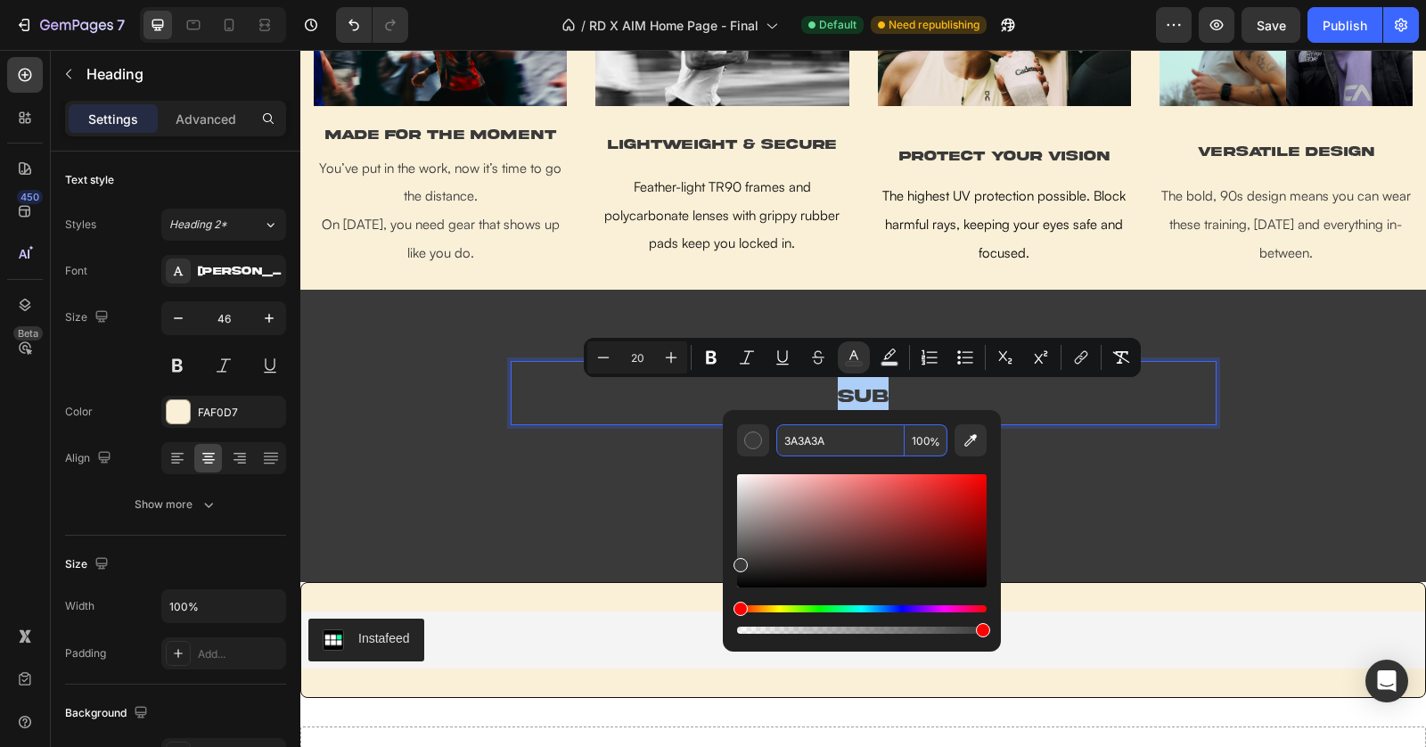
click at [807, 432] on input "3A3A3A" at bounding box center [840, 440] width 128 height 32
paste input "FAF0D7"
type input "FAF0D7"
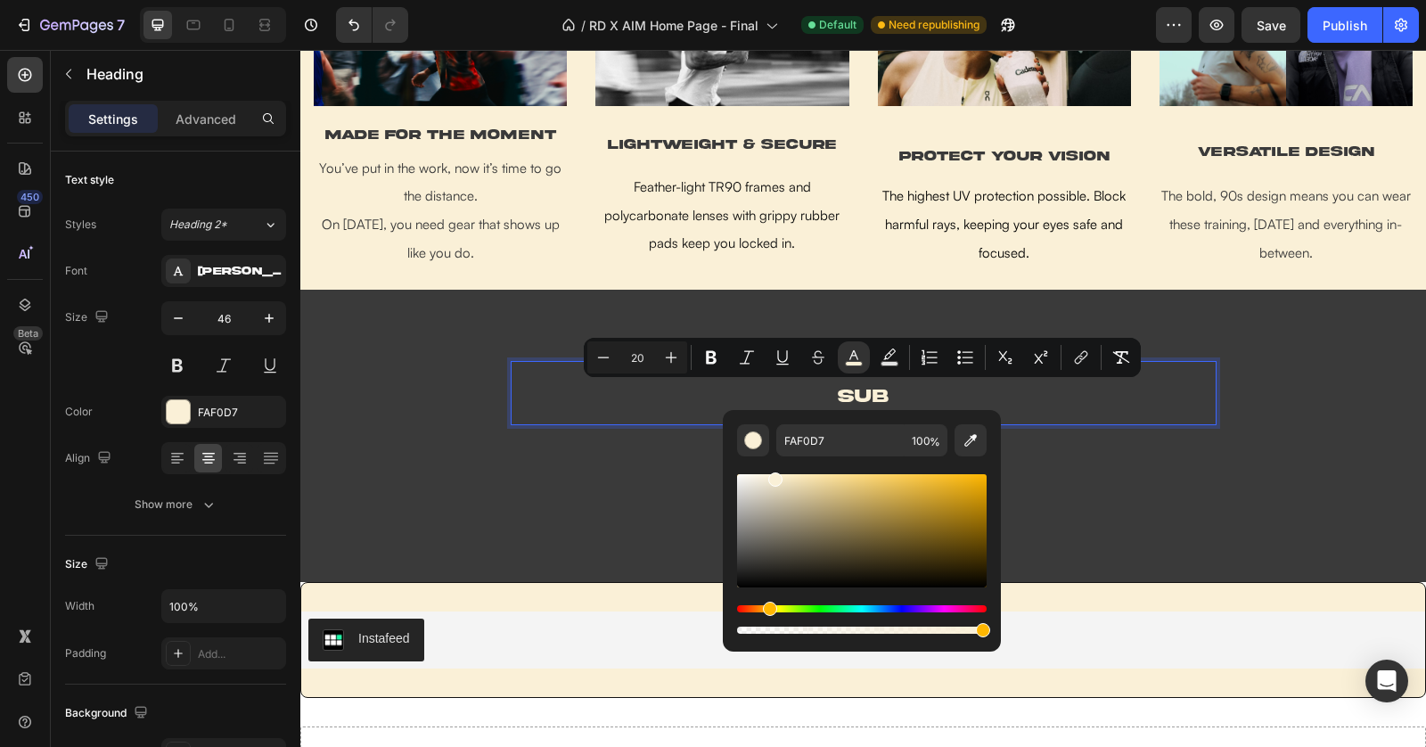
click at [1007, 389] on p "sub" at bounding box center [864, 393] width 702 height 61
click at [1003, 394] on p "sub" at bounding box center [864, 393] width 702 height 61
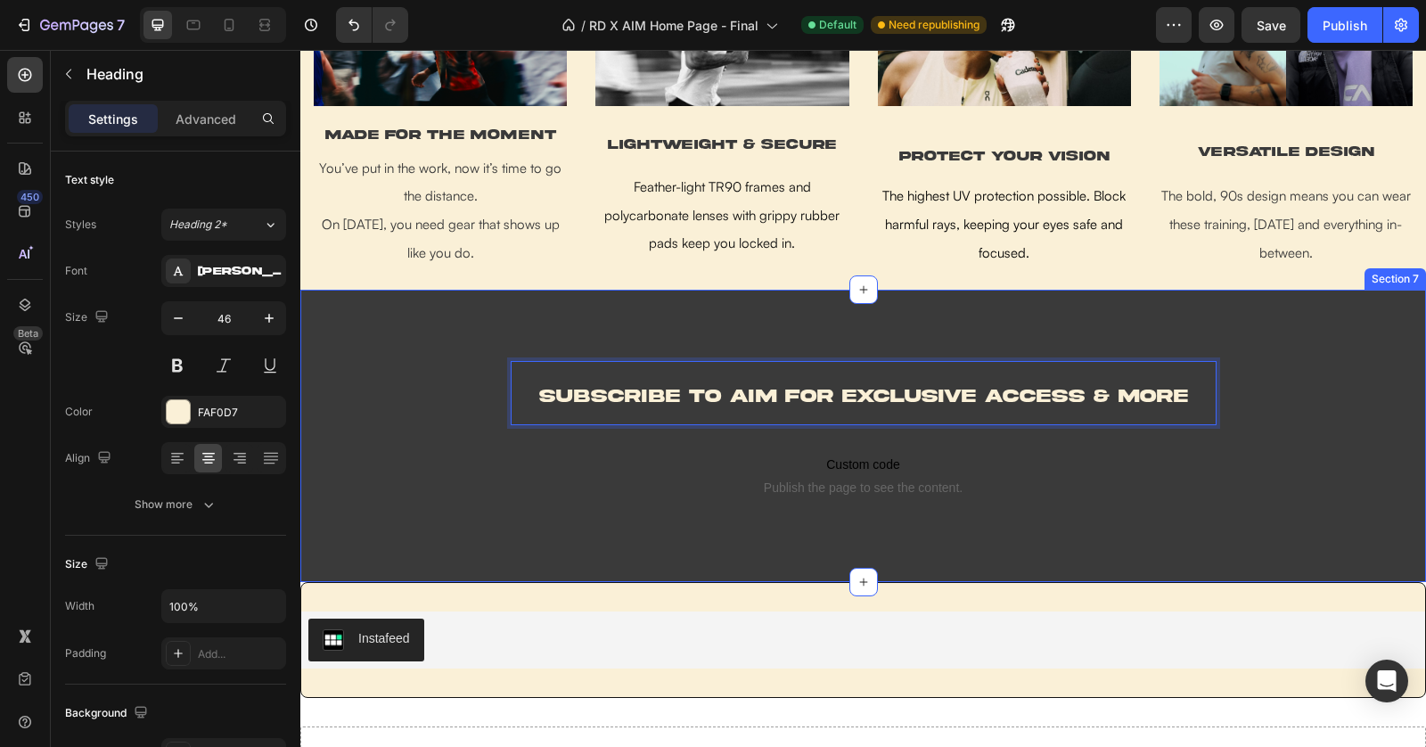
drag, startPoint x: 1395, startPoint y: 51, endPoint x: 1022, endPoint y: 336, distance: 469.2
click at [1022, 336] on div "subscribe to aim FOR EXCLUSIVE ACCESS & MORE Heading 16 Custom code Publish the…" at bounding box center [863, 436] width 1126 height 292
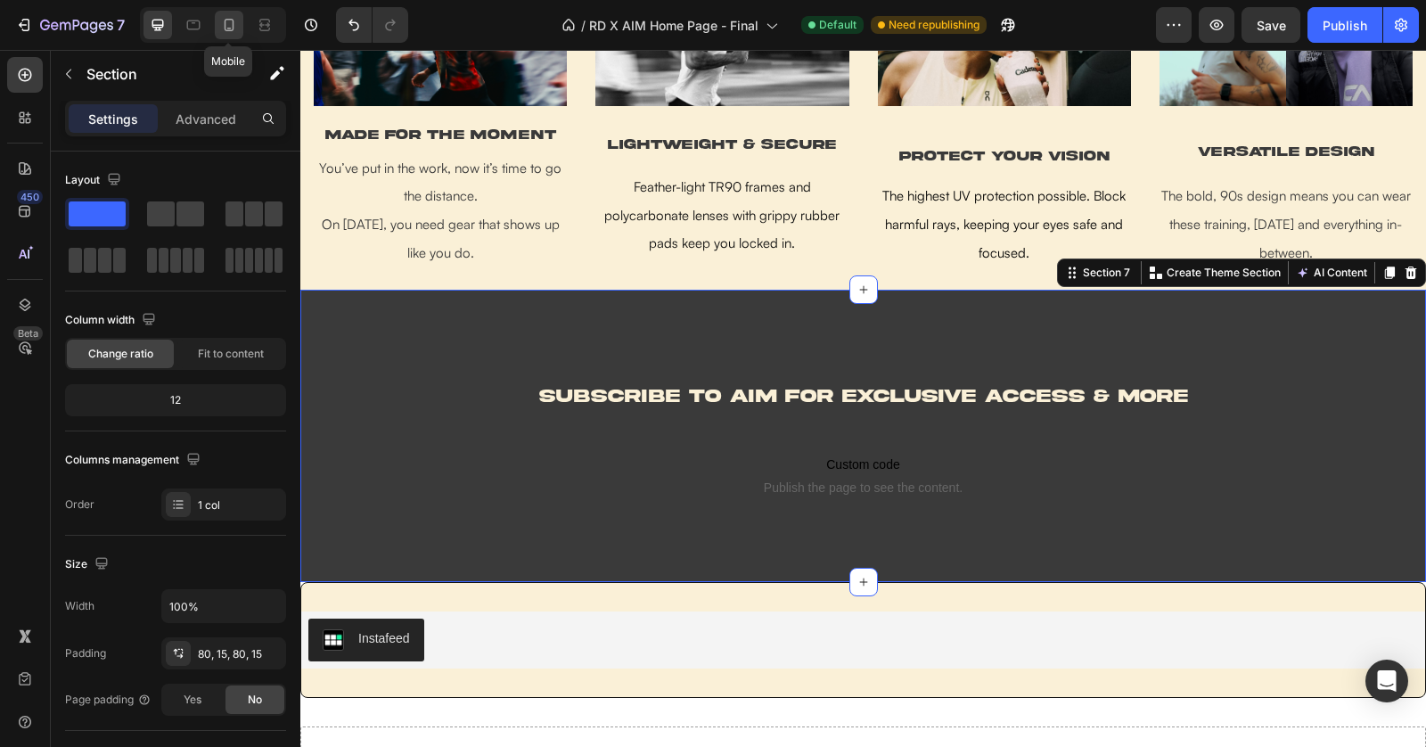
click at [225, 24] on icon at bounding box center [229, 25] width 18 height 18
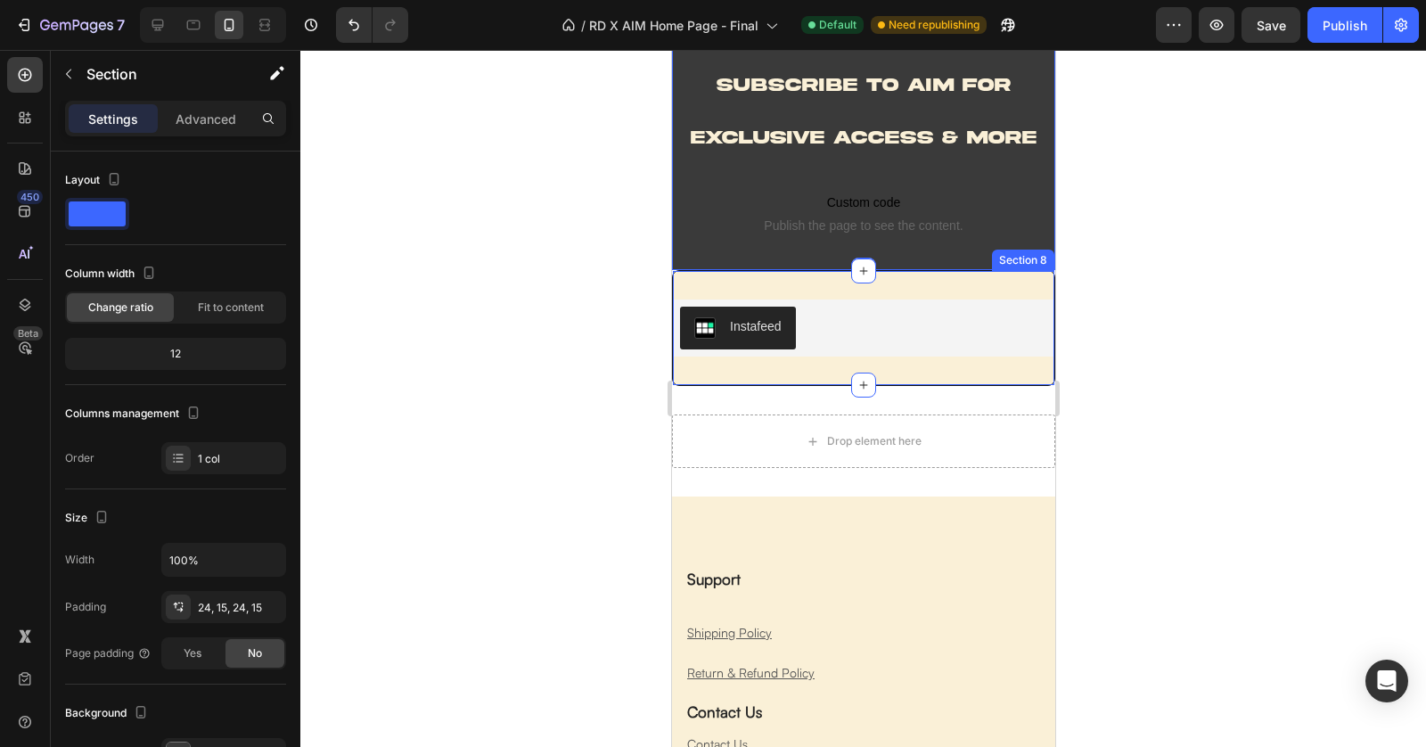
scroll to position [3050, 0]
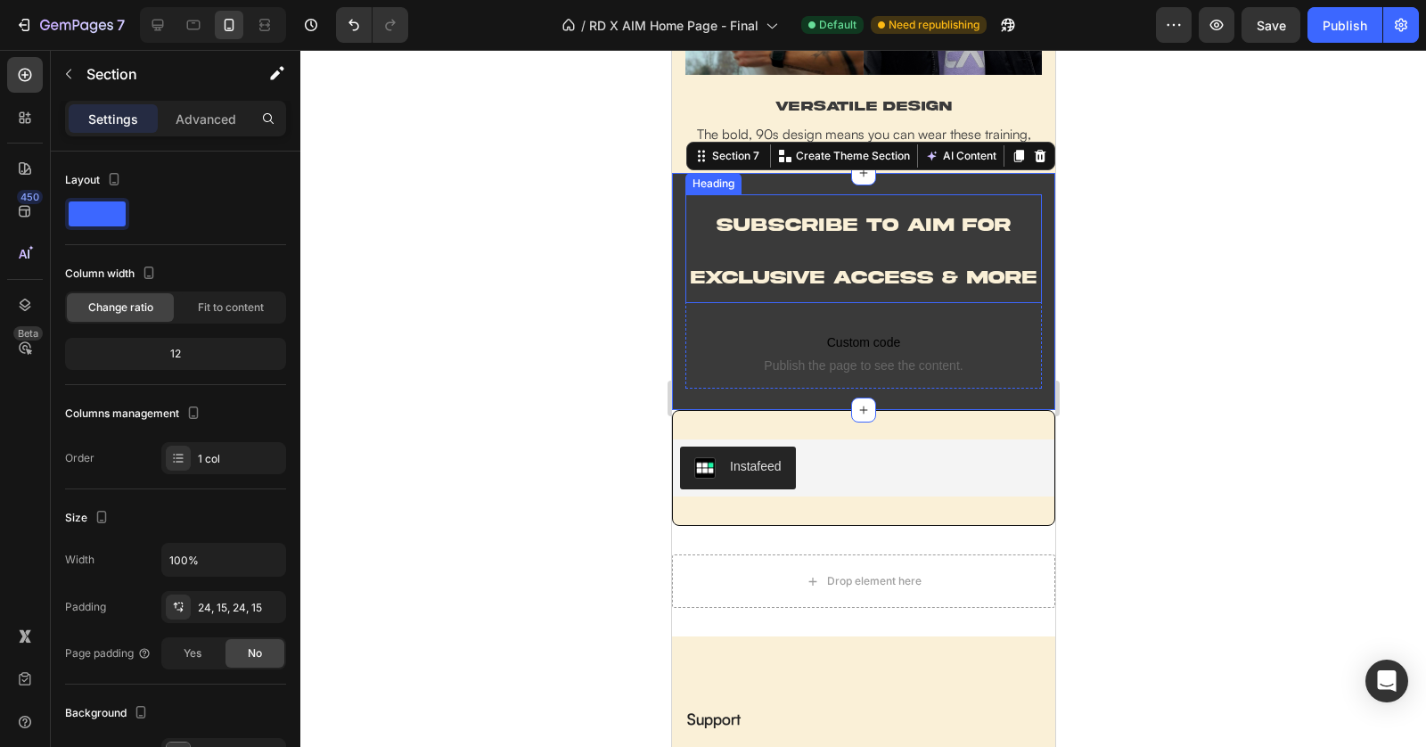
click at [932, 276] on span "subscribe to aim FOR EXCLUSIVE ACCESS & MORE" at bounding box center [863, 251] width 346 height 71
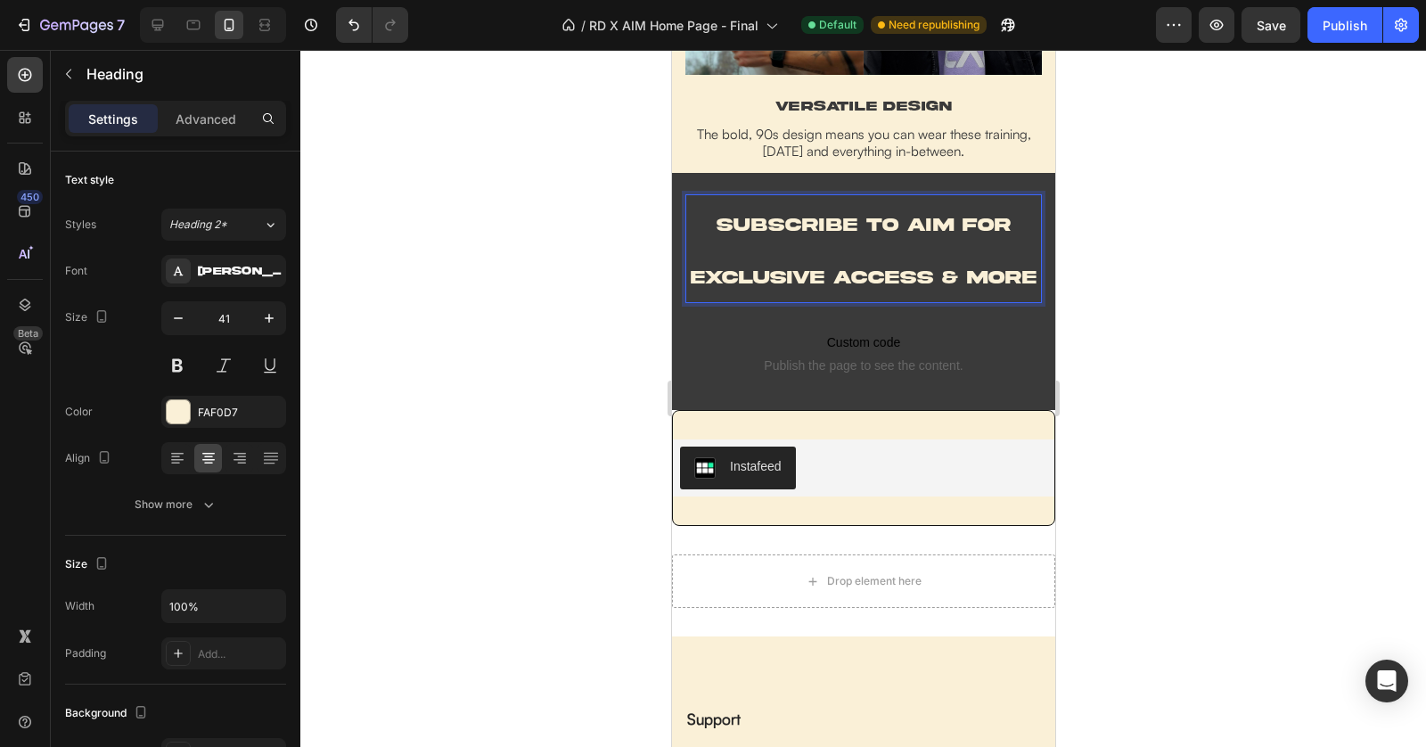
click at [932, 275] on span "subscribe to aim FOR EXCLUSIVE ACCESS & MORE" at bounding box center [863, 251] width 346 height 71
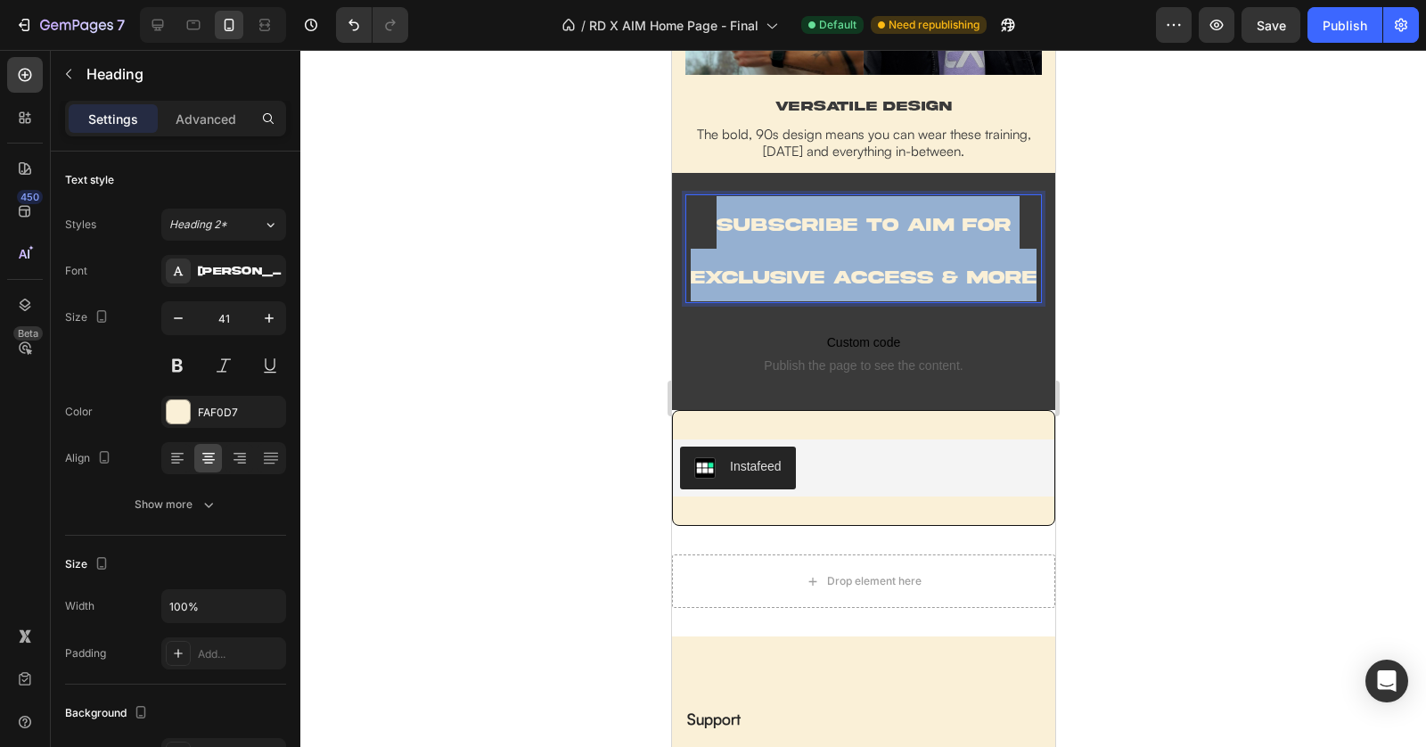
click at [932, 275] on span "subscribe to aim FOR EXCLUSIVE ACCESS & MORE" at bounding box center [863, 251] width 346 height 71
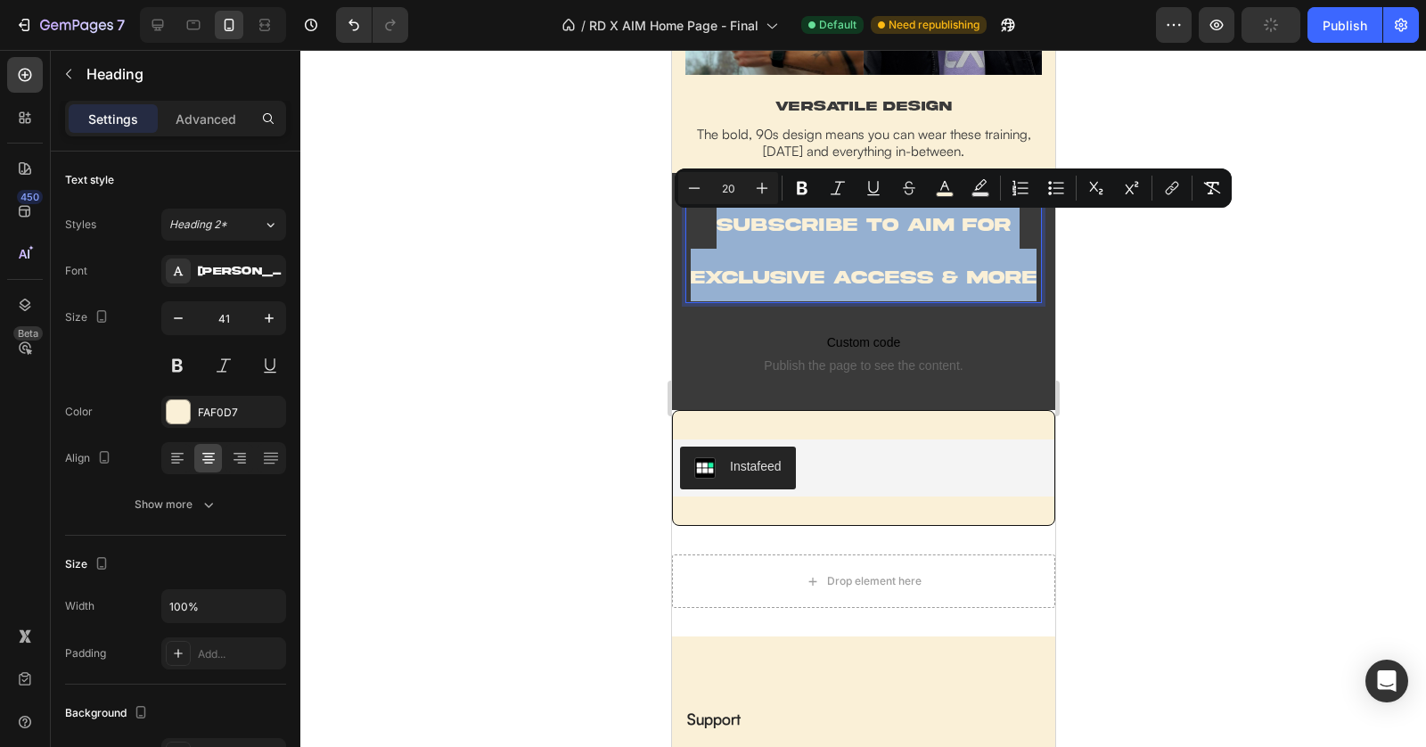
scroll to position [3259, 0]
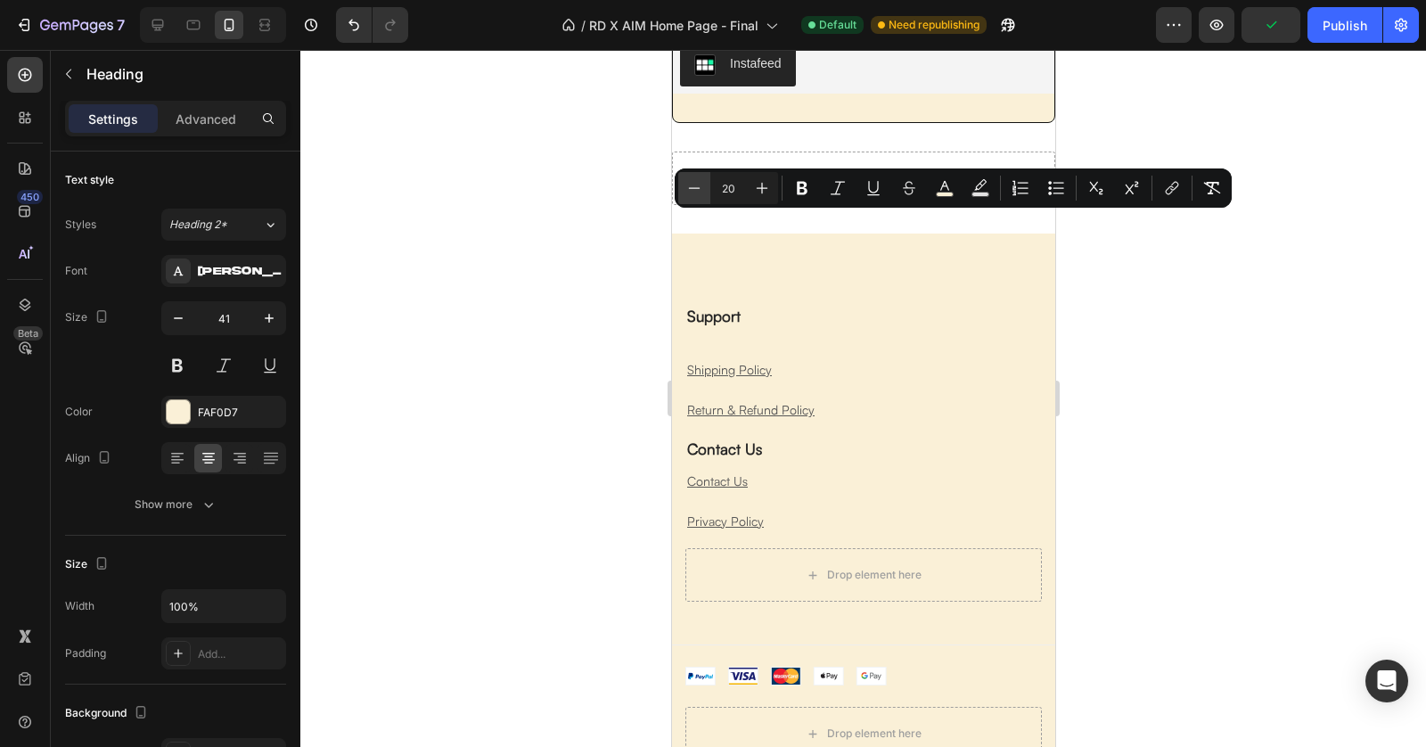
click at [691, 186] on icon "Editor contextual toolbar" at bounding box center [694, 188] width 18 height 18
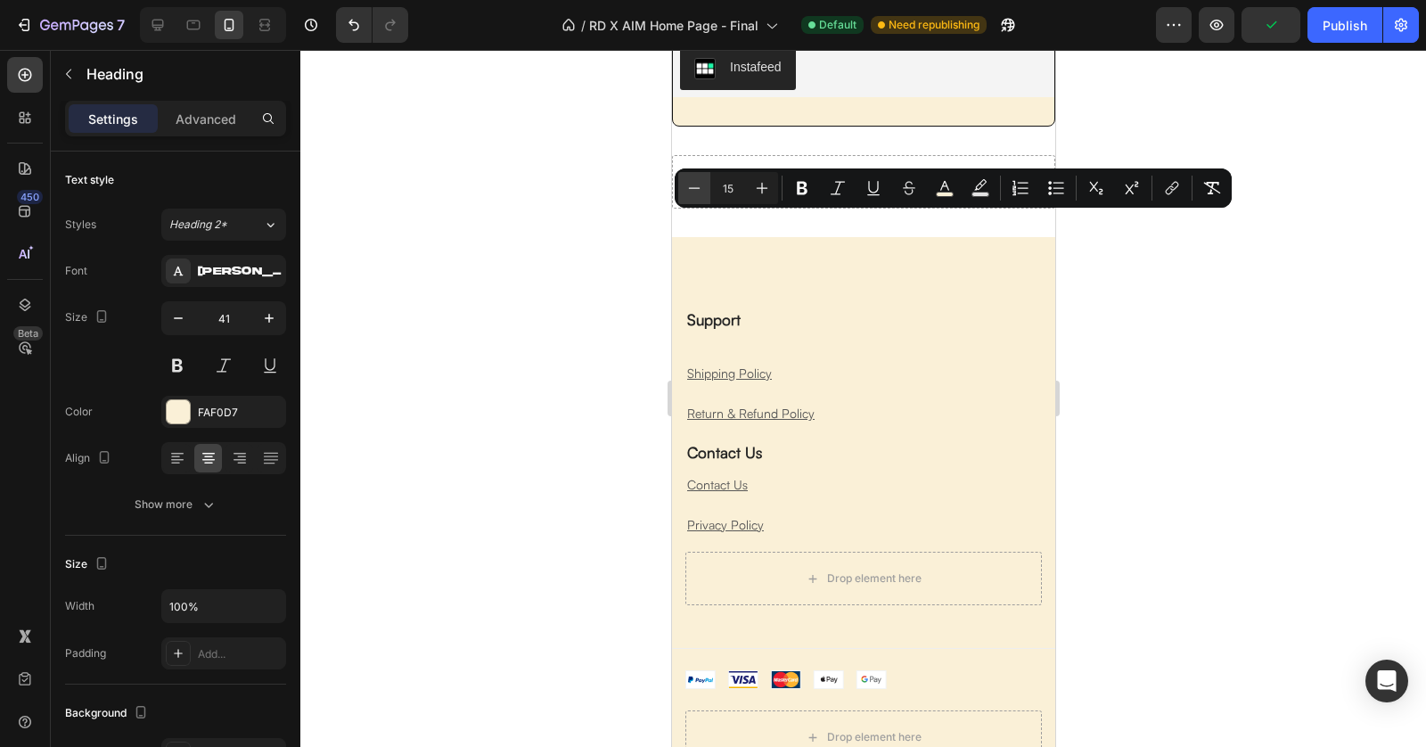
click at [691, 186] on icon "Editor contextual toolbar" at bounding box center [694, 188] width 18 height 18
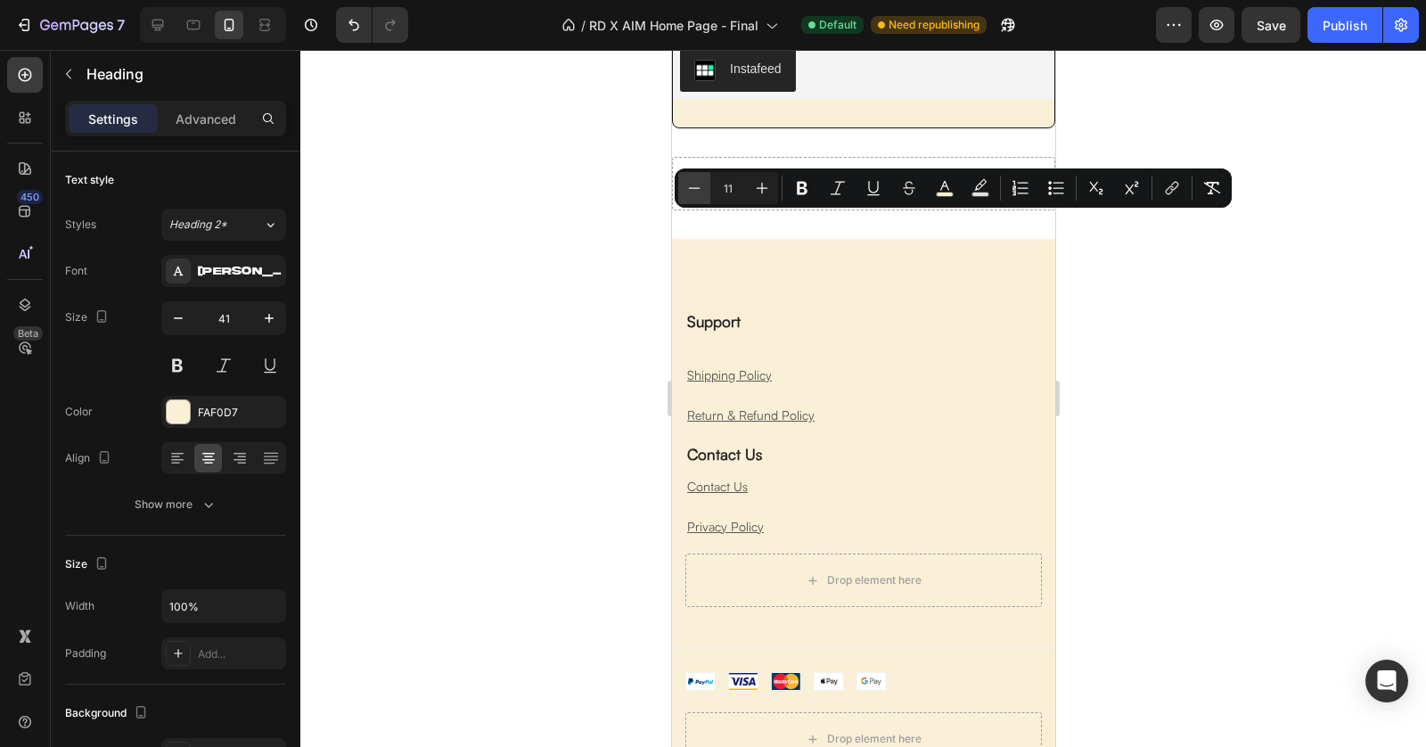
type input "10"
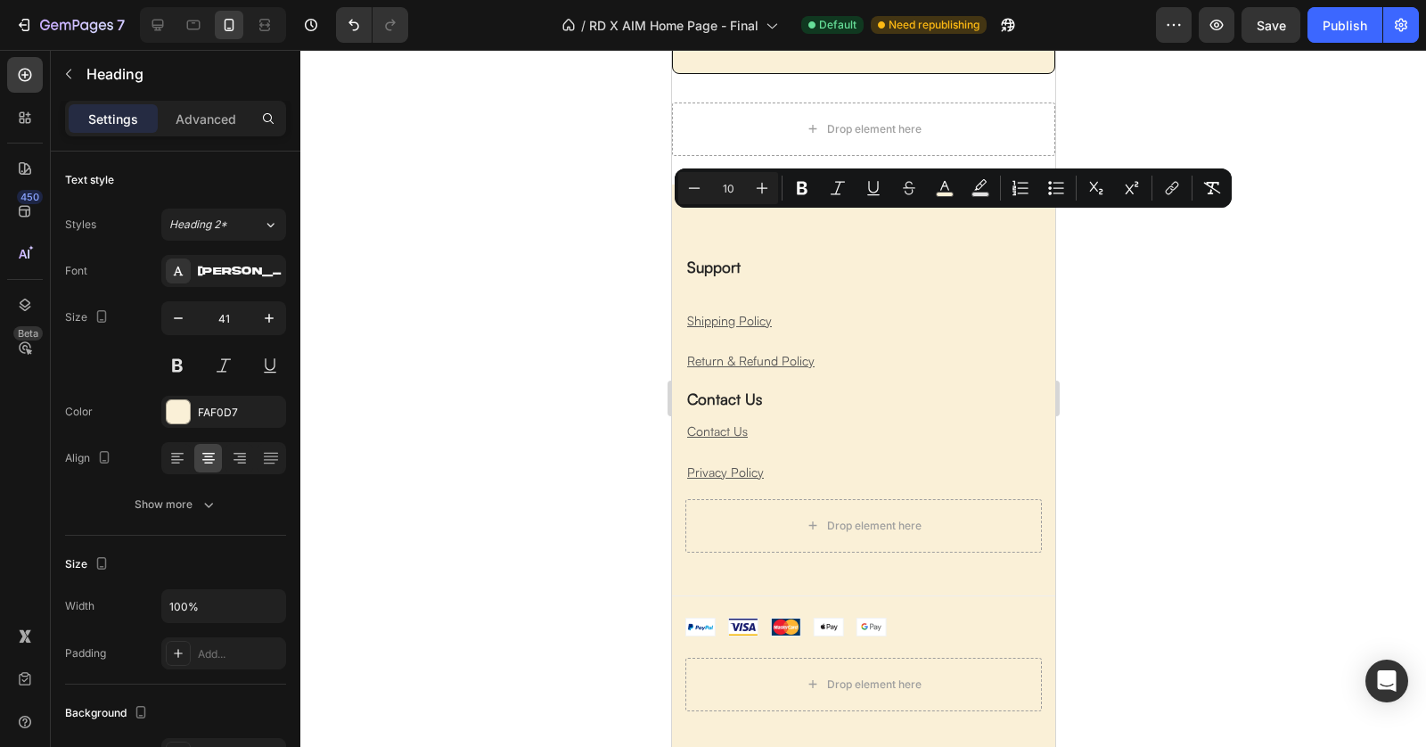
click at [1177, 272] on div at bounding box center [863, 398] width 1126 height 697
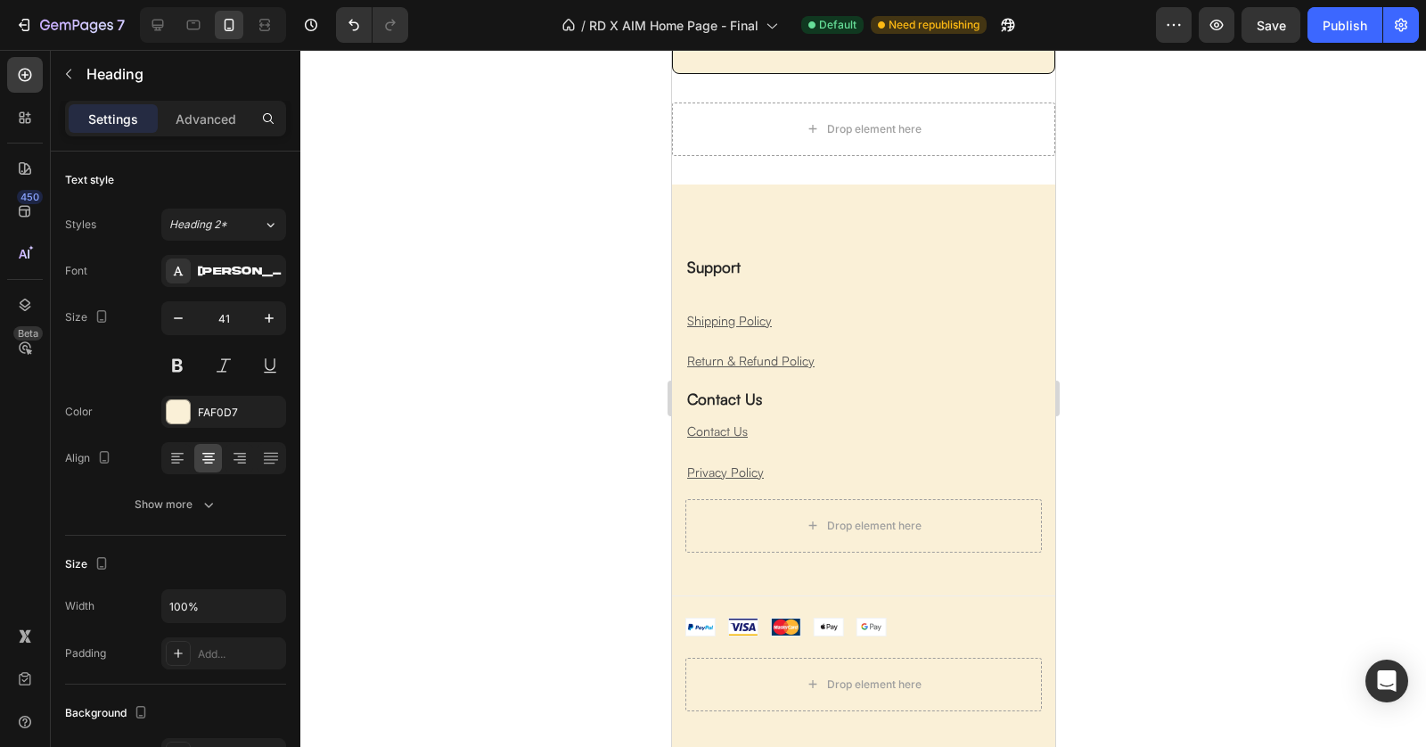
drag, startPoint x: 780, startPoint y: 227, endPoint x: 825, endPoint y: 227, distance: 45.5
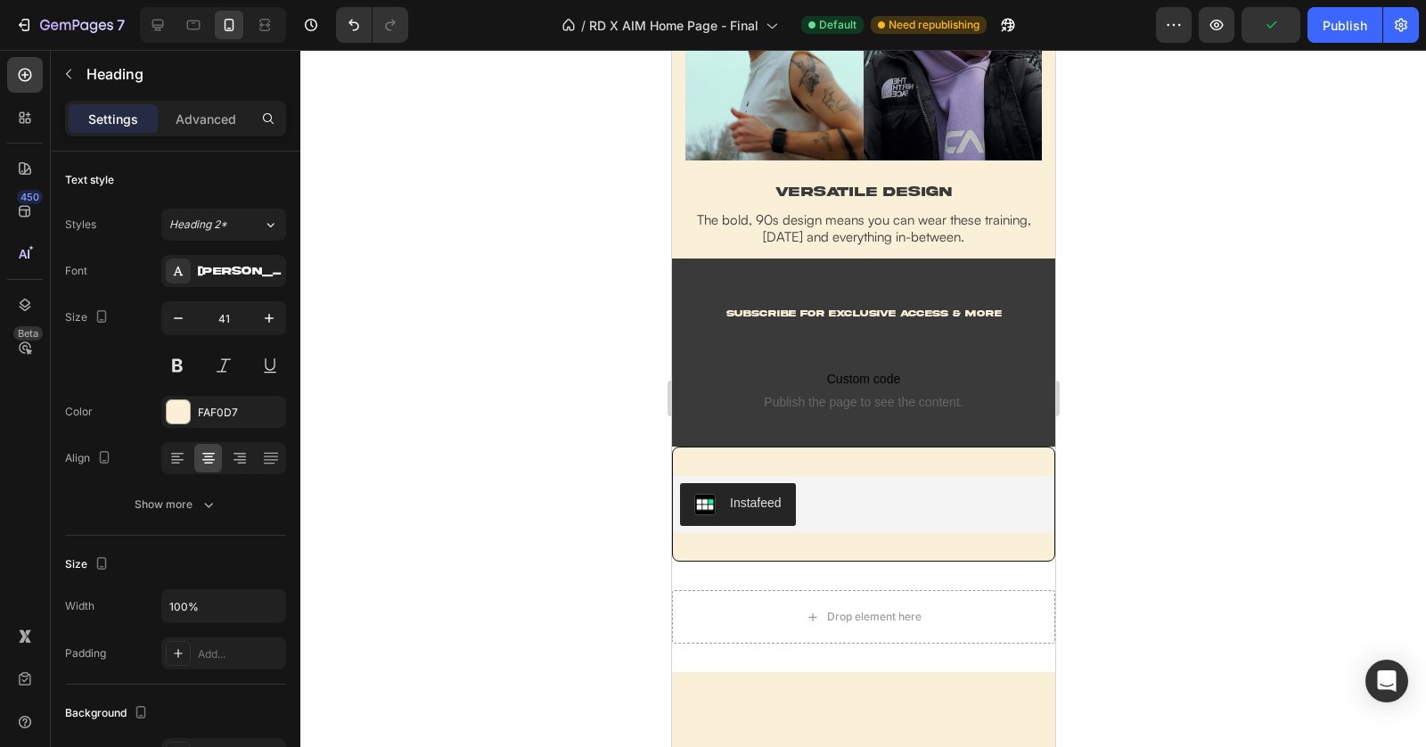
scroll to position [3298, 0]
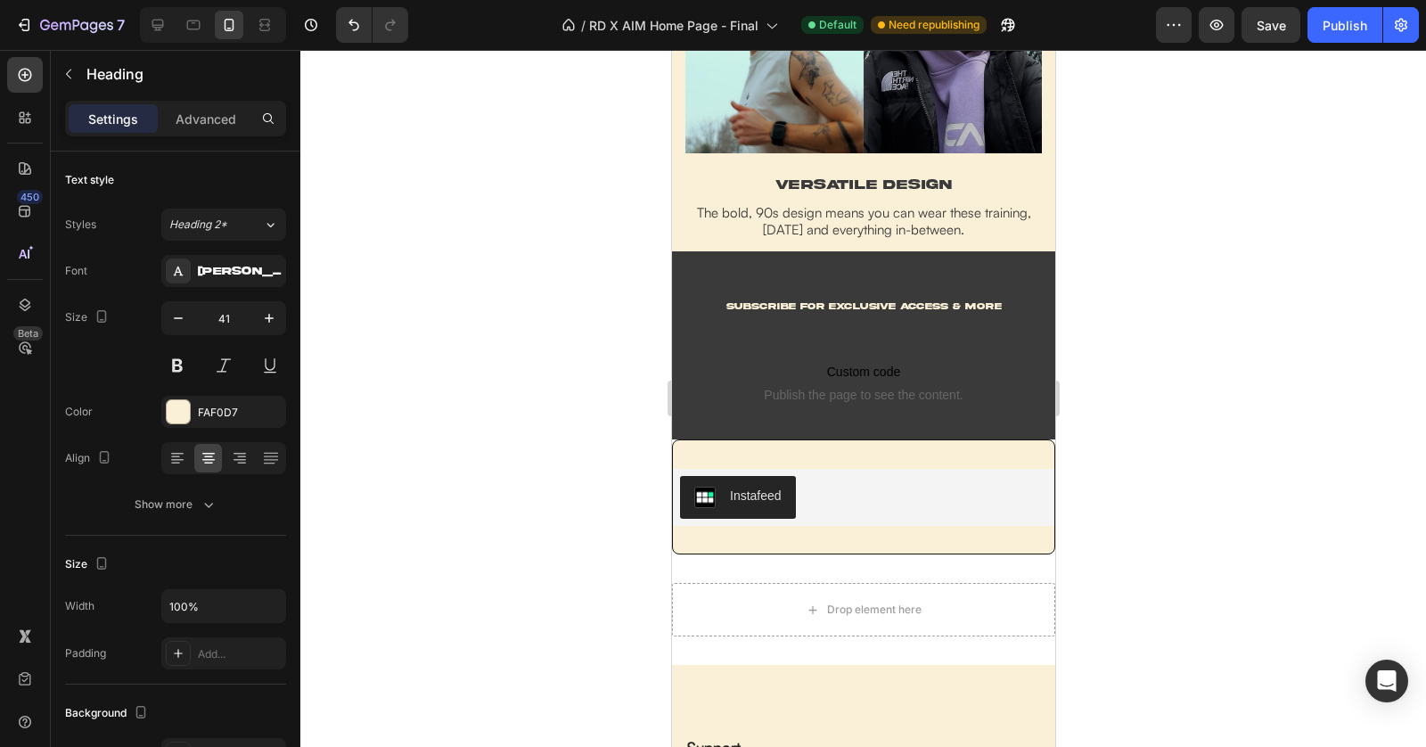
click at [872, 293] on h2 "subscribe FOR EXCLUSIVE ACCESS & MORE" at bounding box center [863, 303] width 357 height 60
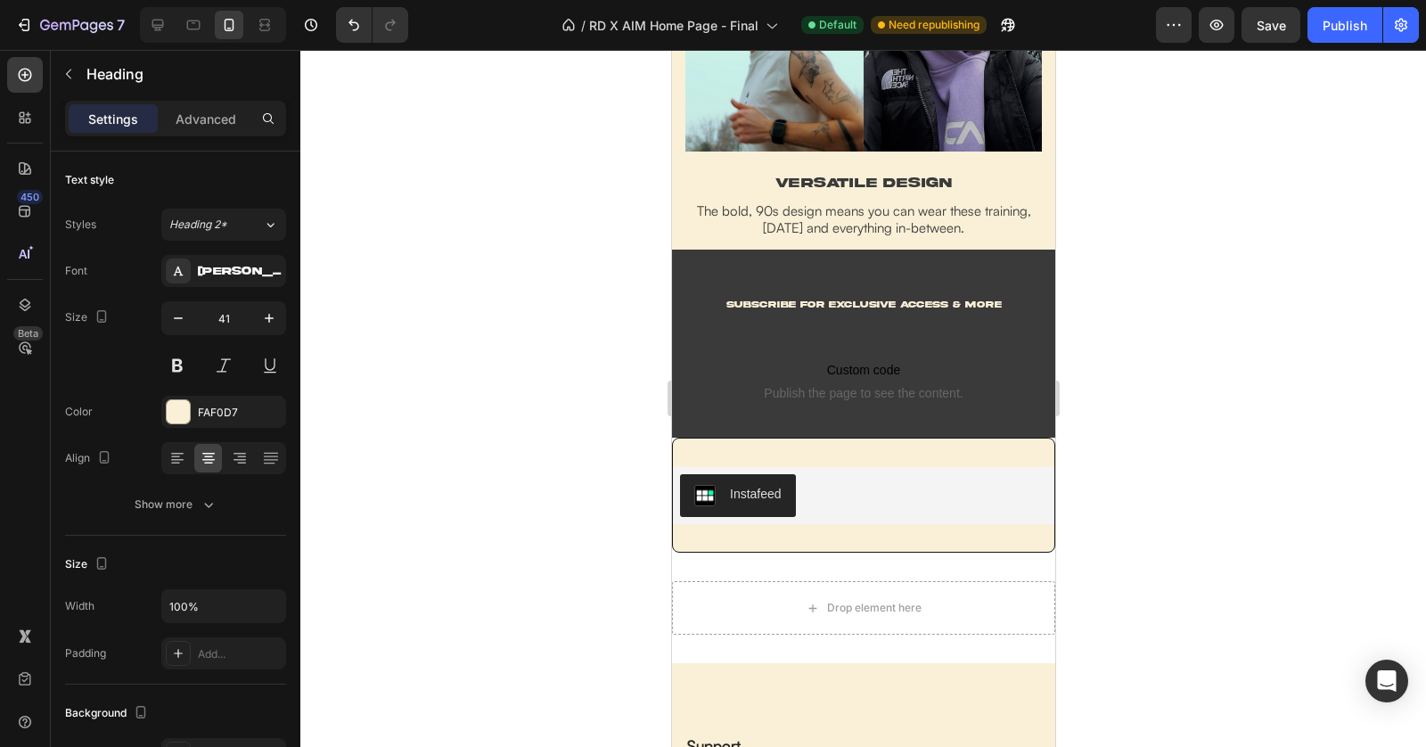
click at [872, 308] on span "subscribe FOR EXCLUSIVE ACCESS & MORE" at bounding box center [863, 304] width 275 height 9
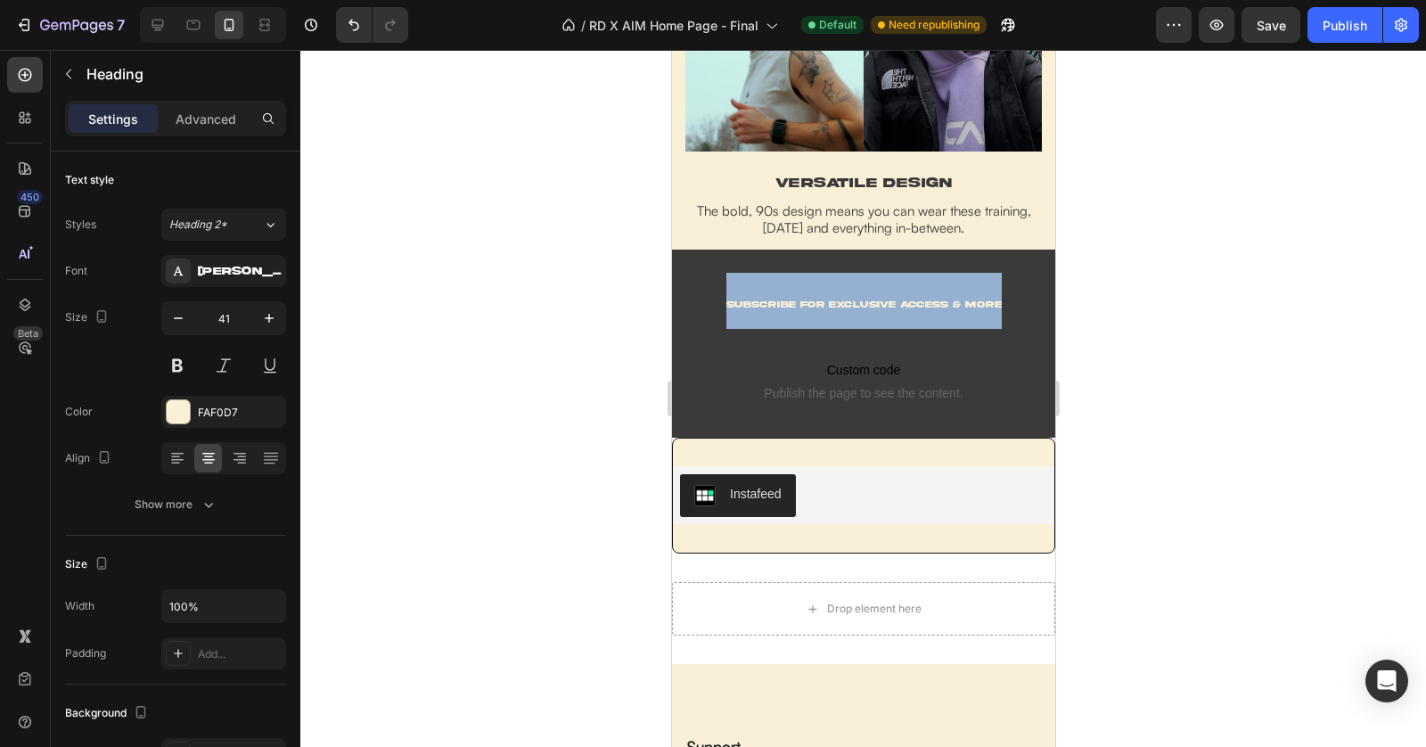
click at [872, 308] on span "subscribe FOR EXCLUSIVE ACCESS & MORE" at bounding box center [863, 304] width 275 height 9
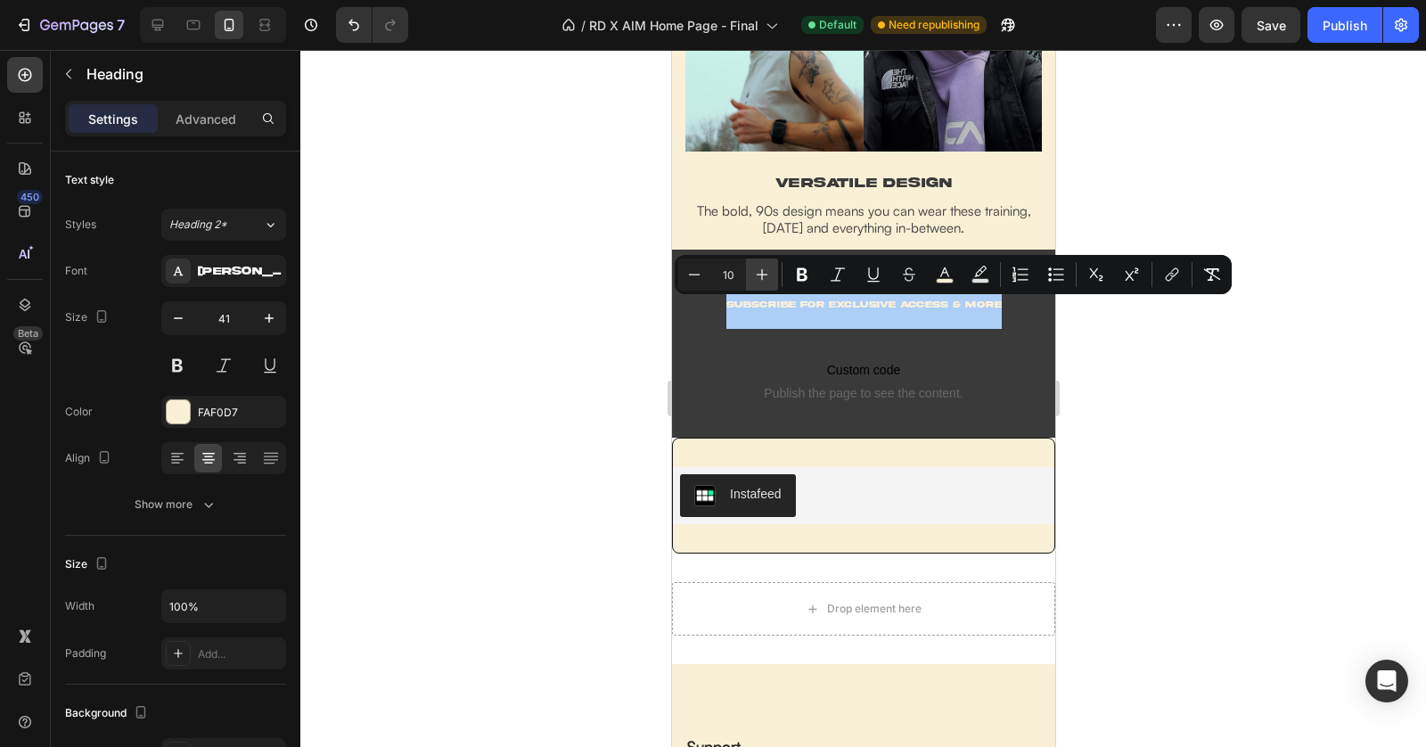
click at [772, 280] on button "Plus" at bounding box center [762, 275] width 32 height 32
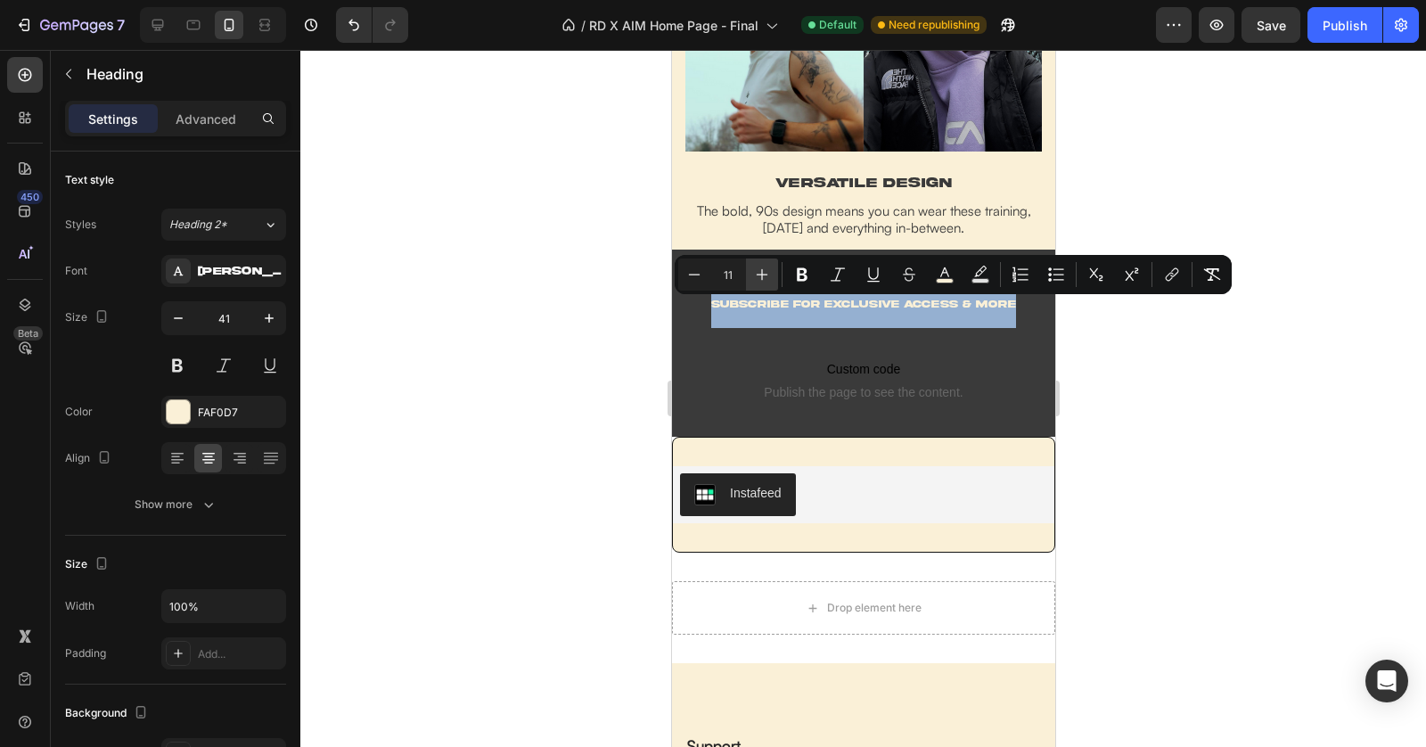
type input "12"
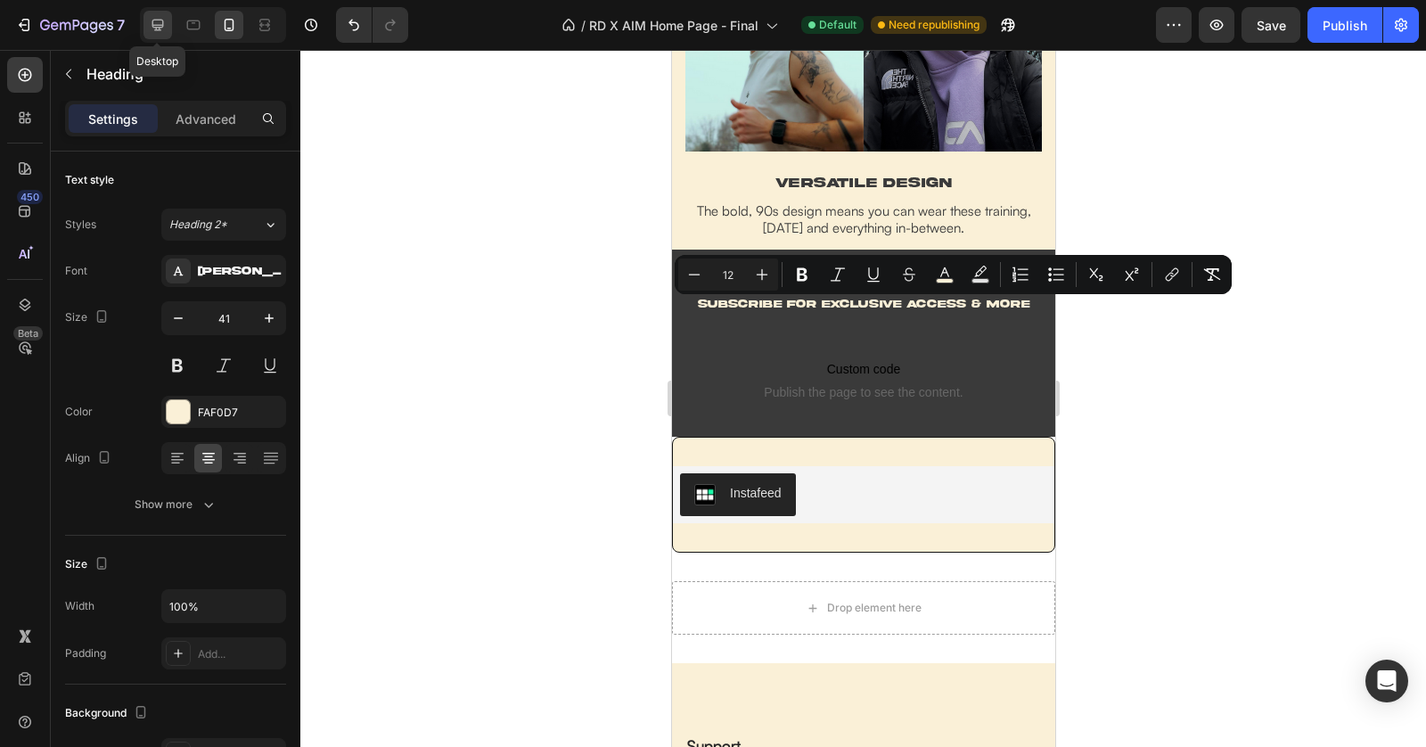
click at [164, 31] on icon at bounding box center [158, 25] width 18 height 18
type input "46"
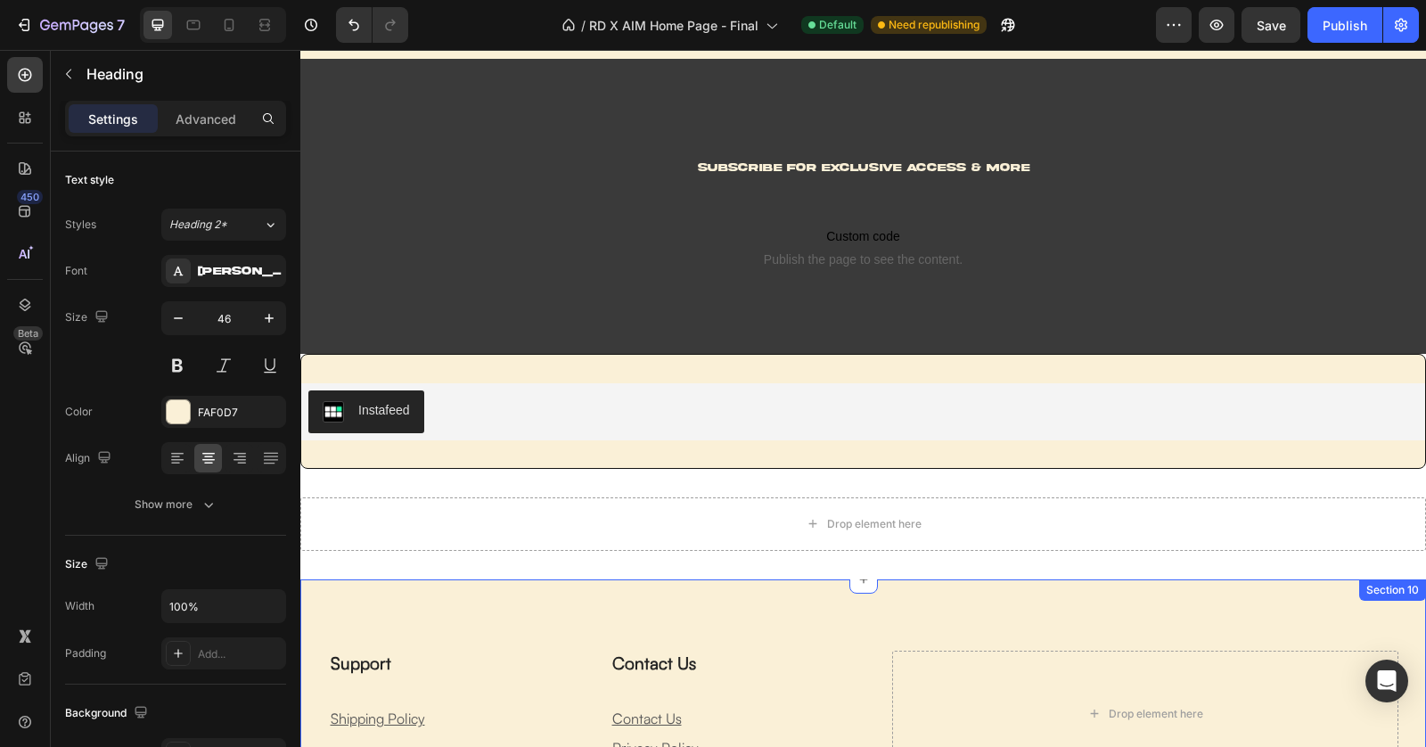
scroll to position [2382, 0]
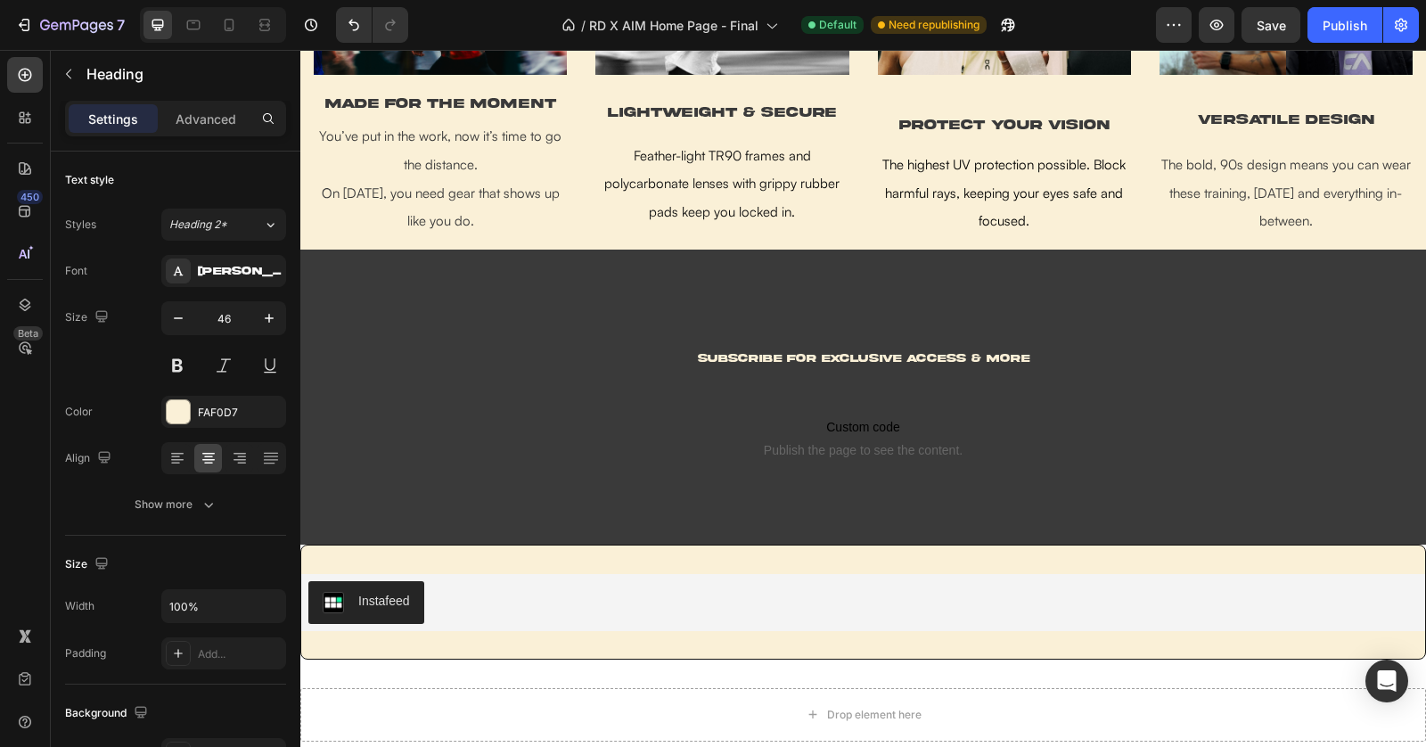
click at [831, 349] on h2 "subscribe FOR EXCLUSIVE ACCESS & MORE" at bounding box center [864, 354] width 706 height 67
click at [831, 349] on p "subscribe FOR EXCLUSIVE ACCESS & MORE" at bounding box center [864, 354] width 702 height 63
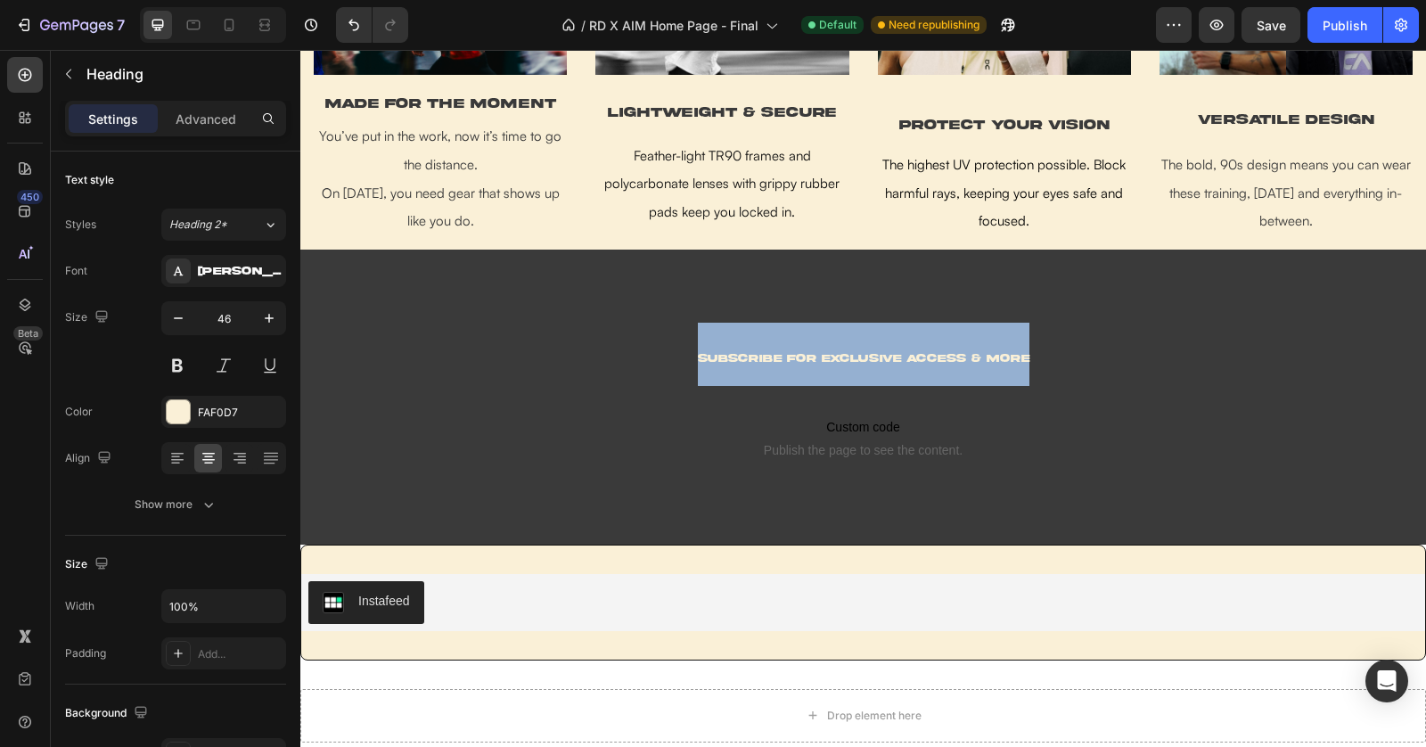
click at [831, 349] on p "subscribe FOR EXCLUSIVE ACCESS & MORE" at bounding box center [864, 354] width 702 height 63
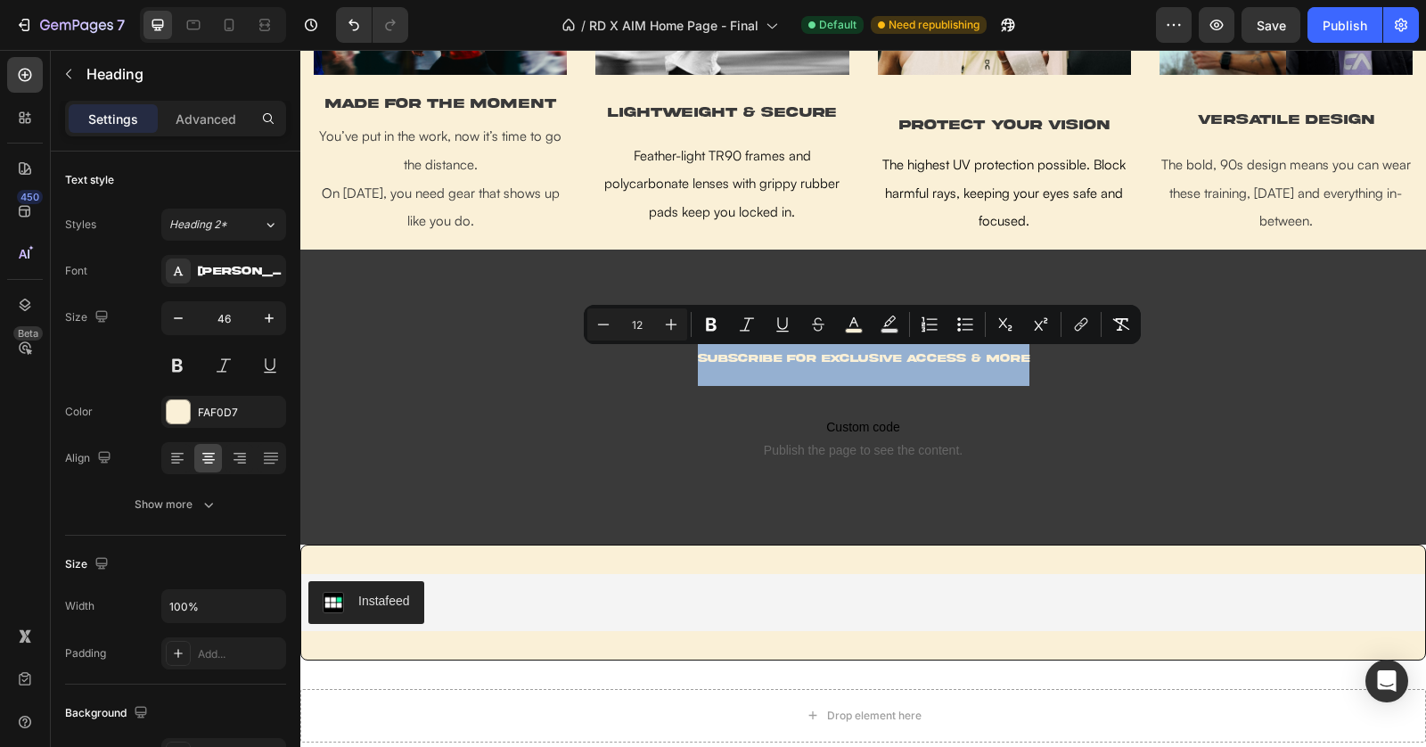
scroll to position [2389, 0]
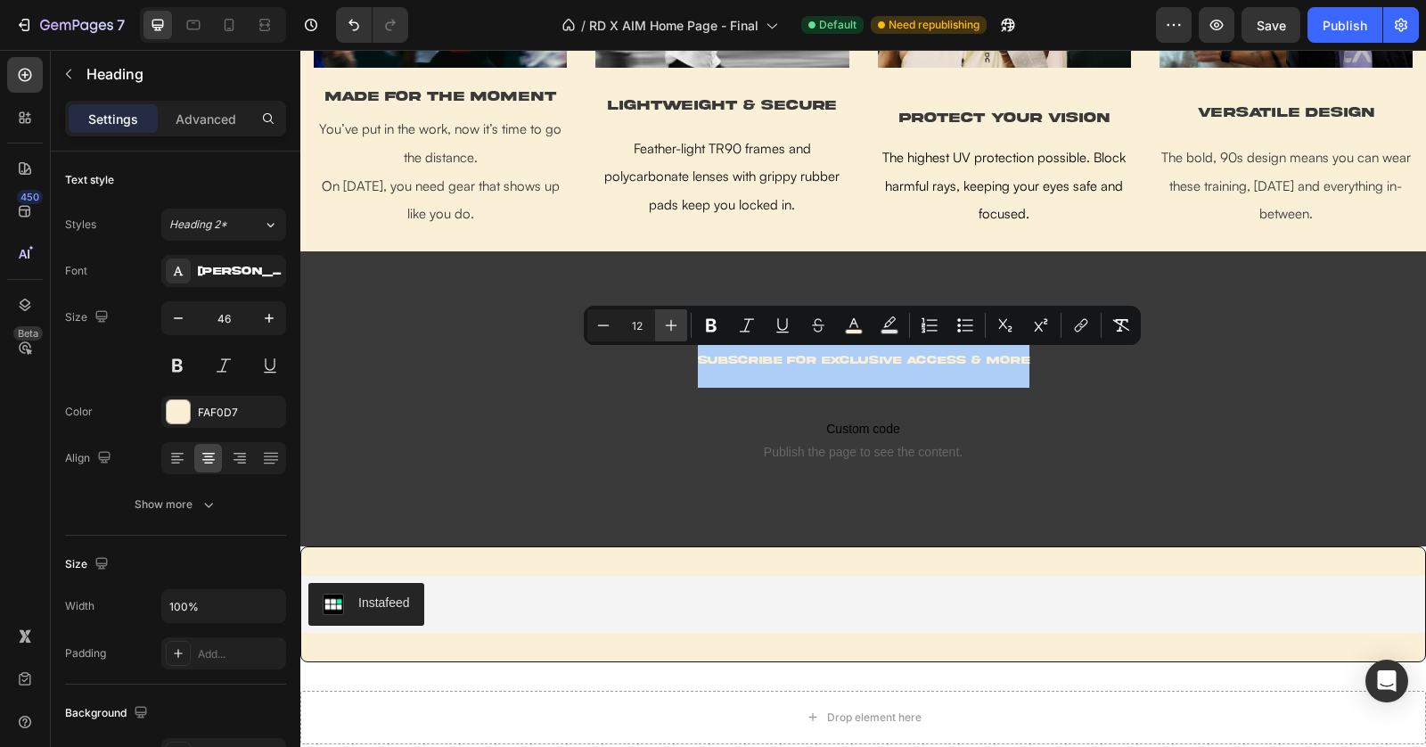
click at [674, 324] on icon "Editor contextual toolbar" at bounding box center [672, 326] width 12 height 12
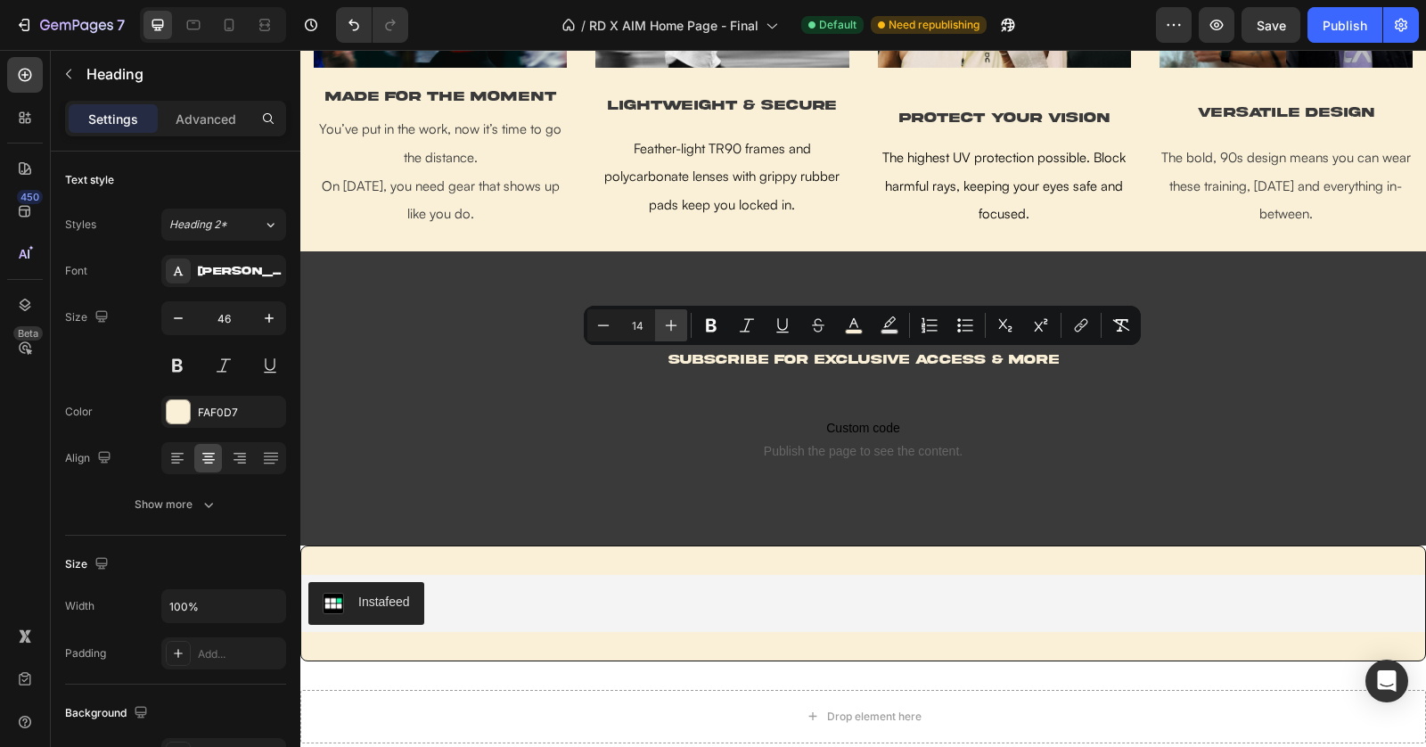
click at [674, 324] on icon "Editor contextual toolbar" at bounding box center [672, 326] width 12 height 12
type input "15"
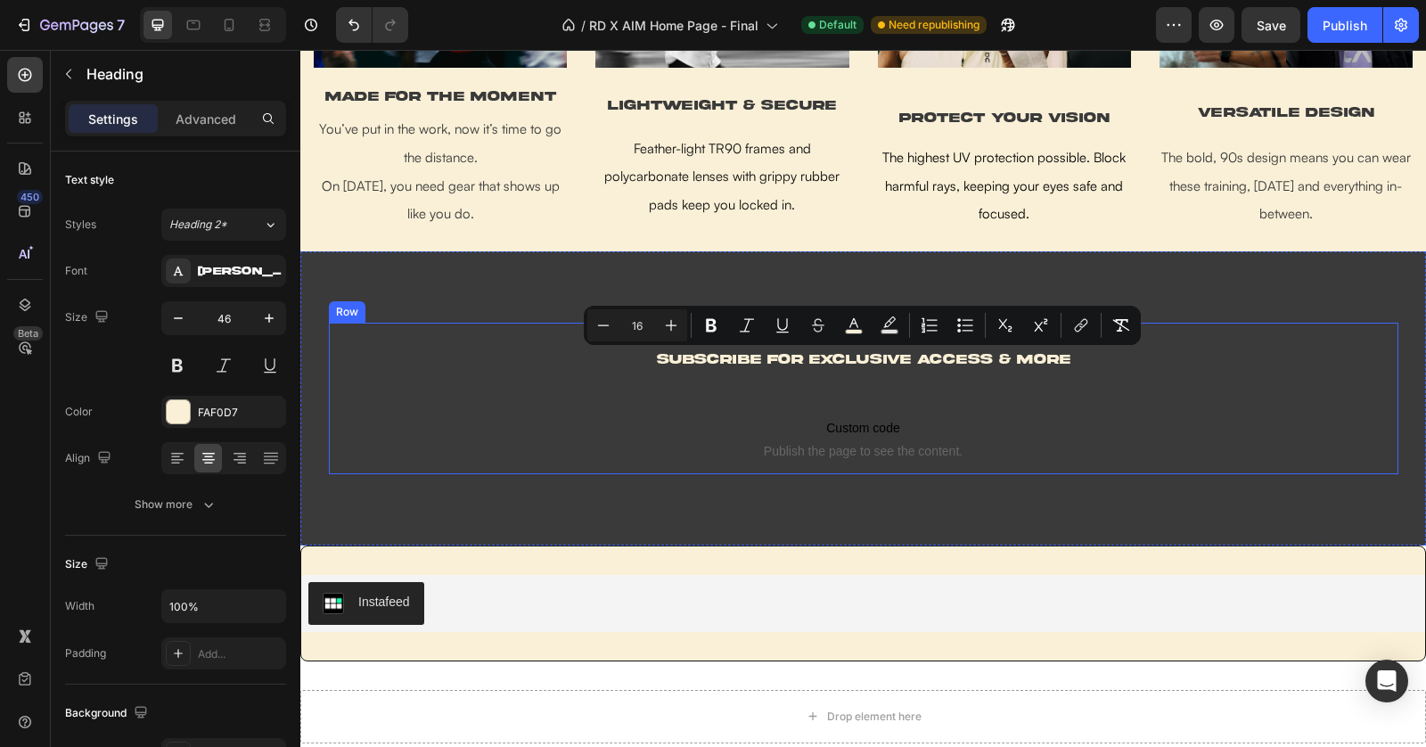
click at [1328, 368] on div "subscribe FOR EXCLUSIVE ACCESS & MORE Heading Custom code Publish the page to s…" at bounding box center [864, 399] width 1070 height 152
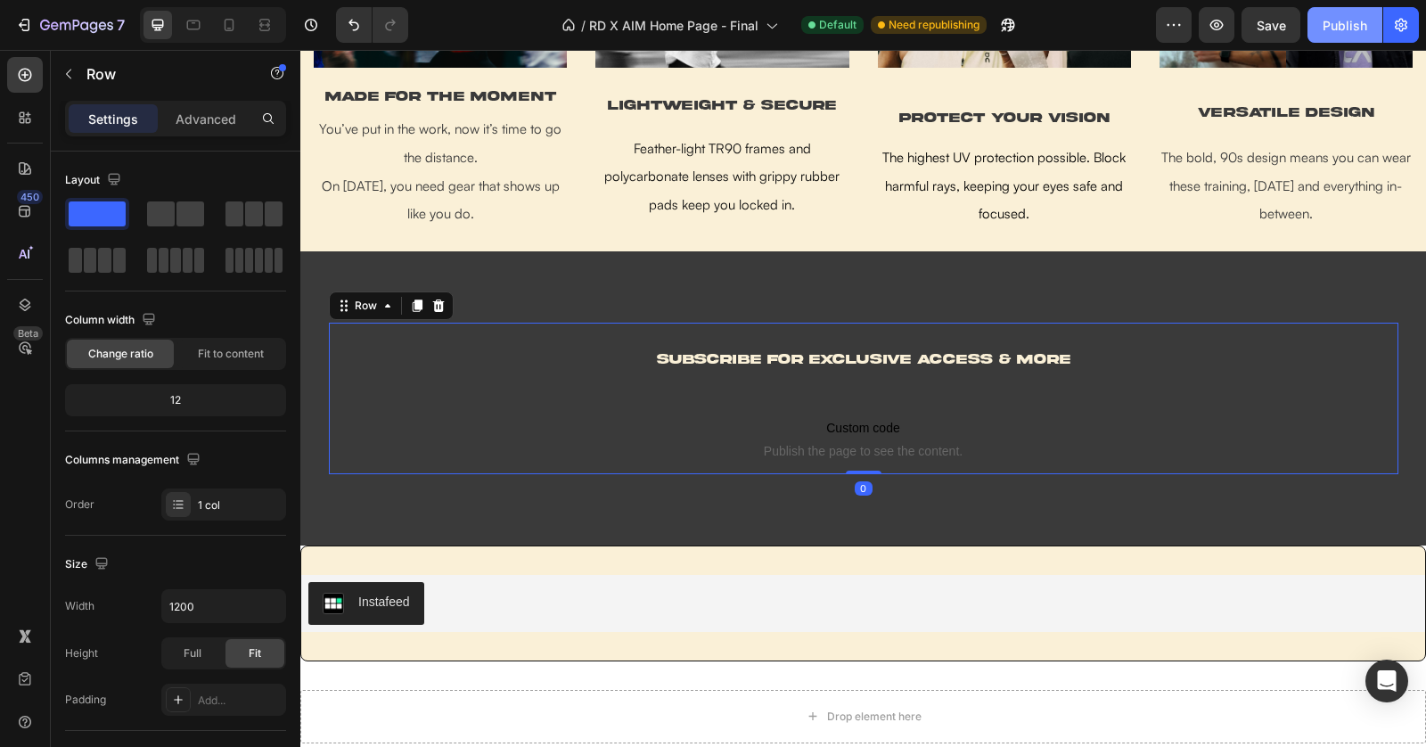
click at [1333, 32] on div "Publish" at bounding box center [1345, 25] width 45 height 19
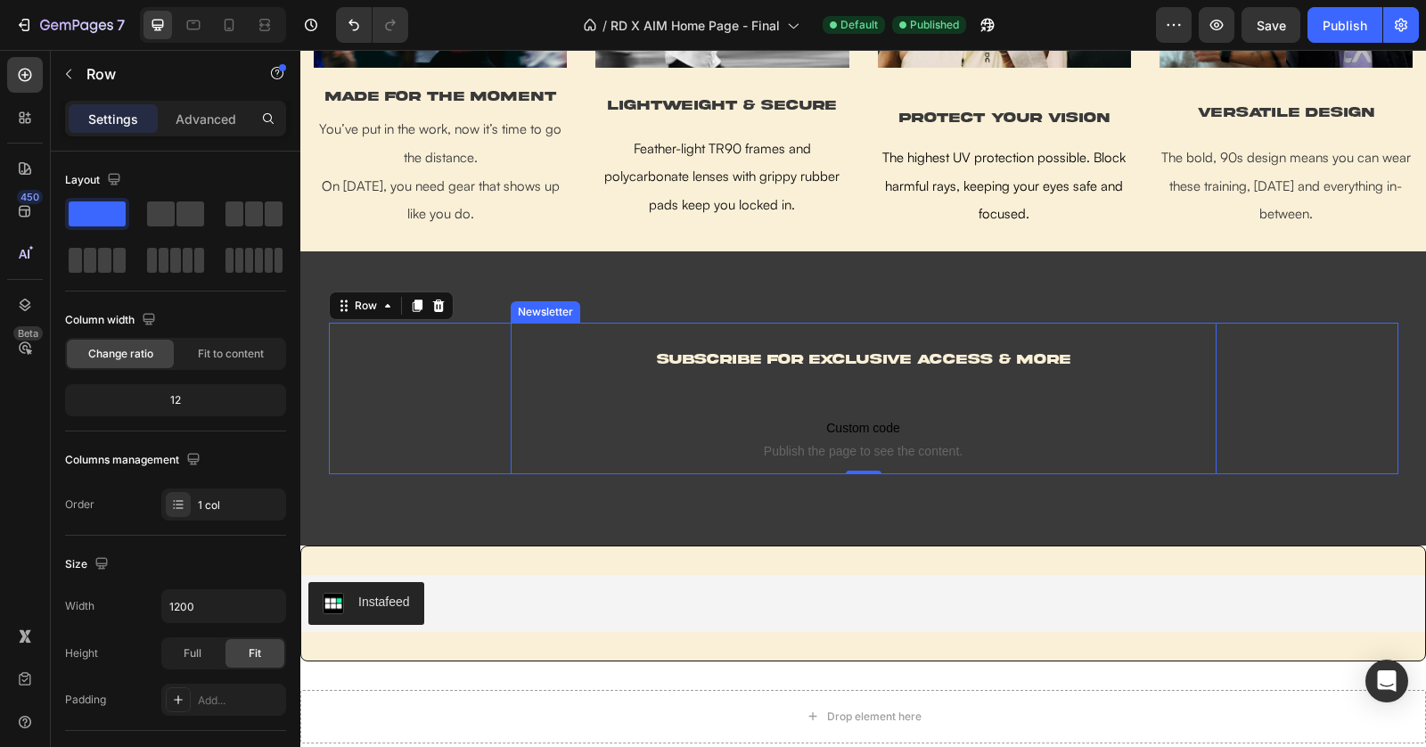
click at [958, 362] on span "subscribe FOR EXCLUSIVE ACCESS & MORE" at bounding box center [864, 359] width 414 height 14
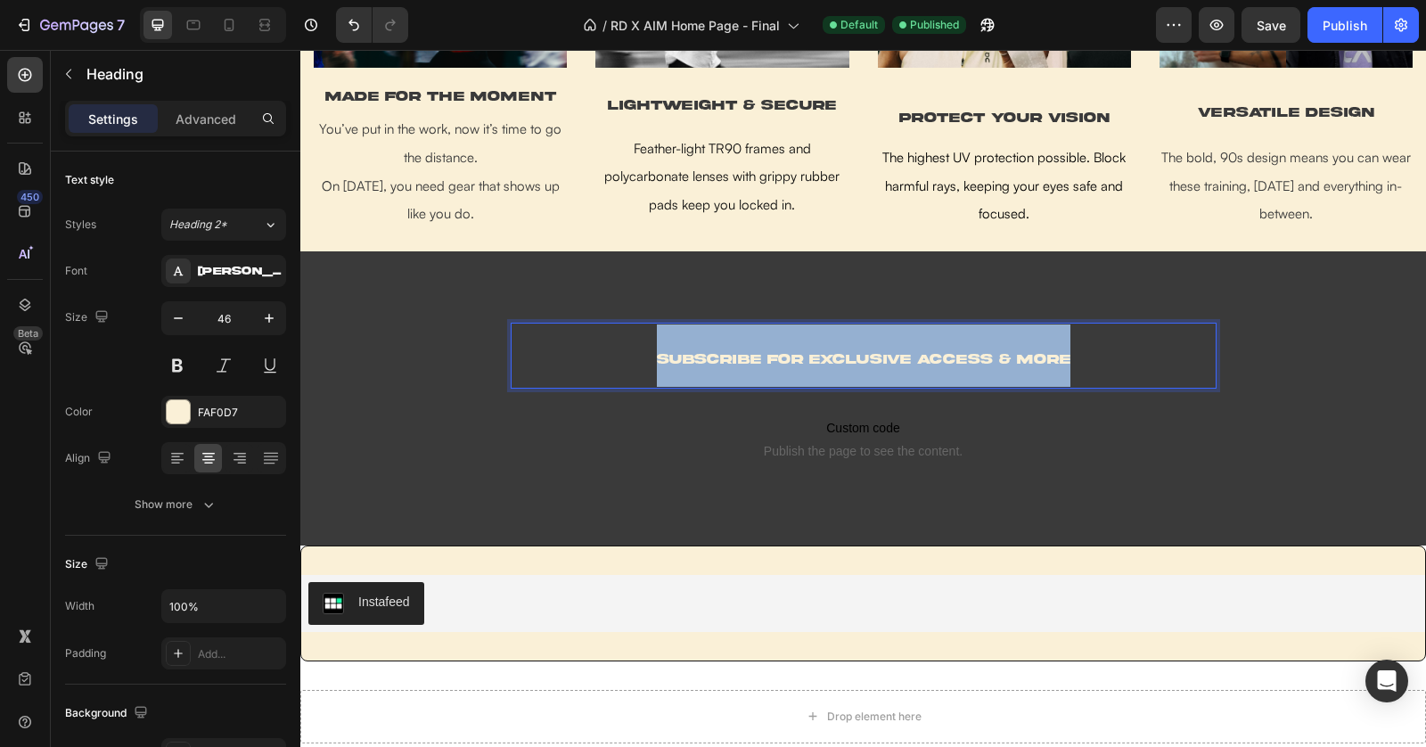
click at [958, 362] on span "subscribe FOR EXCLUSIVE ACCESS & MORE" at bounding box center [864, 359] width 414 height 14
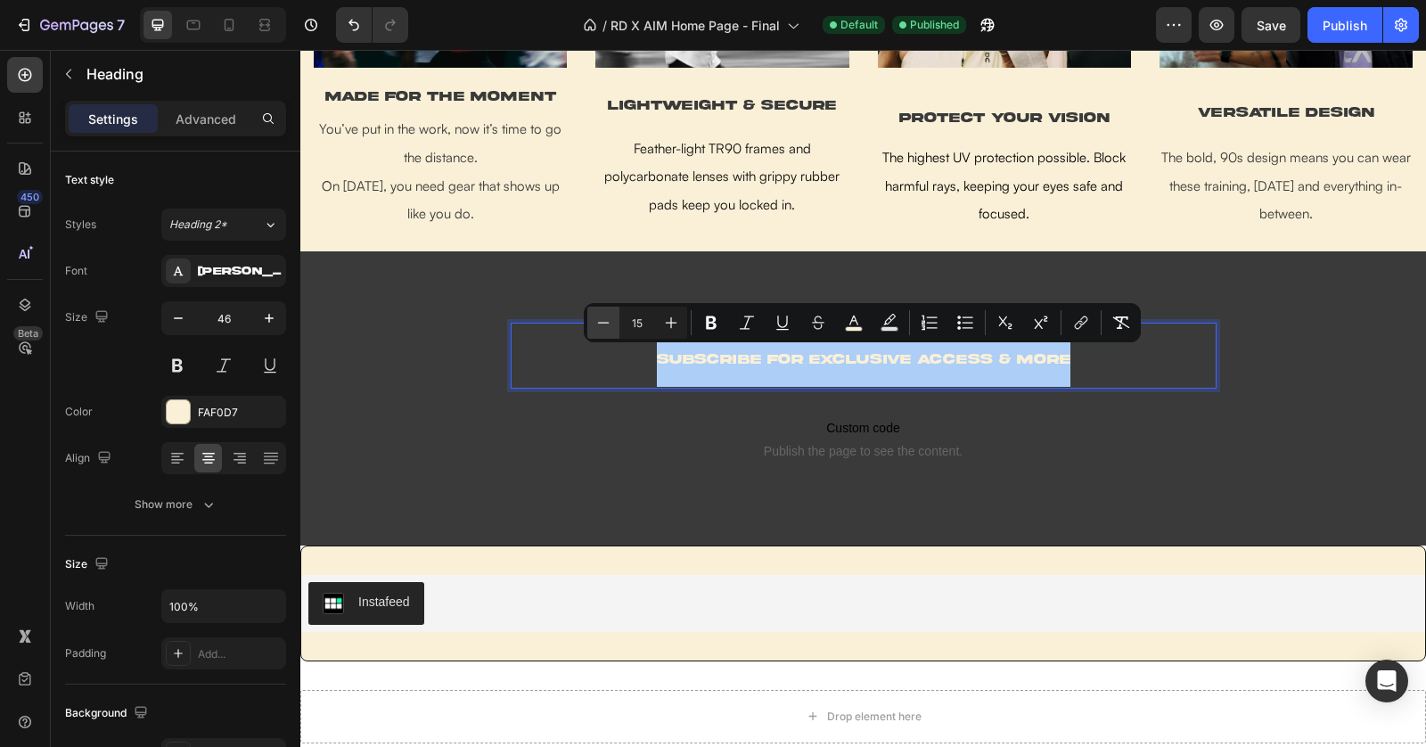
click at [599, 318] on icon "Editor contextual toolbar" at bounding box center [604, 323] width 18 height 18
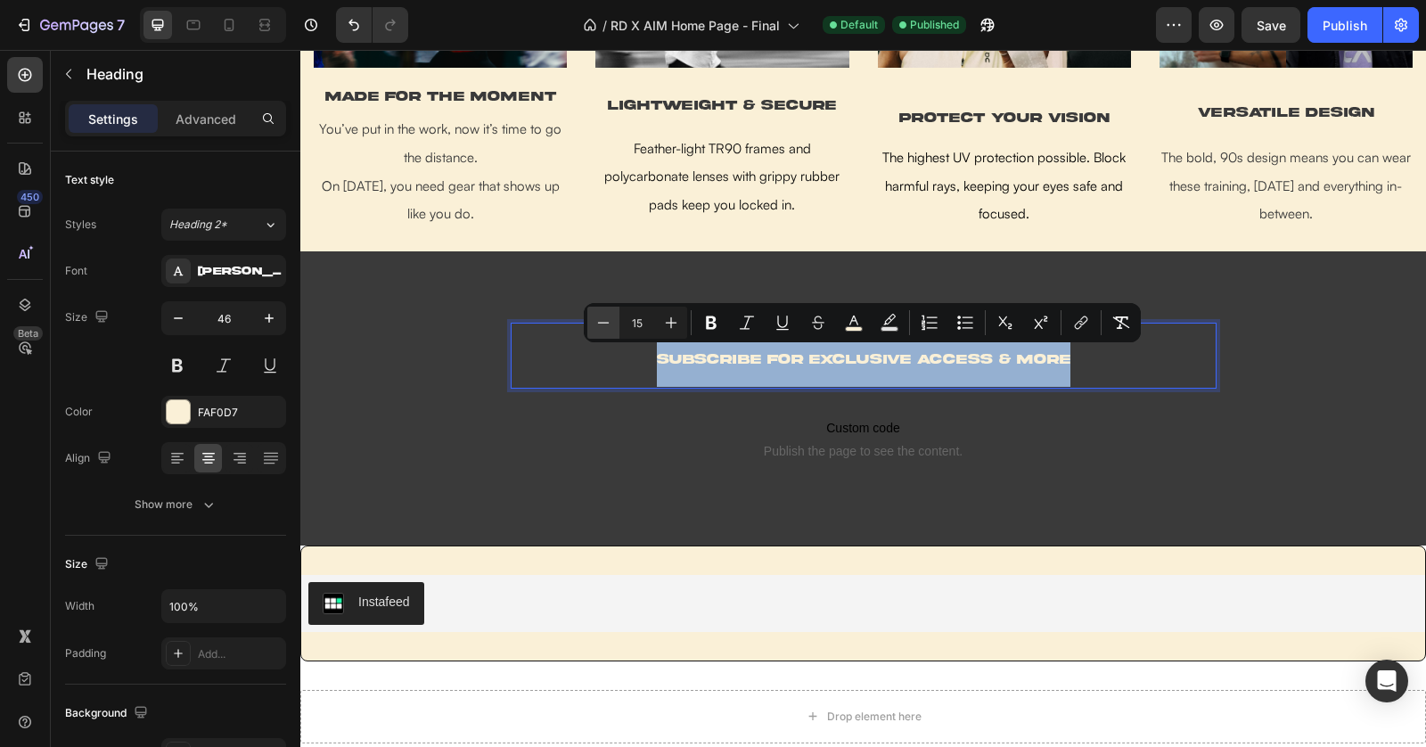
type input "14"
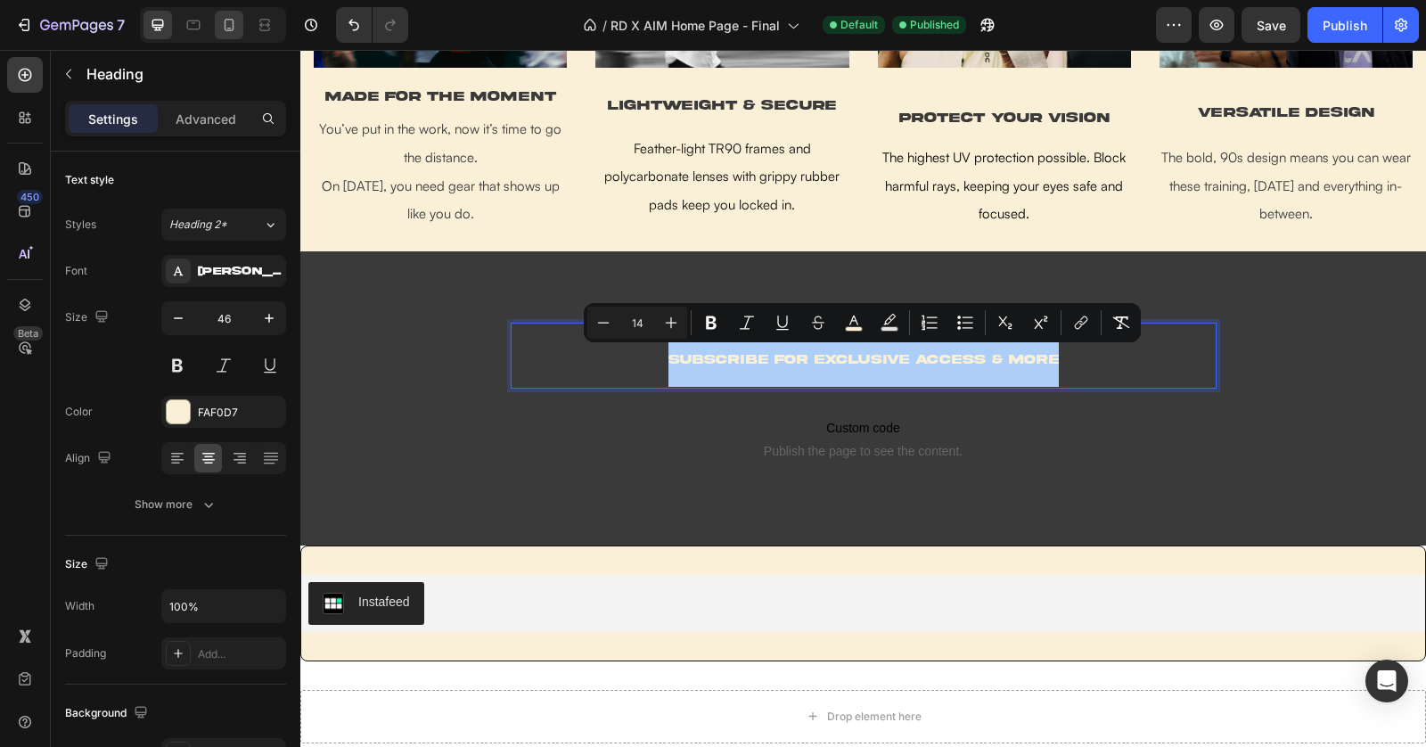
click at [221, 21] on icon at bounding box center [229, 25] width 18 height 18
type input "41"
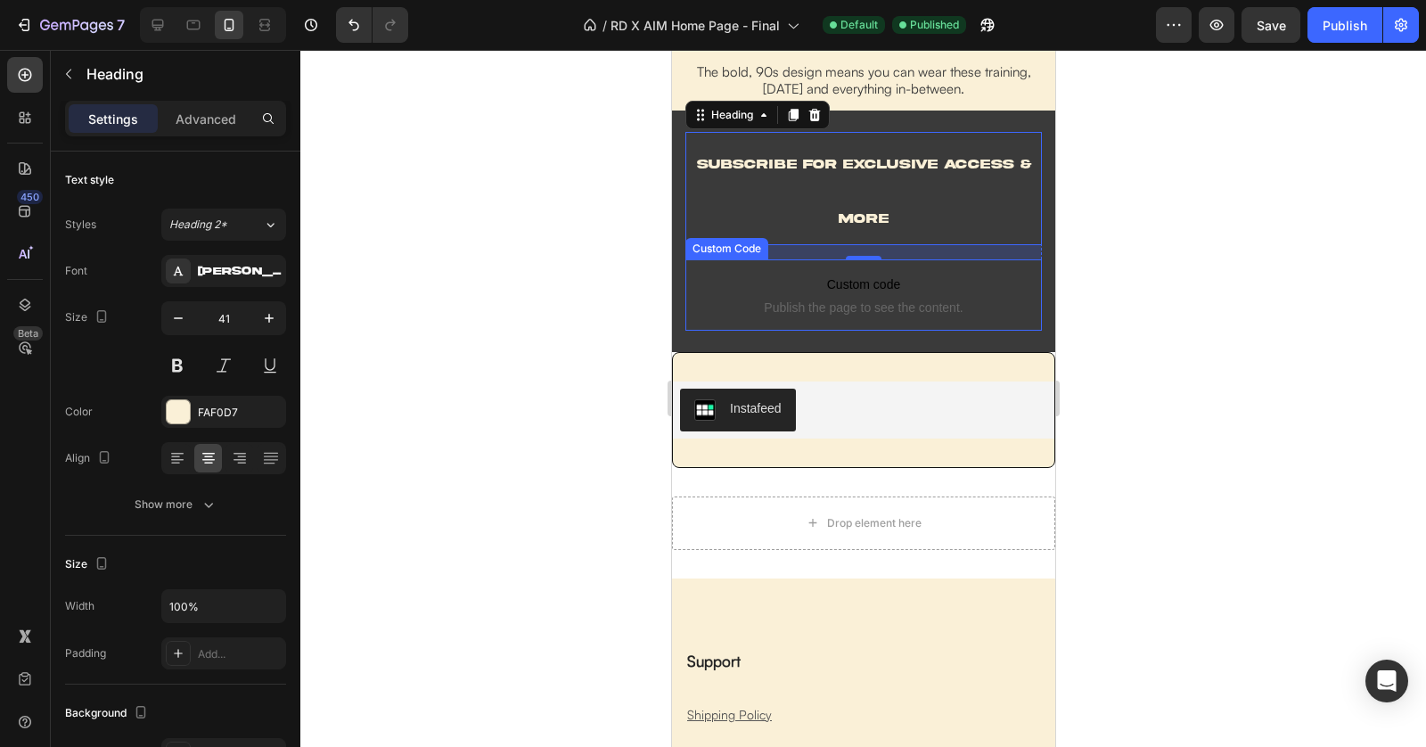
scroll to position [3781, 0]
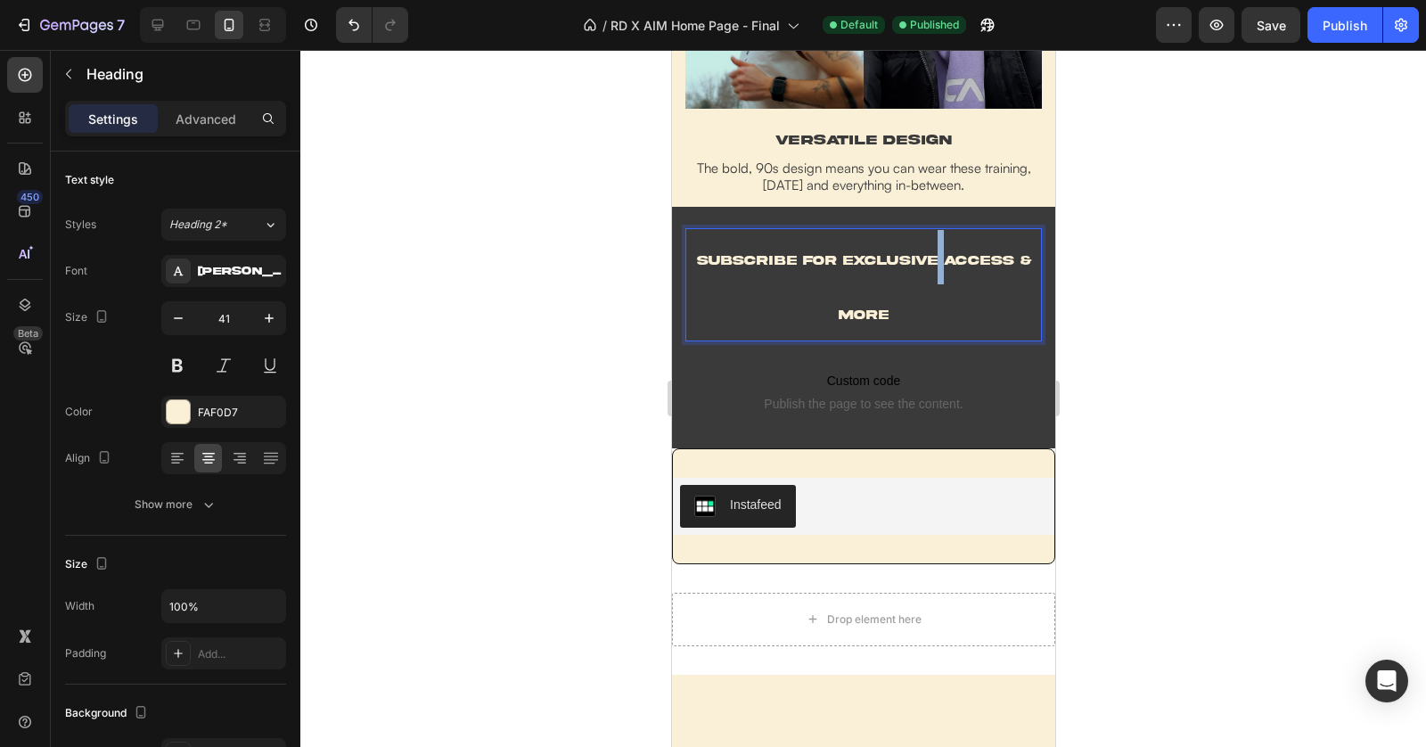
click at [935, 273] on p "subscribe FOR EXCLUSIVE ACCESS & MORE" at bounding box center [862, 285] width 353 height 110
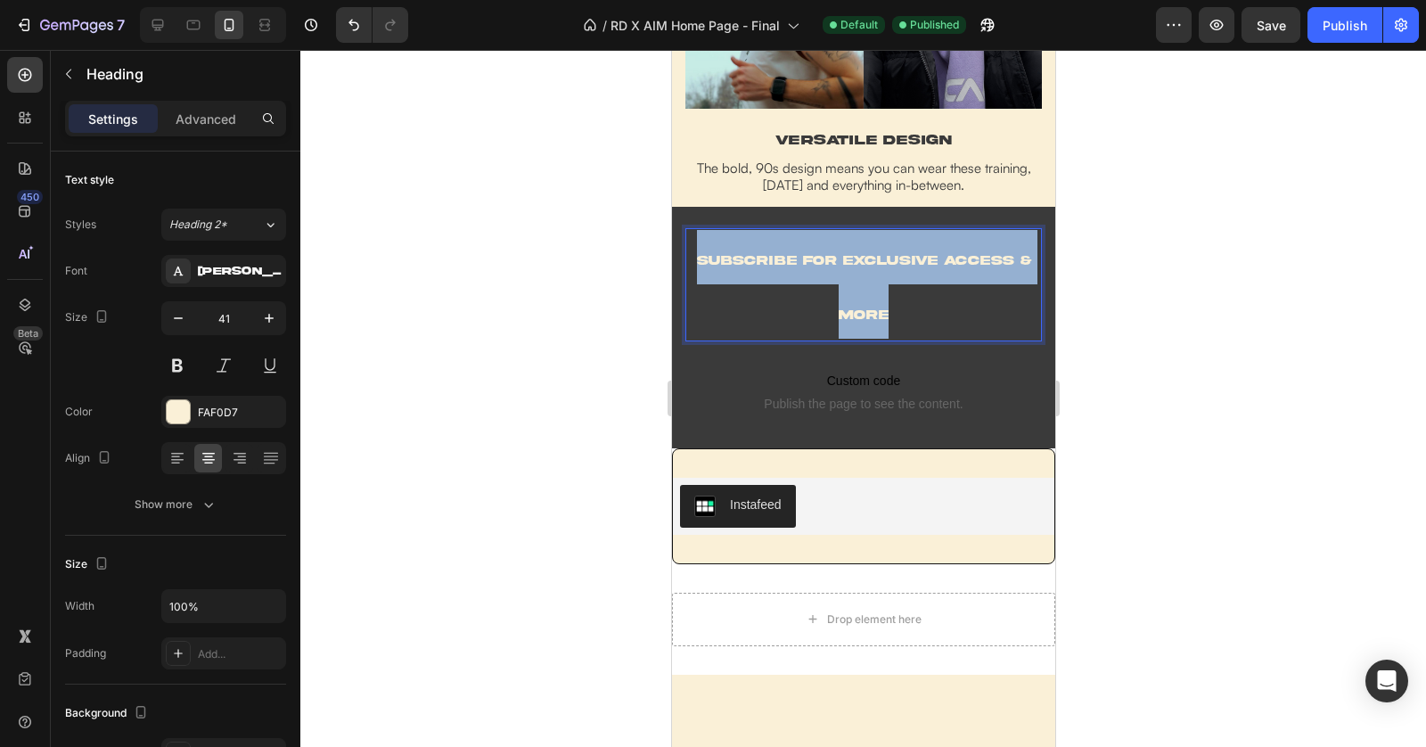
click at [935, 273] on p "subscribe FOR EXCLUSIVE ACCESS & MORE" at bounding box center [862, 285] width 353 height 110
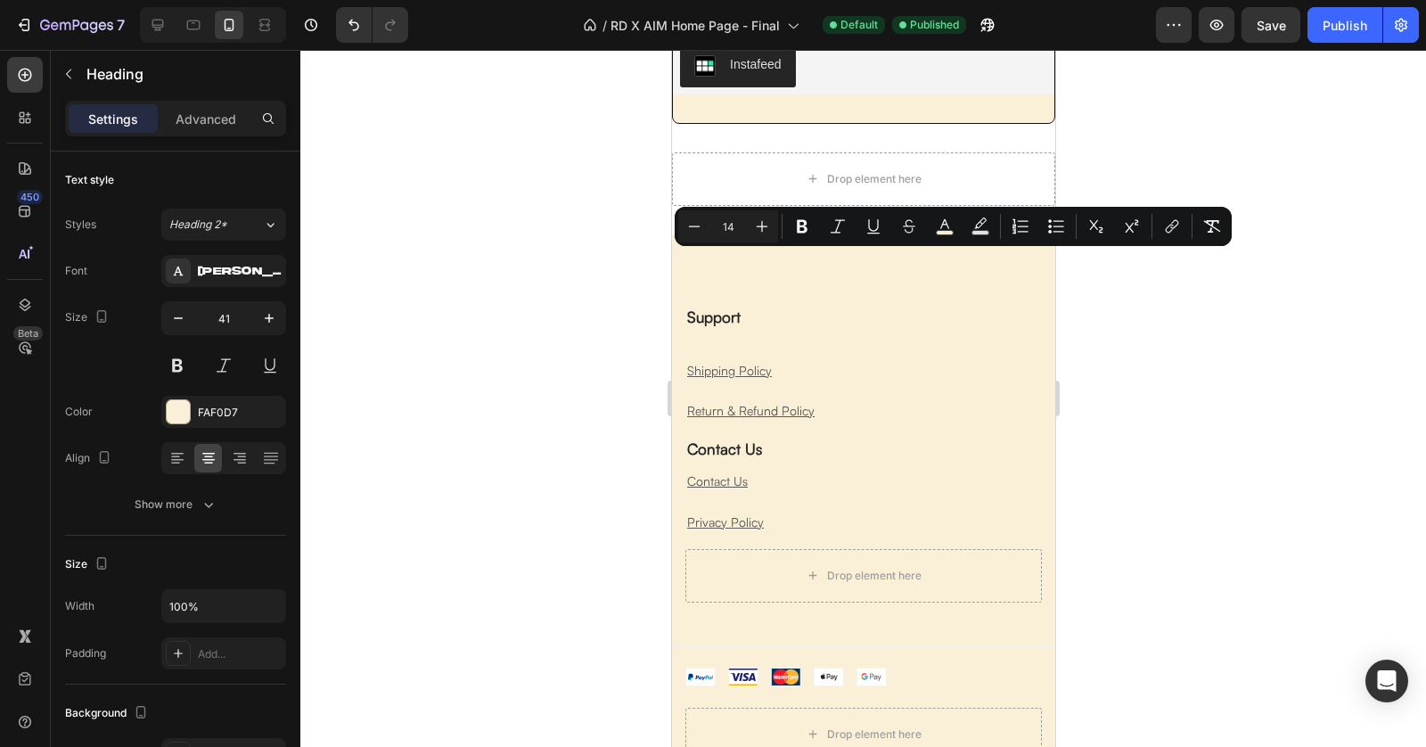
scroll to position [3343, 0]
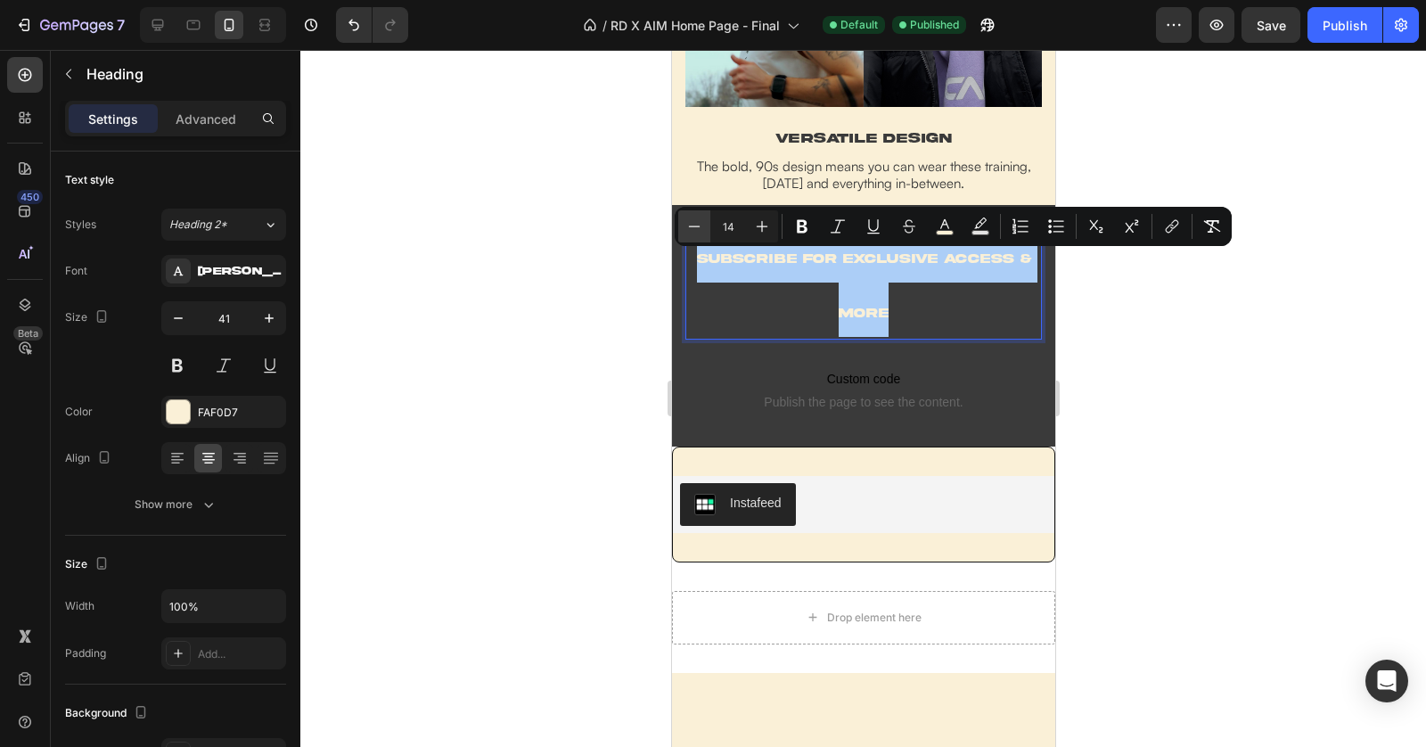
click at [688, 228] on icon "Editor contextual toolbar" at bounding box center [694, 226] width 18 height 18
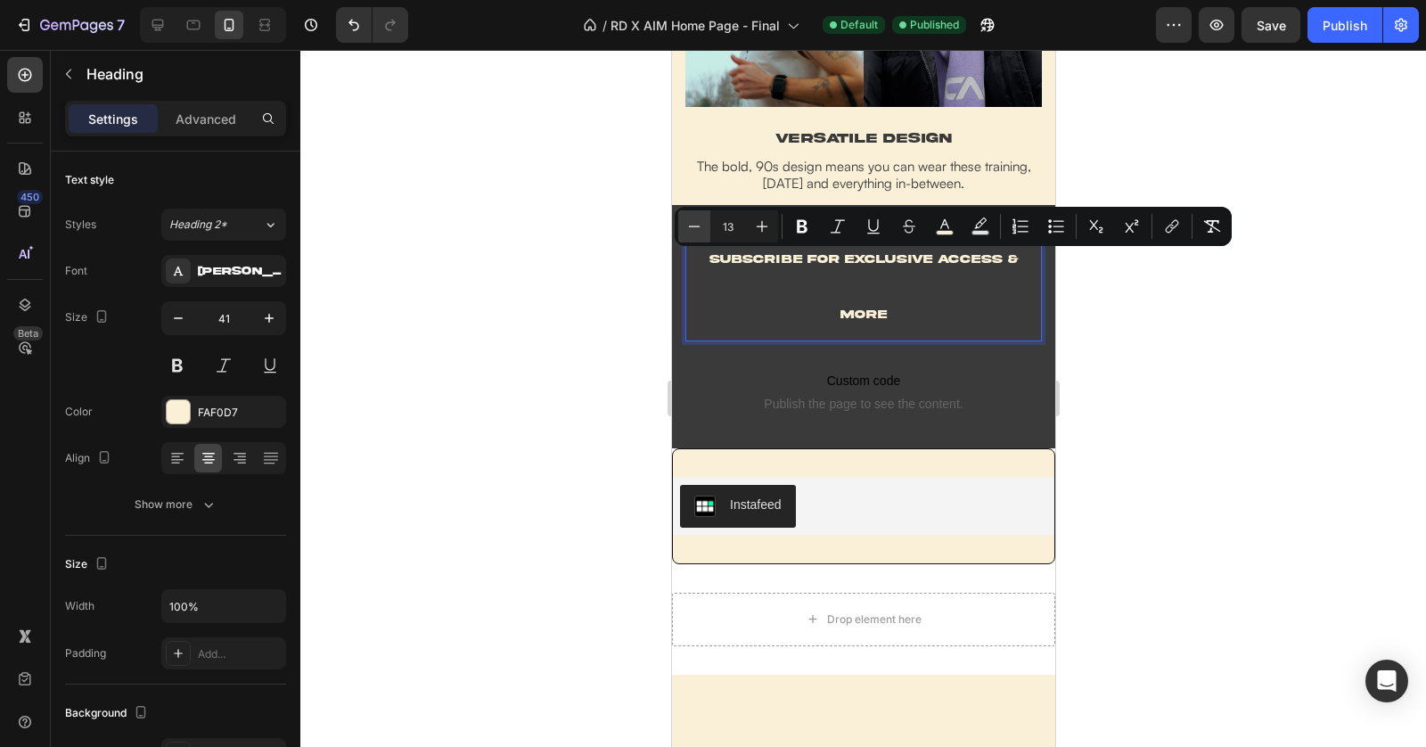
click at [688, 228] on icon "Editor contextual toolbar" at bounding box center [694, 226] width 18 height 18
type input "12"
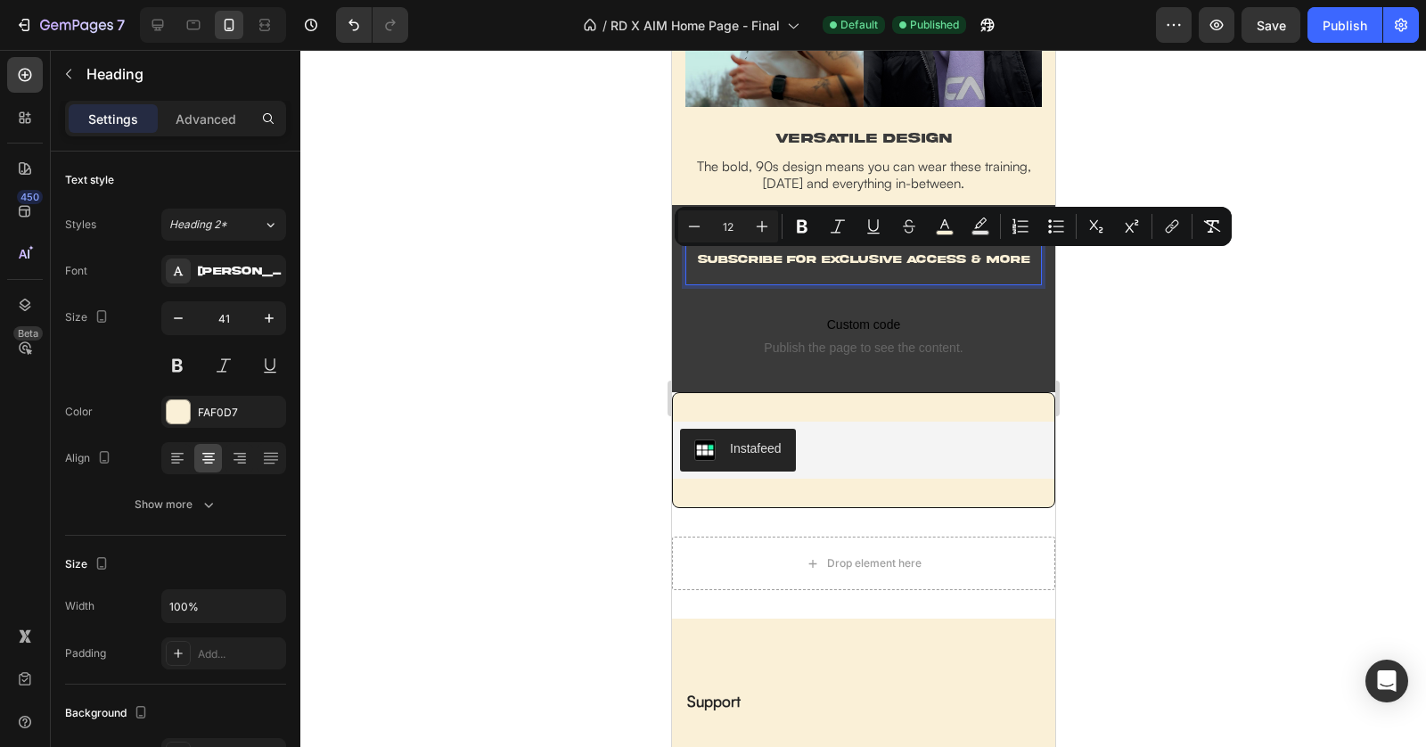
click at [1144, 331] on div at bounding box center [863, 398] width 1126 height 697
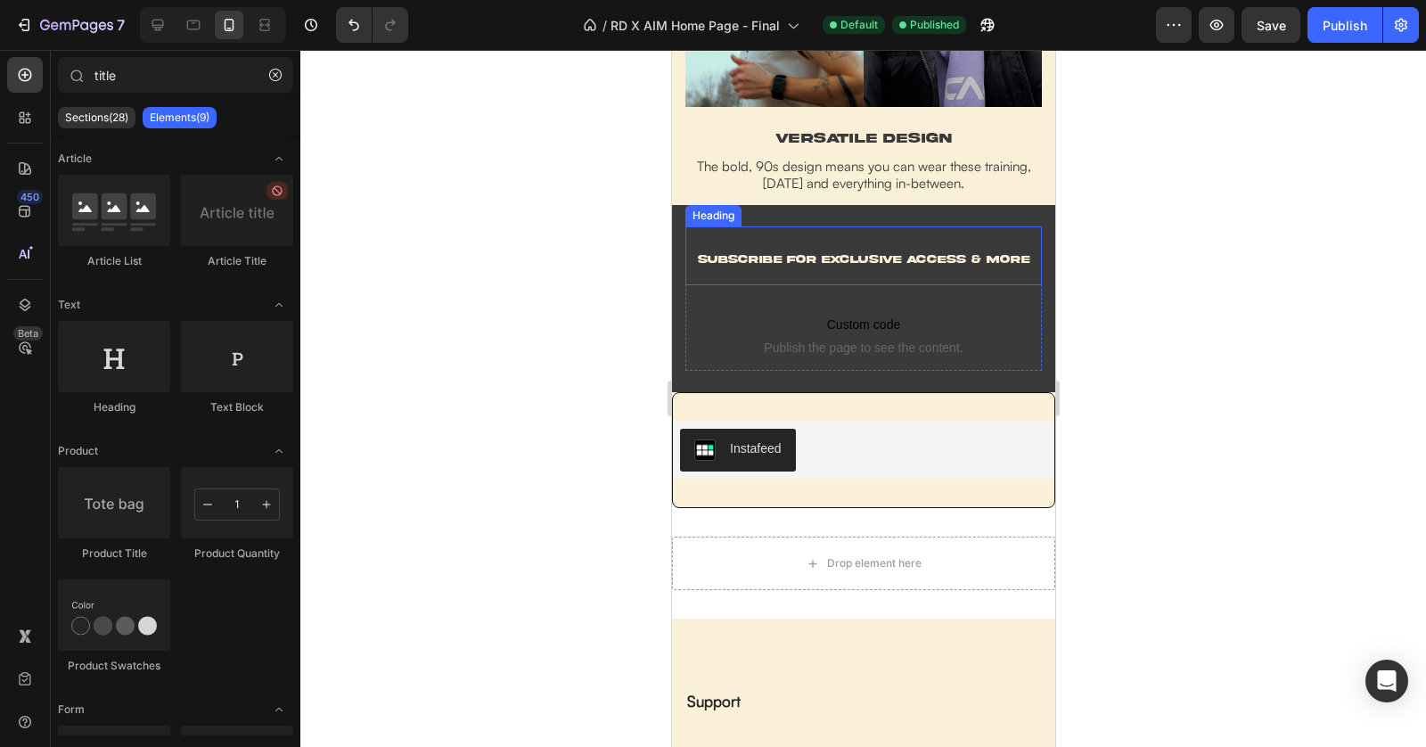
click at [970, 259] on span "subscribe FOR EXCLUSIVE ACCESS & MORE" at bounding box center [863, 260] width 332 height 12
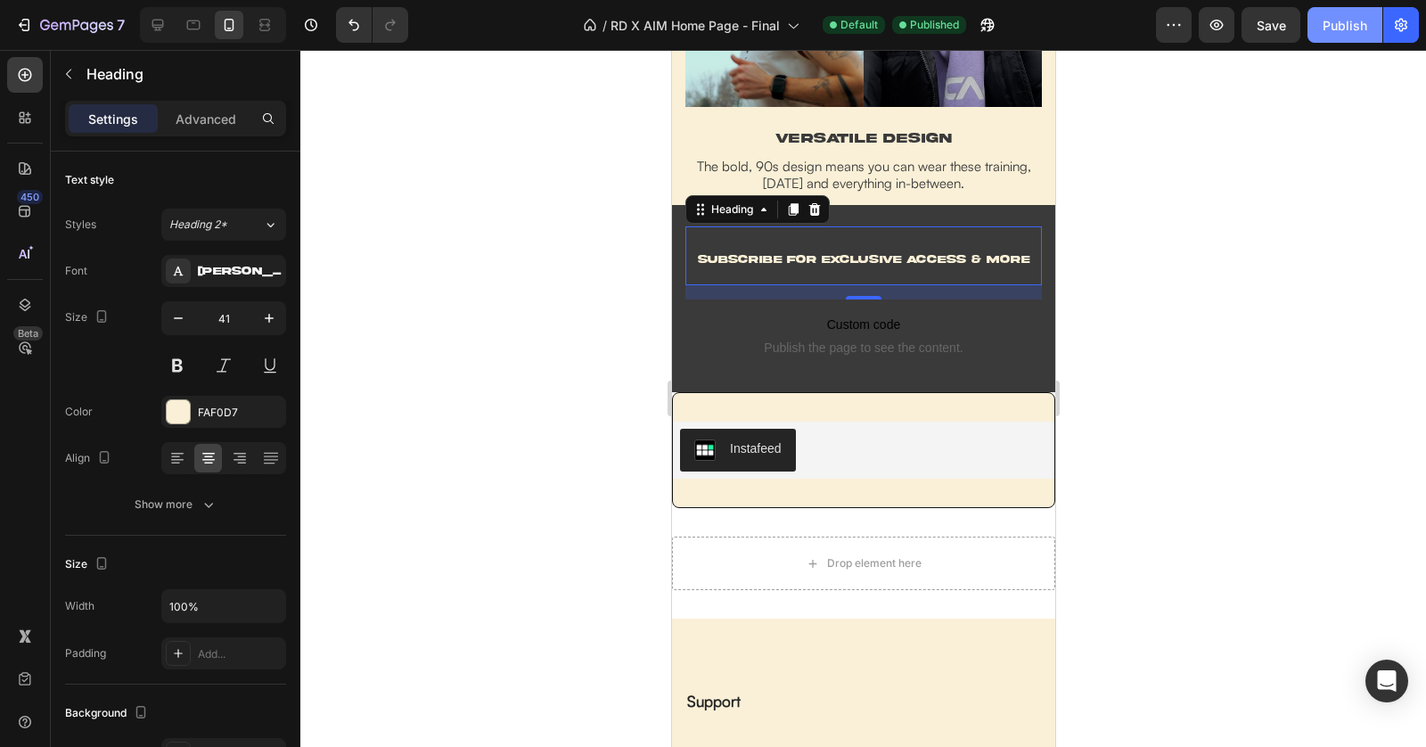
click at [1339, 21] on div "Publish" at bounding box center [1345, 25] width 45 height 19
